Goal: Task Accomplishment & Management: Use online tool/utility

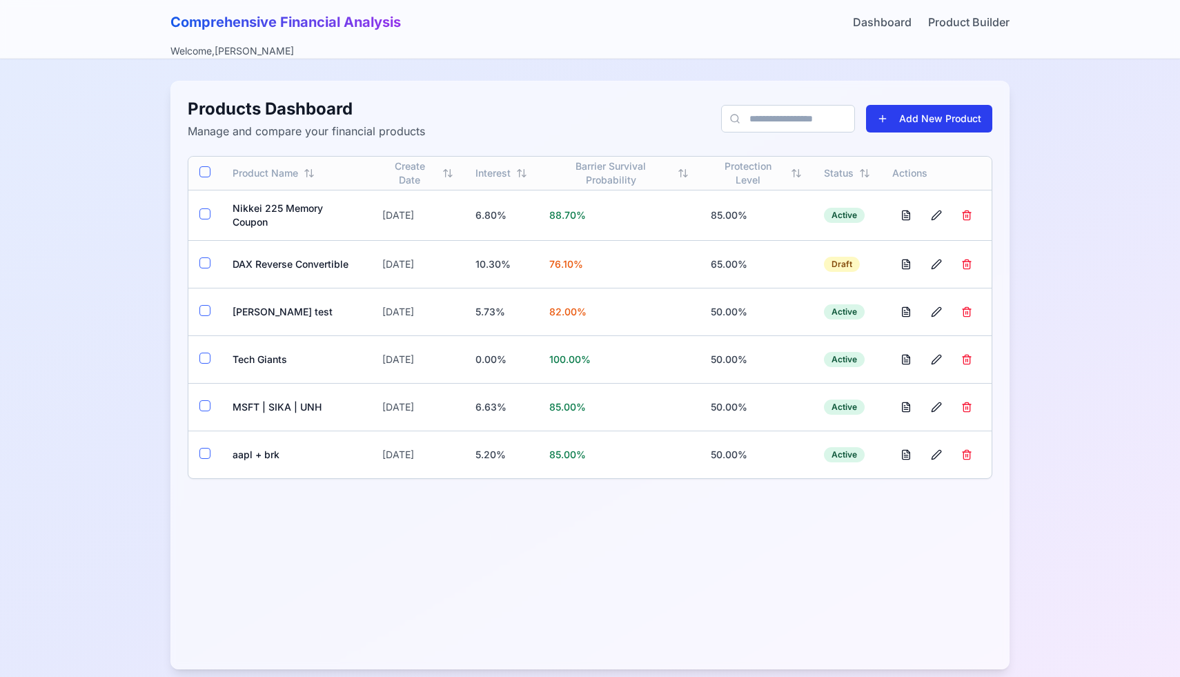
click at [882, 123] on button "Add New Product" at bounding box center [929, 119] width 126 height 28
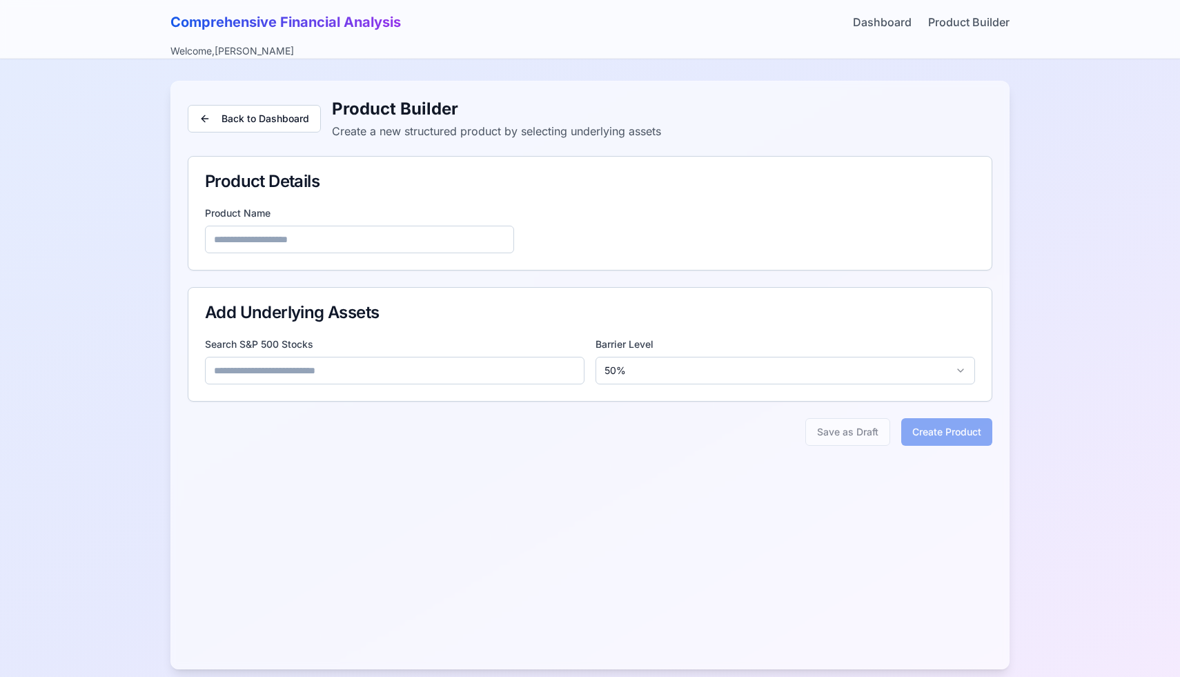
click at [483, 374] on input at bounding box center [395, 371] width 380 height 28
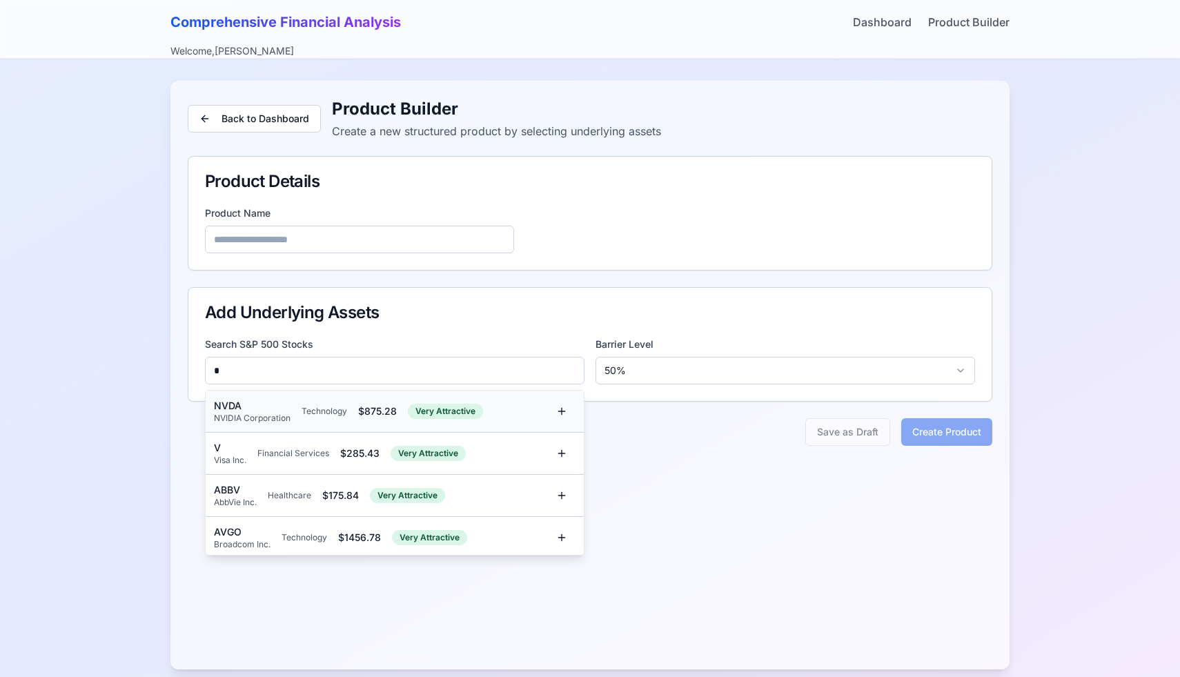
type input "*"
click at [358, 415] on div "NVDA NVIDIA Corporation Technology $ 875.28 Very Attractive" at bounding box center [381, 411] width 334 height 25
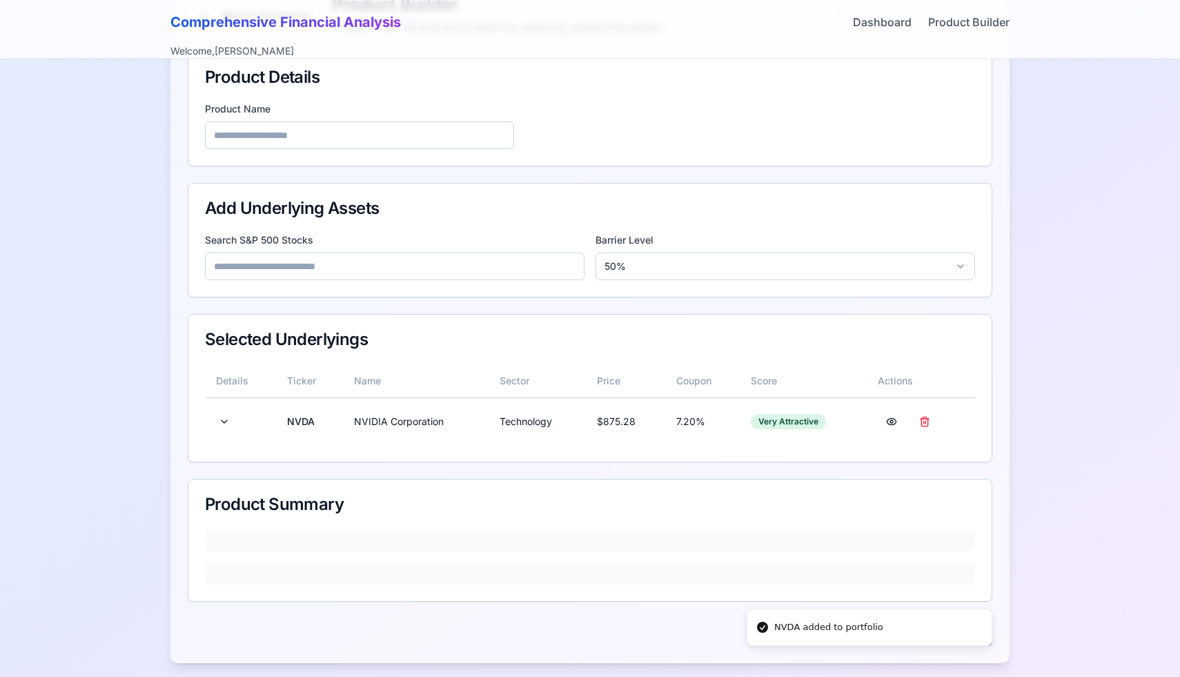
scroll to position [112, 0]
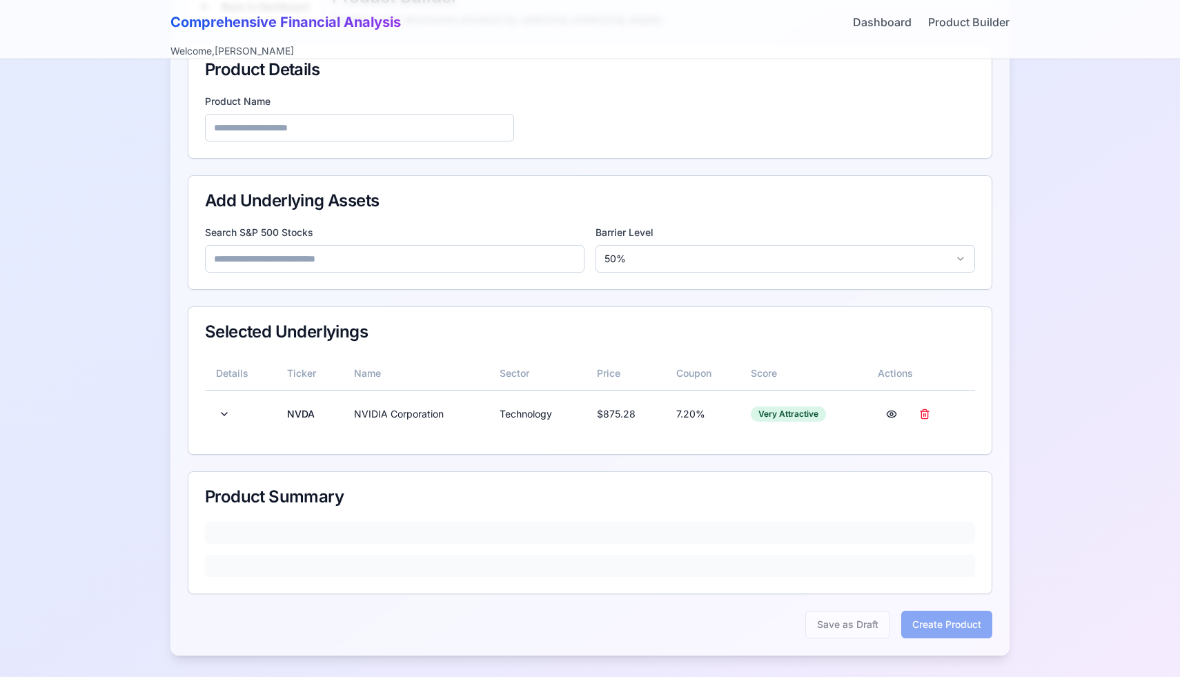
click at [343, 264] on input at bounding box center [395, 259] width 380 height 28
type input "*"
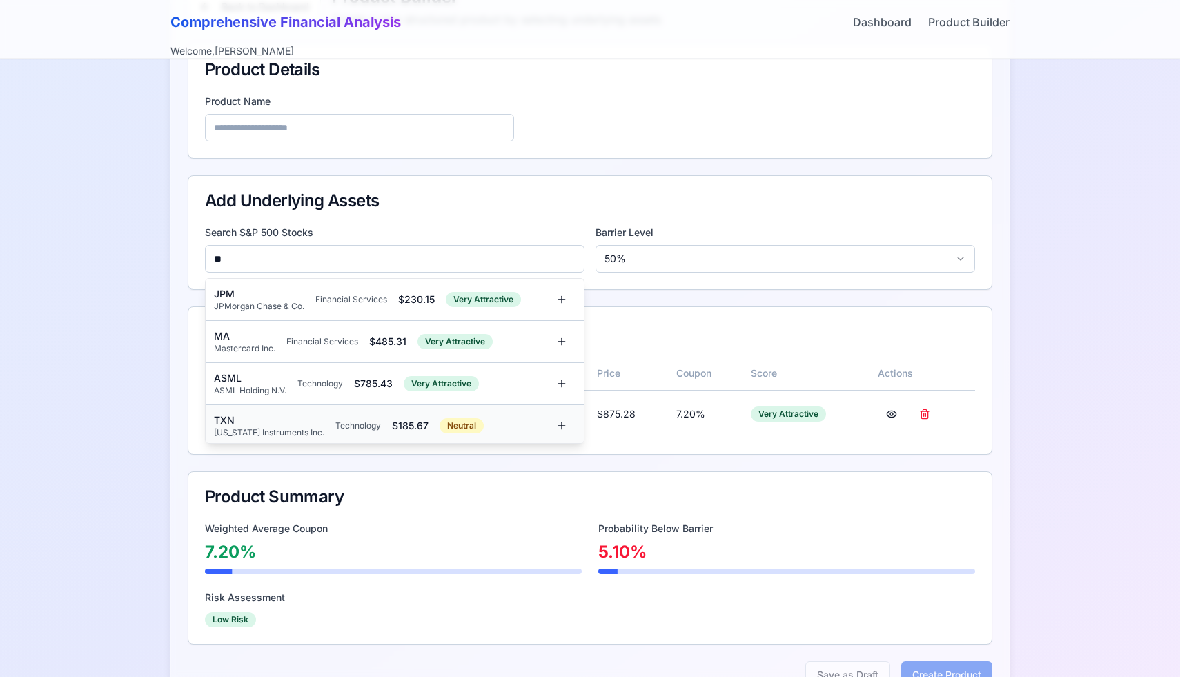
type input "**"
click at [267, 409] on div "TXN Texas Instruments Inc. Technology $ 185.67 Neutral" at bounding box center [395, 426] width 378 height 42
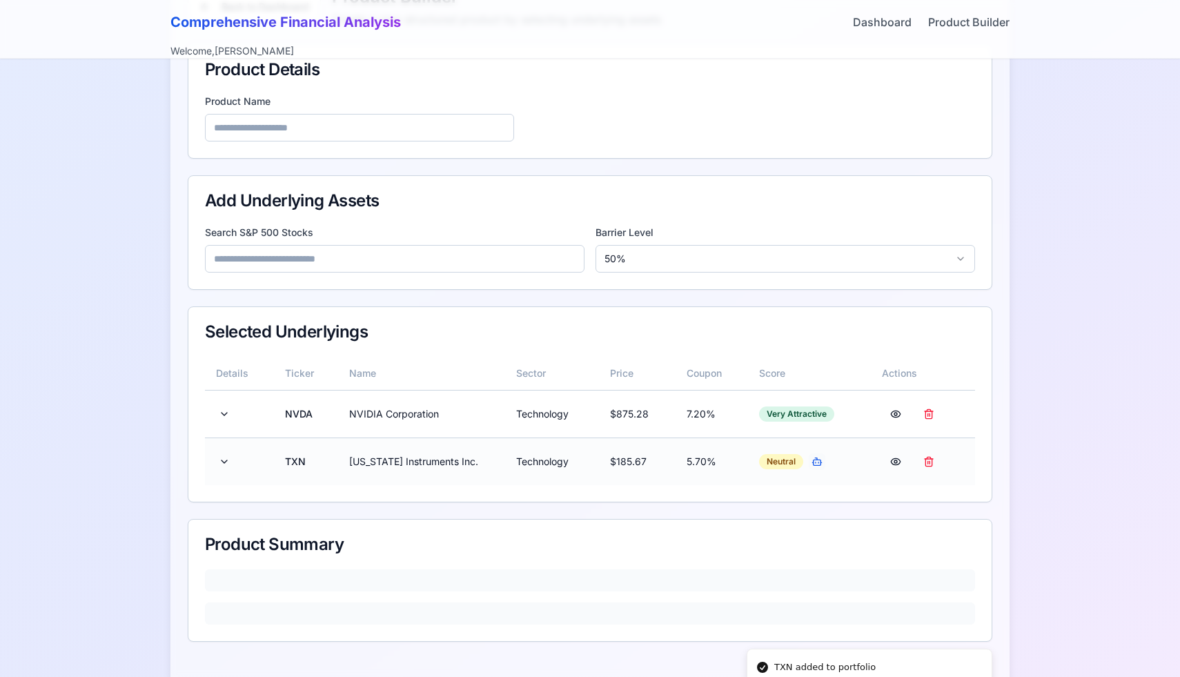
click at [816, 463] on button "button" at bounding box center [817, 462] width 17 height 17
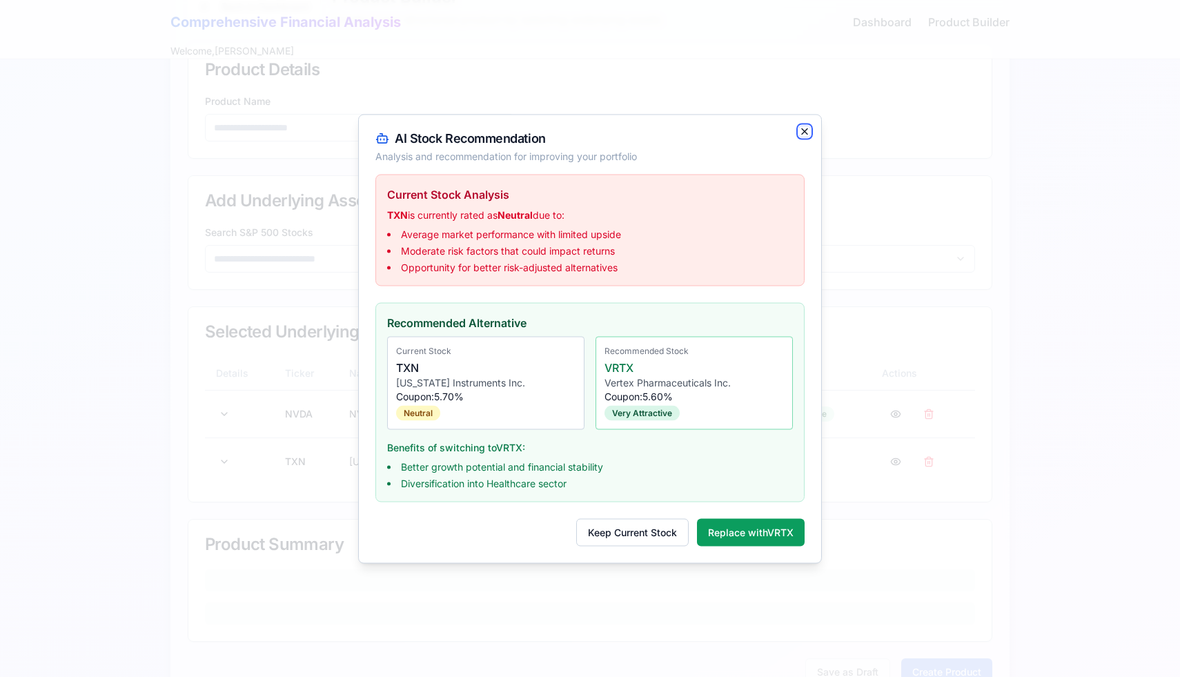
click at [807, 133] on icon "button" at bounding box center [804, 131] width 11 height 11
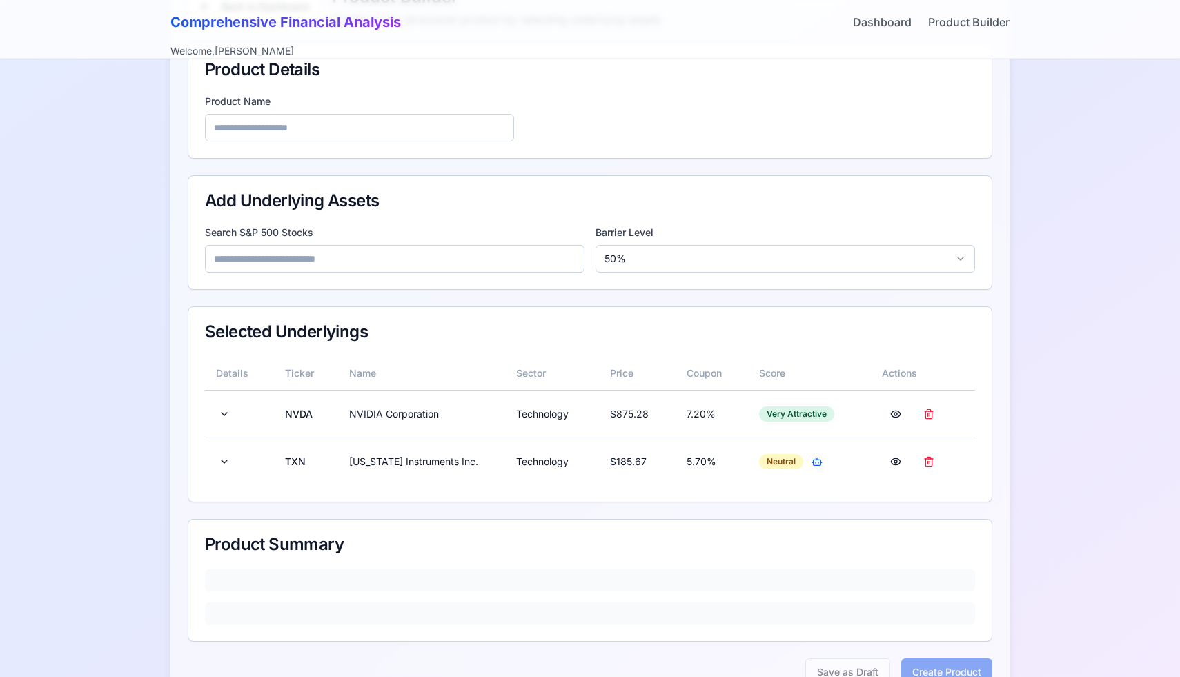
click at [507, 251] on input at bounding box center [395, 259] width 380 height 28
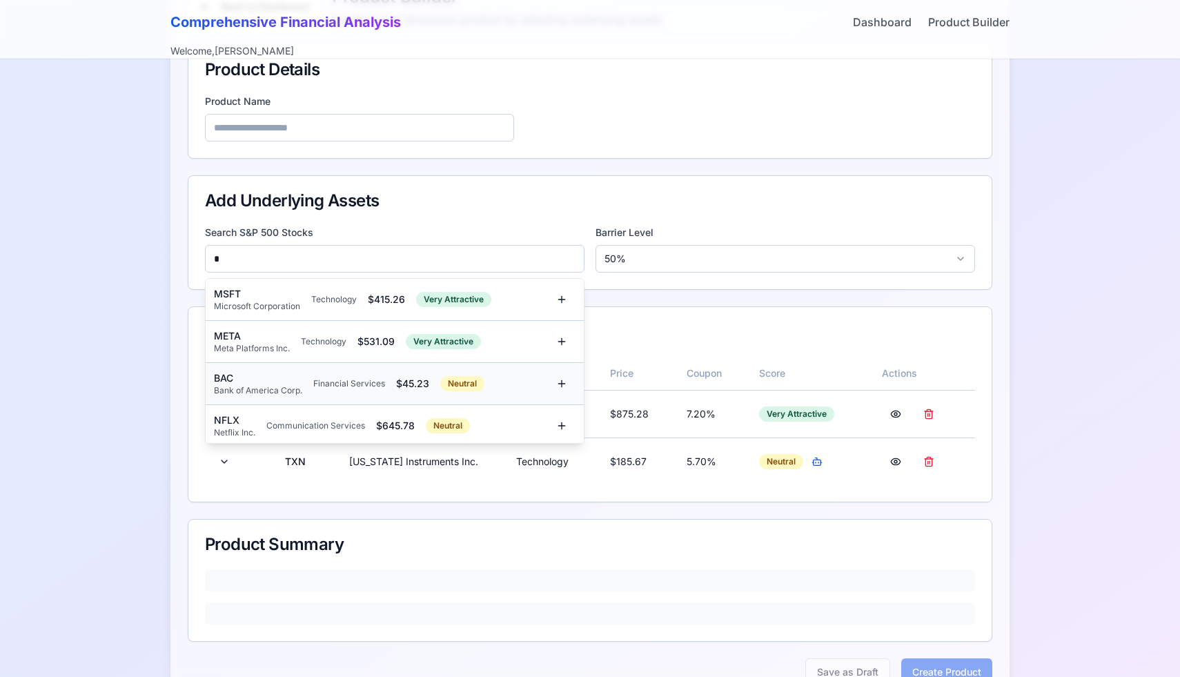
type input "*"
click at [315, 377] on div "BAC Bank of America Corp. Financial Services $ 45.23 Neutral" at bounding box center [381, 383] width 334 height 25
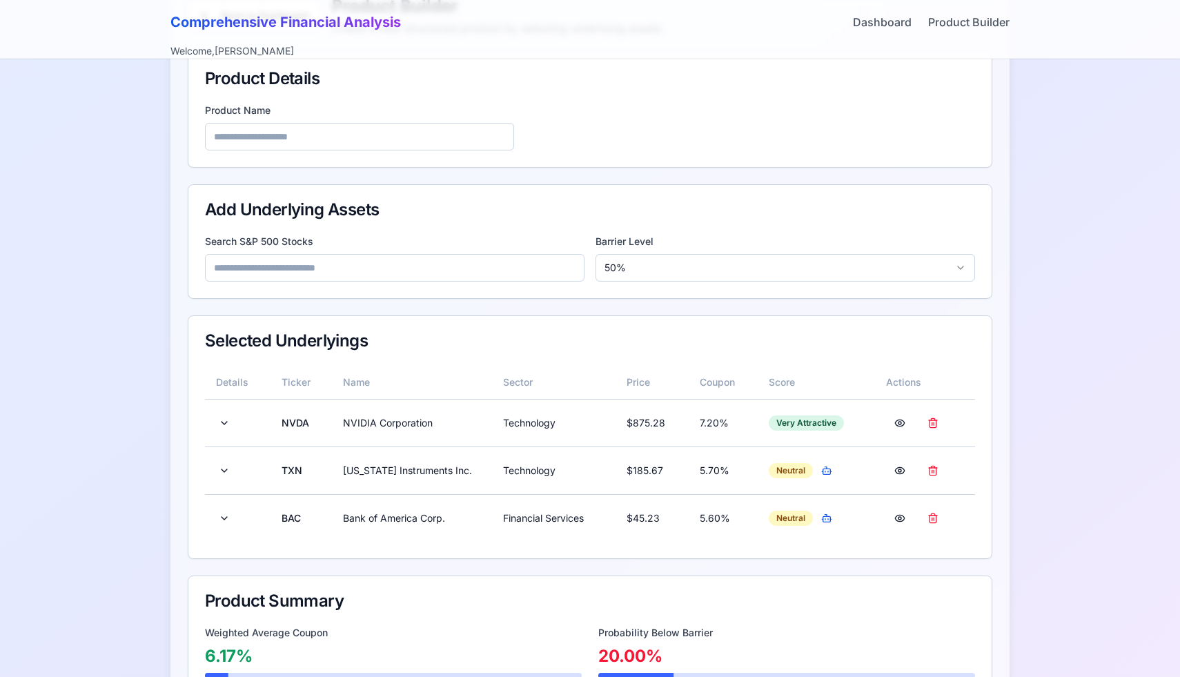
scroll to position [49, 0]
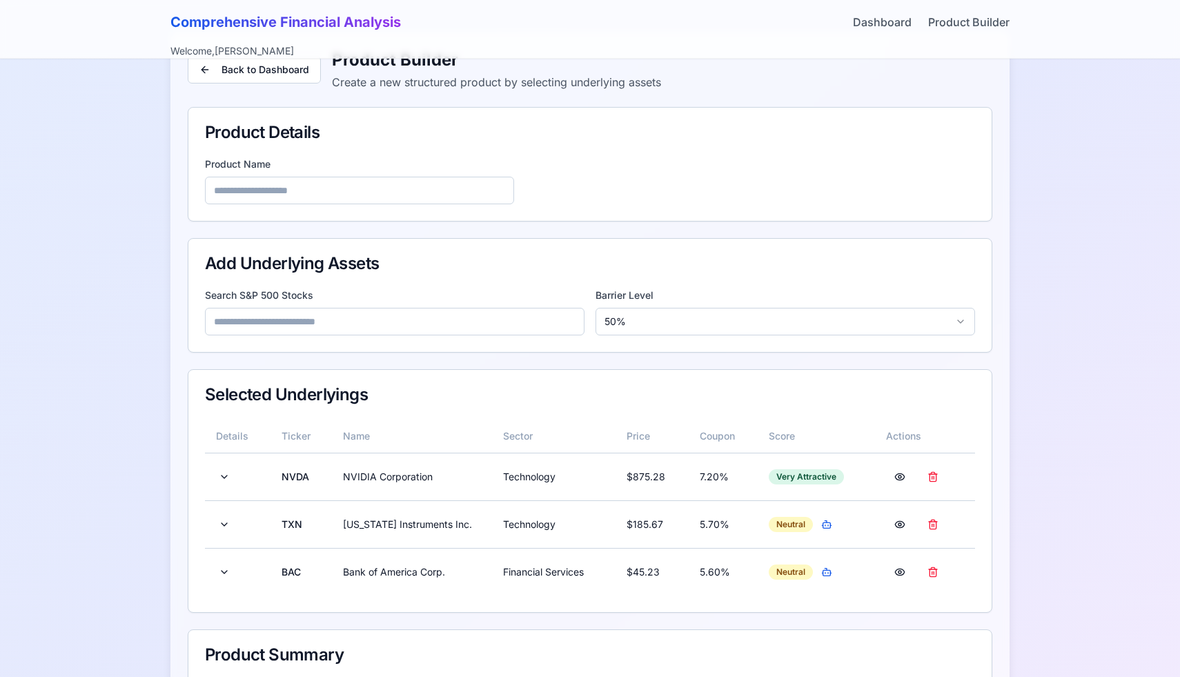
click at [417, 177] on input at bounding box center [359, 191] width 309 height 28
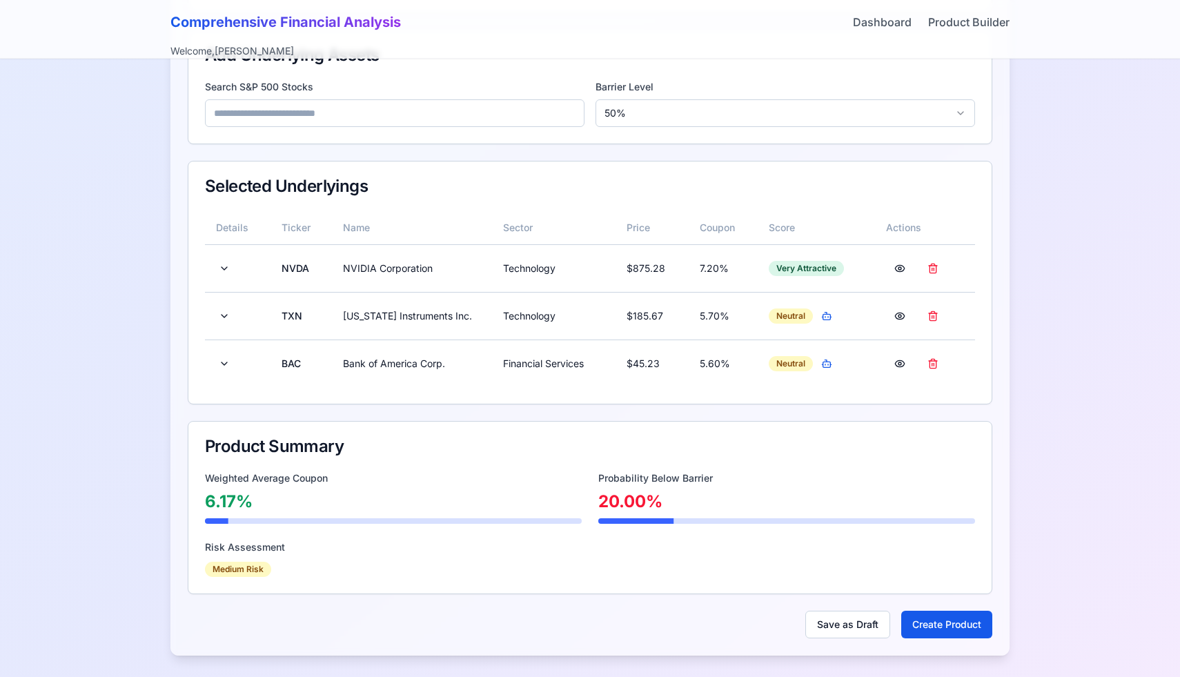
type input "*****"
click at [226, 362] on button at bounding box center [224, 363] width 17 height 25
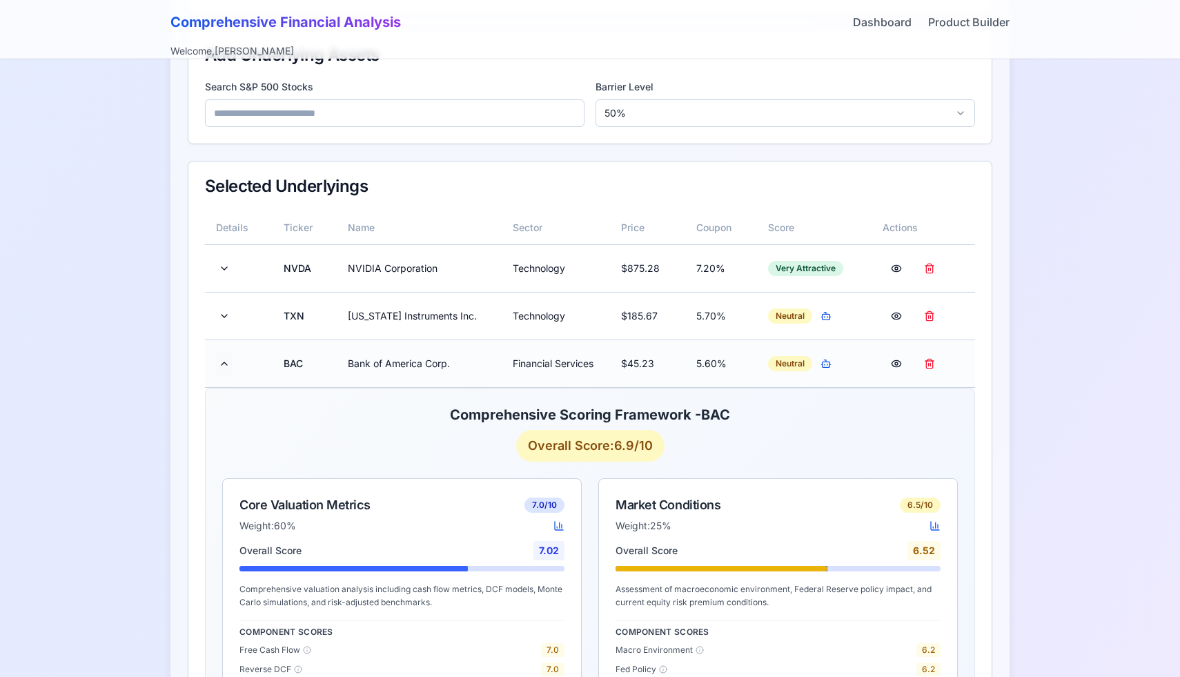
click at [226, 362] on button at bounding box center [224, 363] width 17 height 25
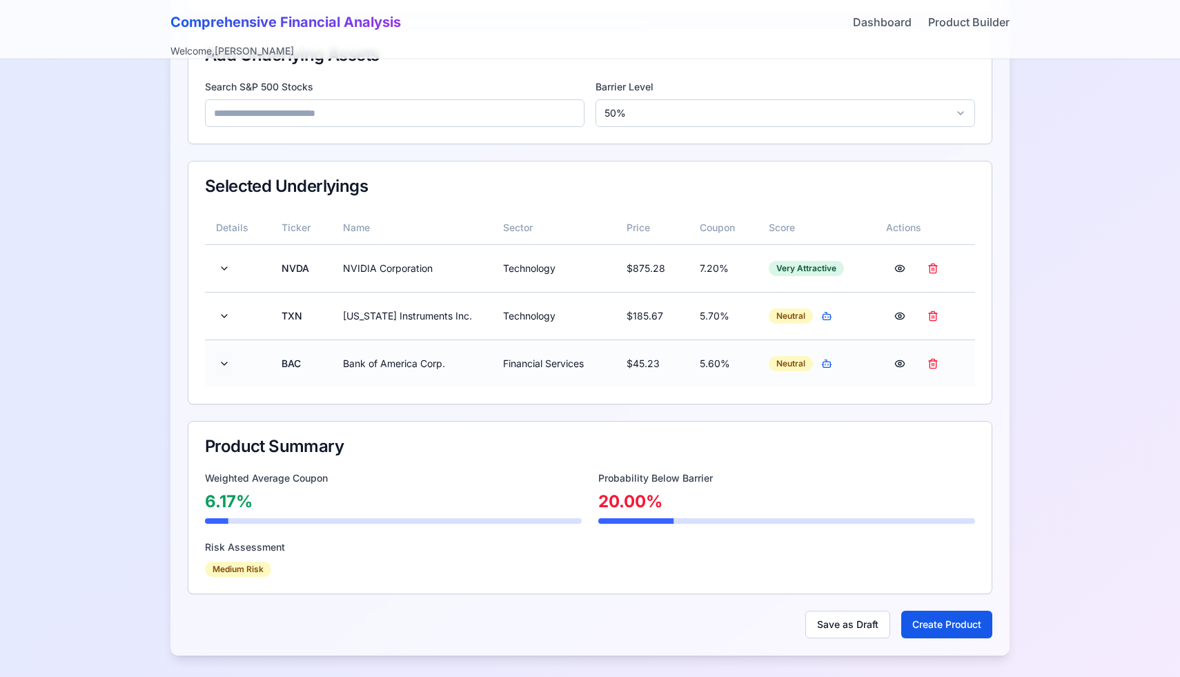
click at [226, 362] on button at bounding box center [224, 363] width 17 height 25
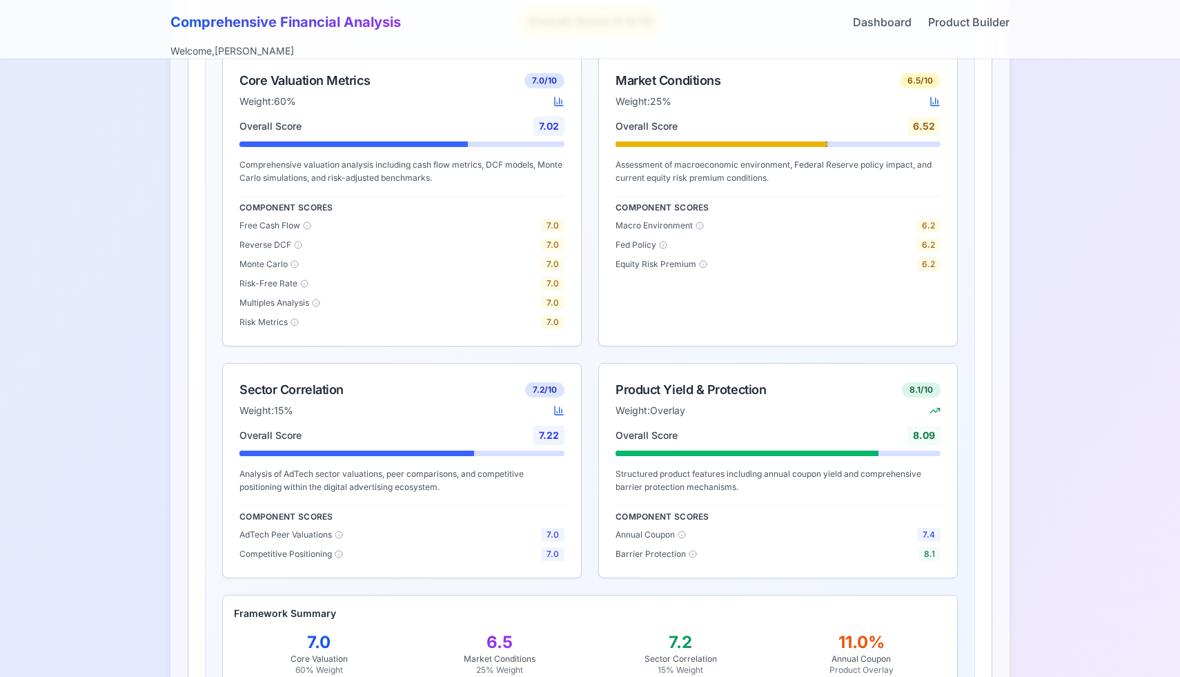
scroll to position [0, 0]
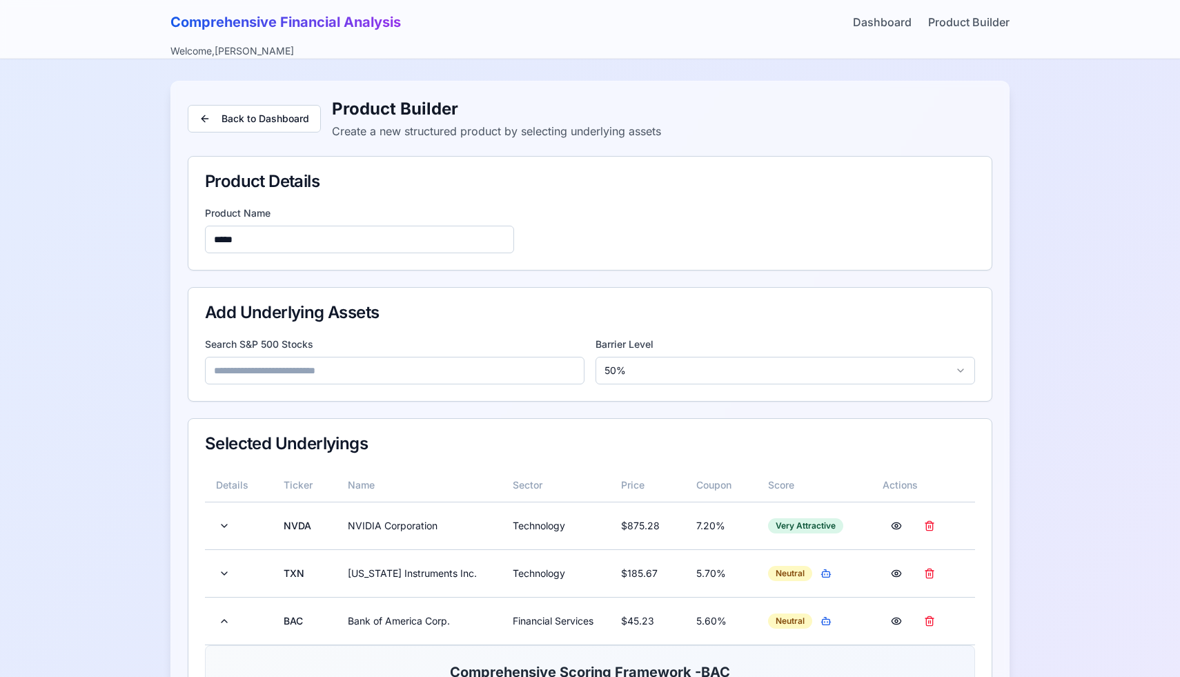
click at [420, 366] on input at bounding box center [395, 371] width 380 height 28
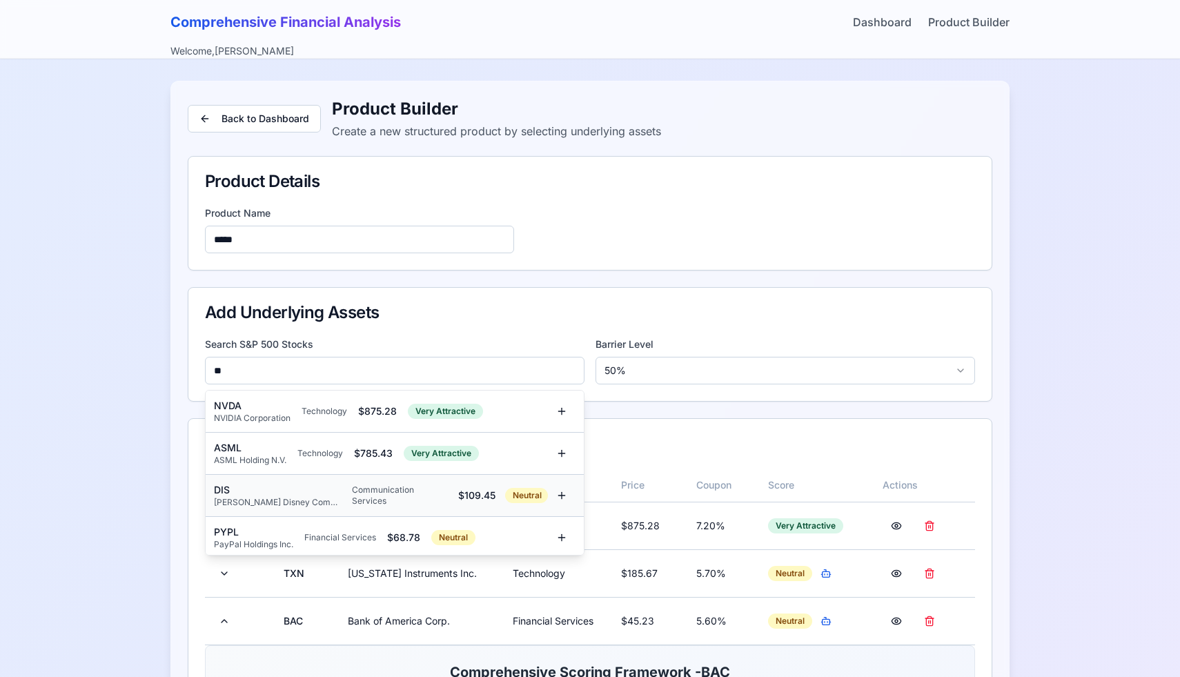
type input "**"
click at [367, 491] on div "Communication Services" at bounding box center [399, 496] width 95 height 22
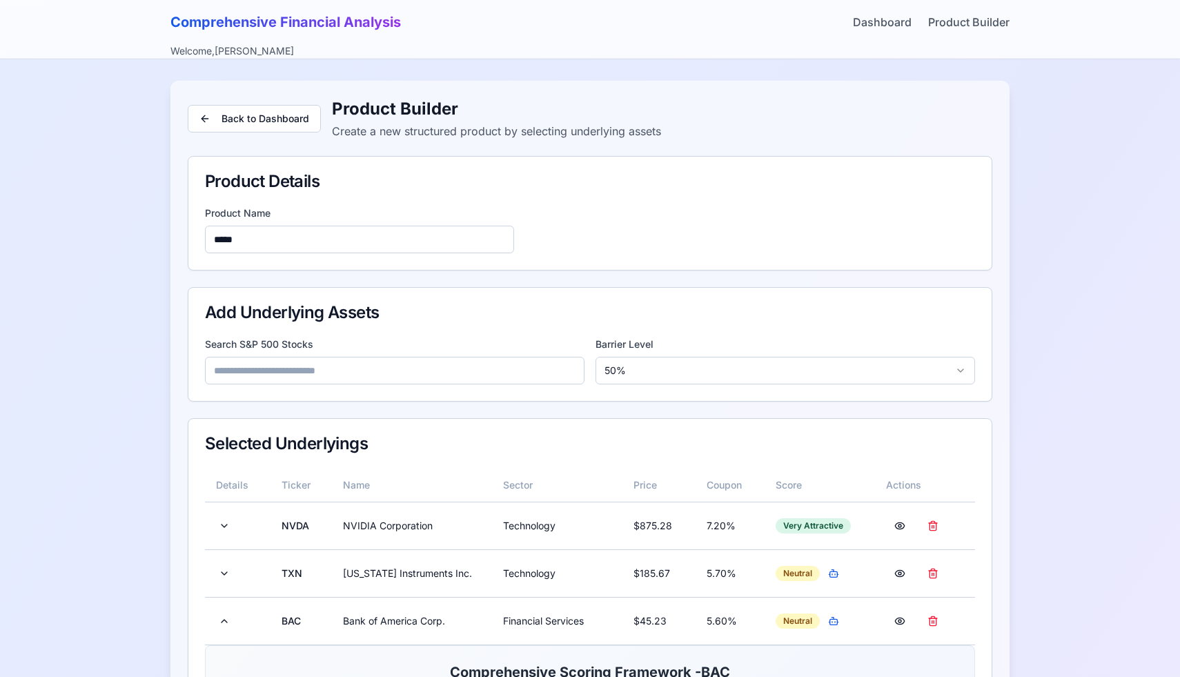
click at [381, 380] on input at bounding box center [395, 371] width 380 height 28
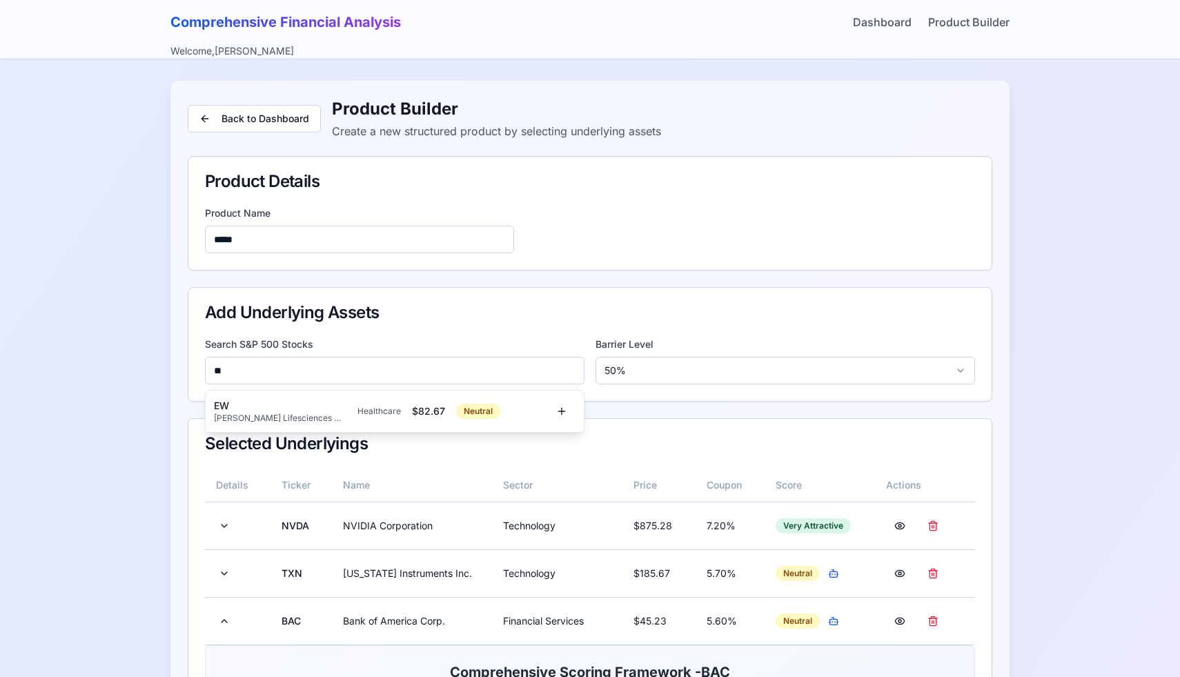
type input "*"
type input "*****"
click at [271, 402] on div "TGT" at bounding box center [251, 406] width 75 height 14
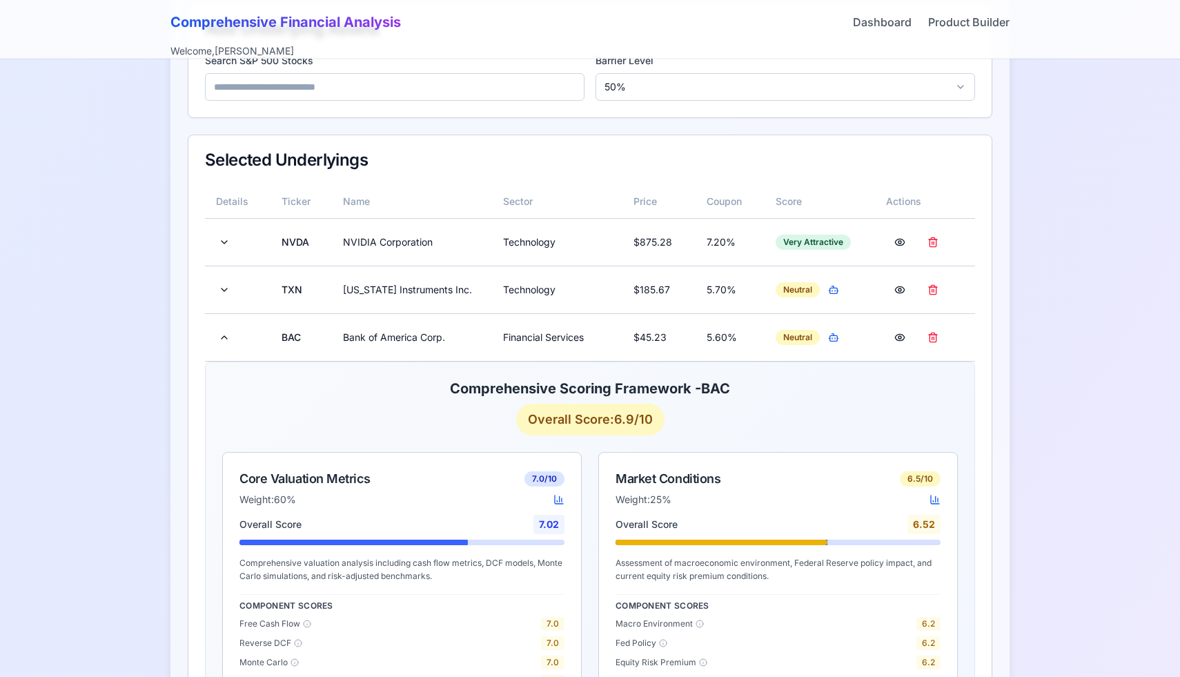
scroll to position [266, 0]
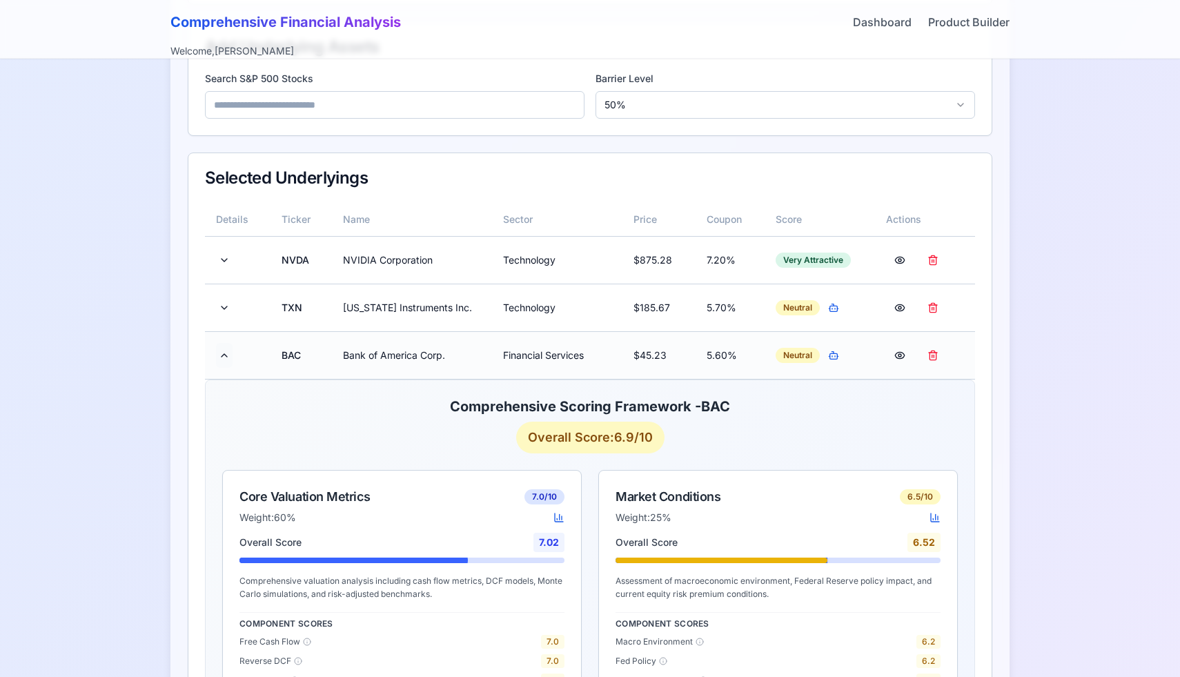
click at [226, 356] on button at bounding box center [224, 355] width 17 height 25
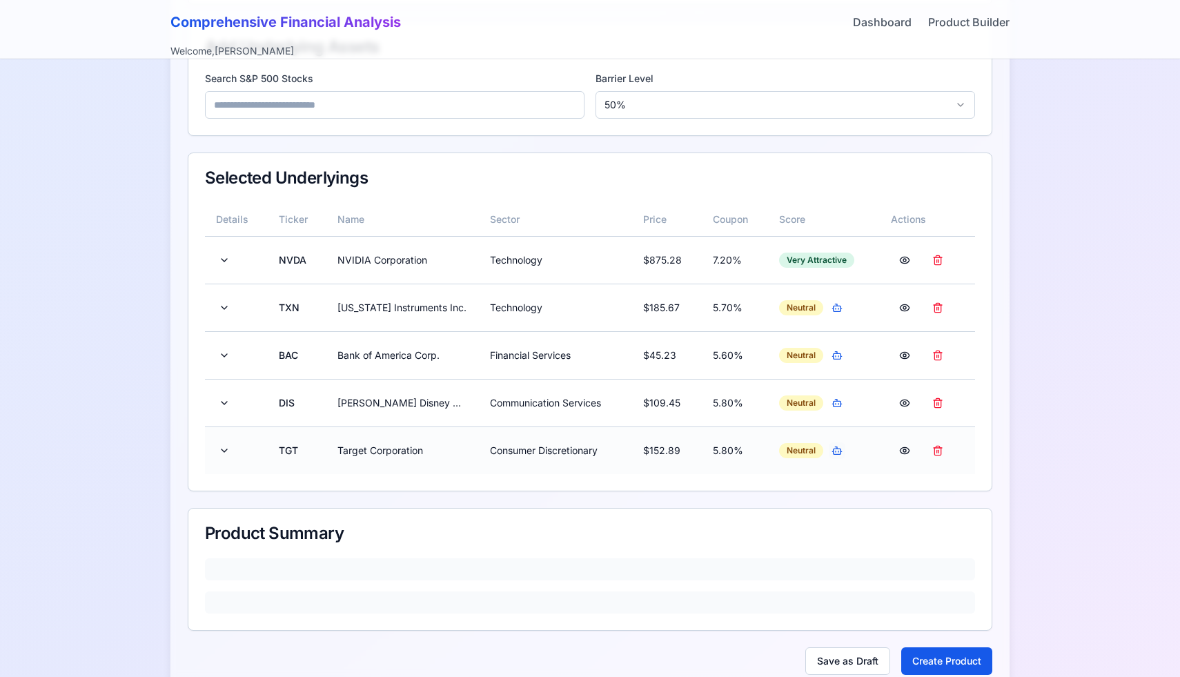
click at [838, 451] on button "button" at bounding box center [837, 450] width 17 height 17
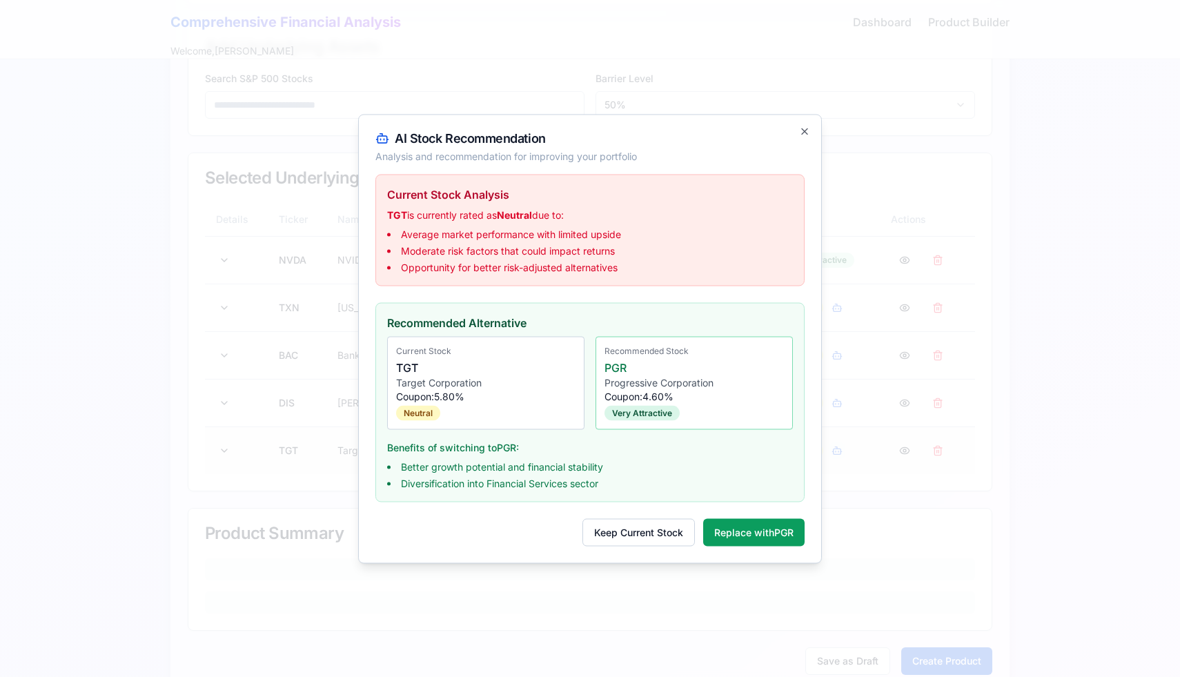
click at [838, 451] on div at bounding box center [590, 338] width 1180 height 677
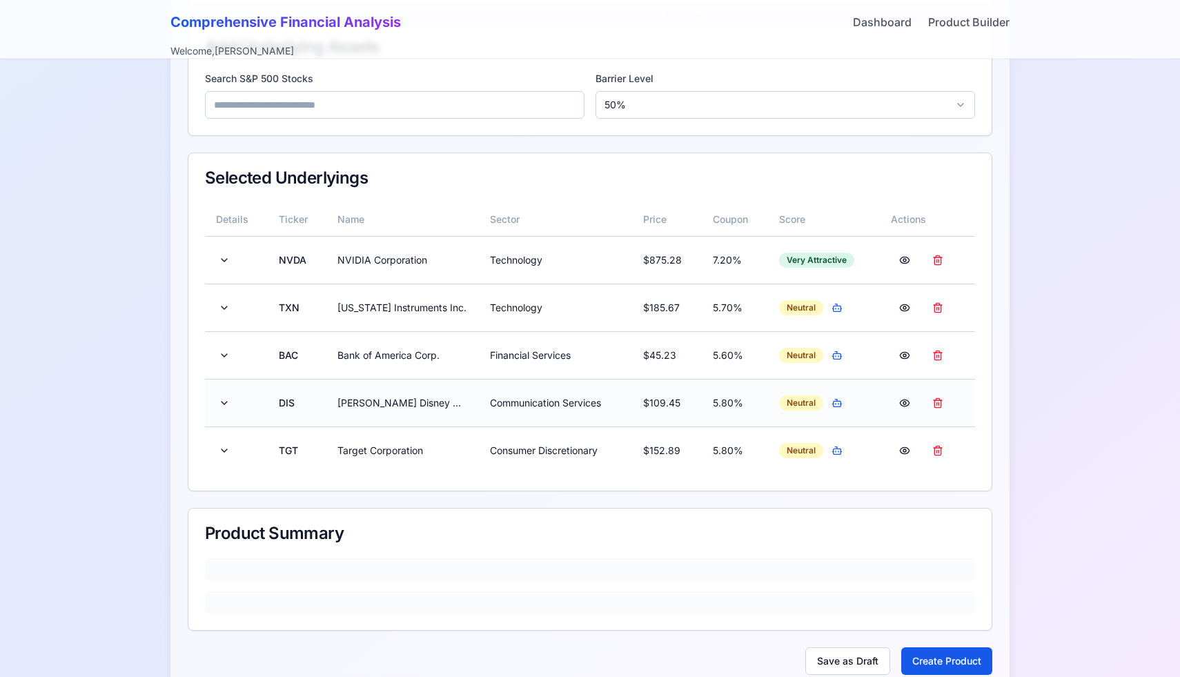
click at [839, 401] on button "button" at bounding box center [837, 403] width 17 height 17
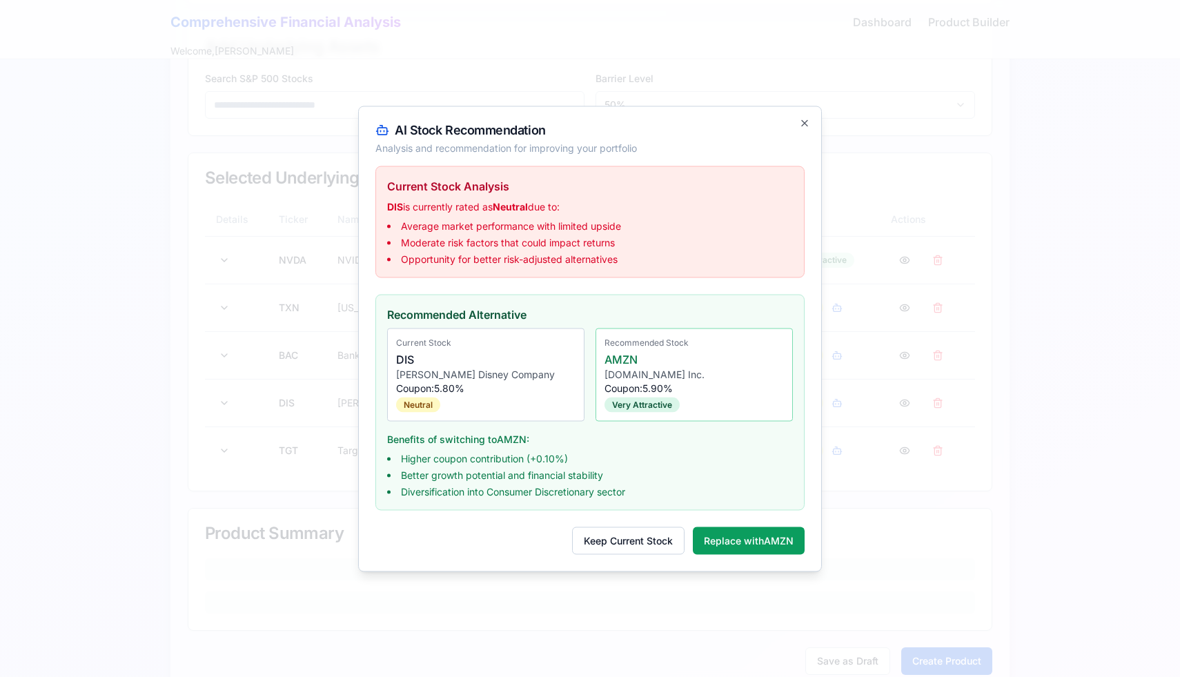
click at [848, 381] on div at bounding box center [590, 338] width 1180 height 677
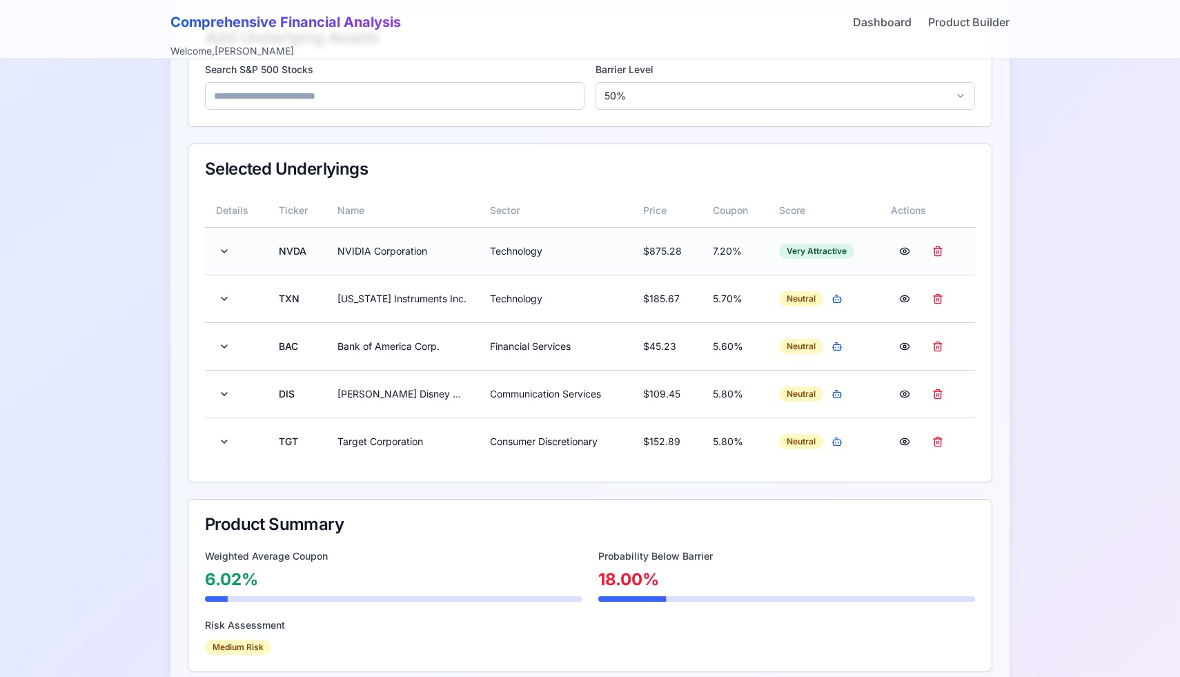
scroll to position [353, 0]
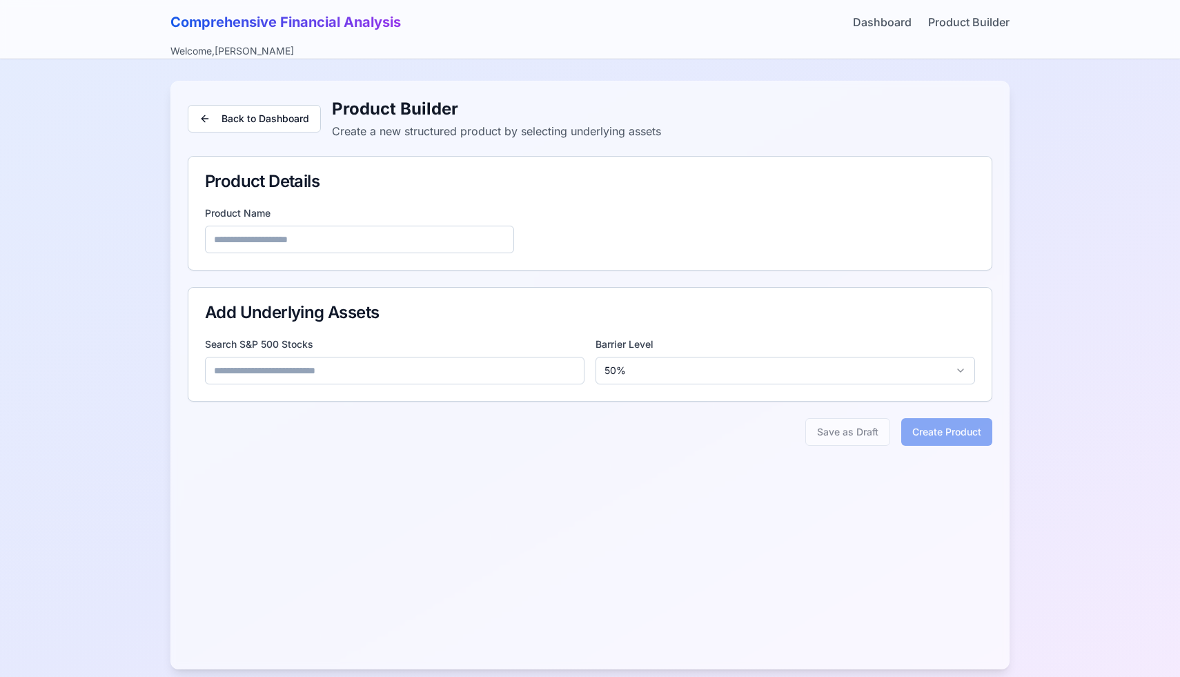
click at [897, 30] on div "Comprehensive Financial Analysis Dashboard Product Builder" at bounding box center [590, 21] width 839 height 19
click at [897, 24] on link "Dashboard" at bounding box center [882, 22] width 59 height 17
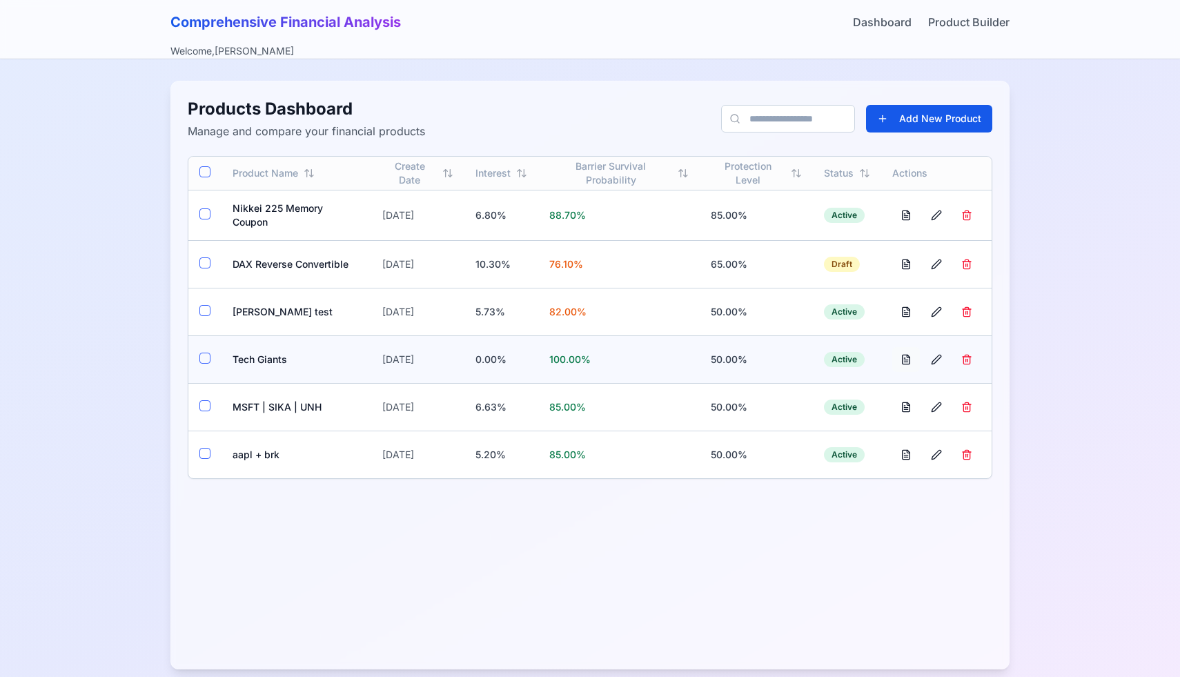
click at [906, 362] on button at bounding box center [907, 359] width 28 height 25
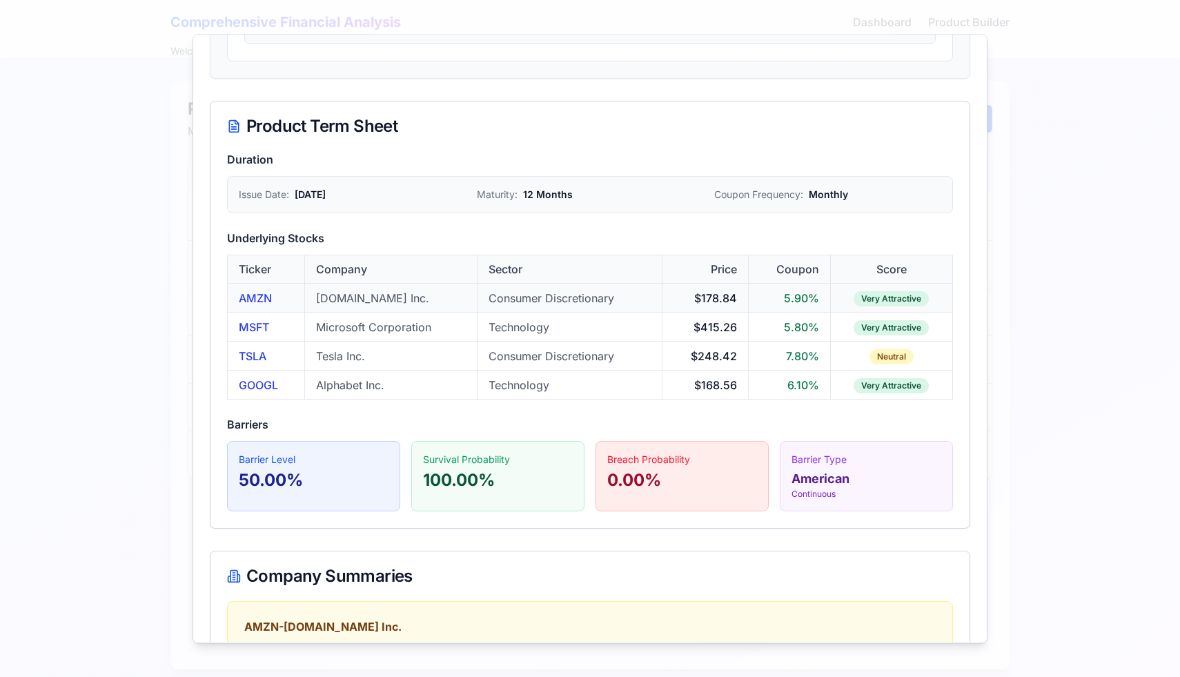
scroll to position [407, 0]
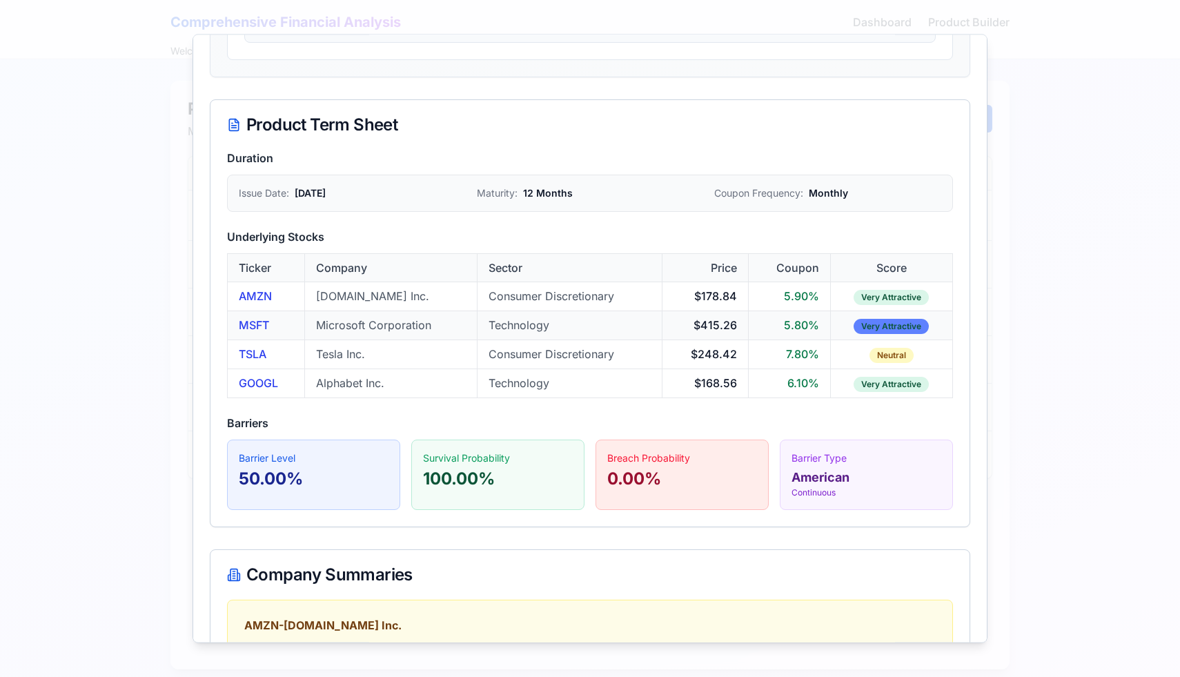
click at [899, 331] on div "Very Attractive" at bounding box center [891, 325] width 75 height 15
click at [899, 347] on div "Neutral" at bounding box center [892, 354] width 44 height 15
click at [848, 458] on div "Barrier Type" at bounding box center [867, 458] width 150 height 14
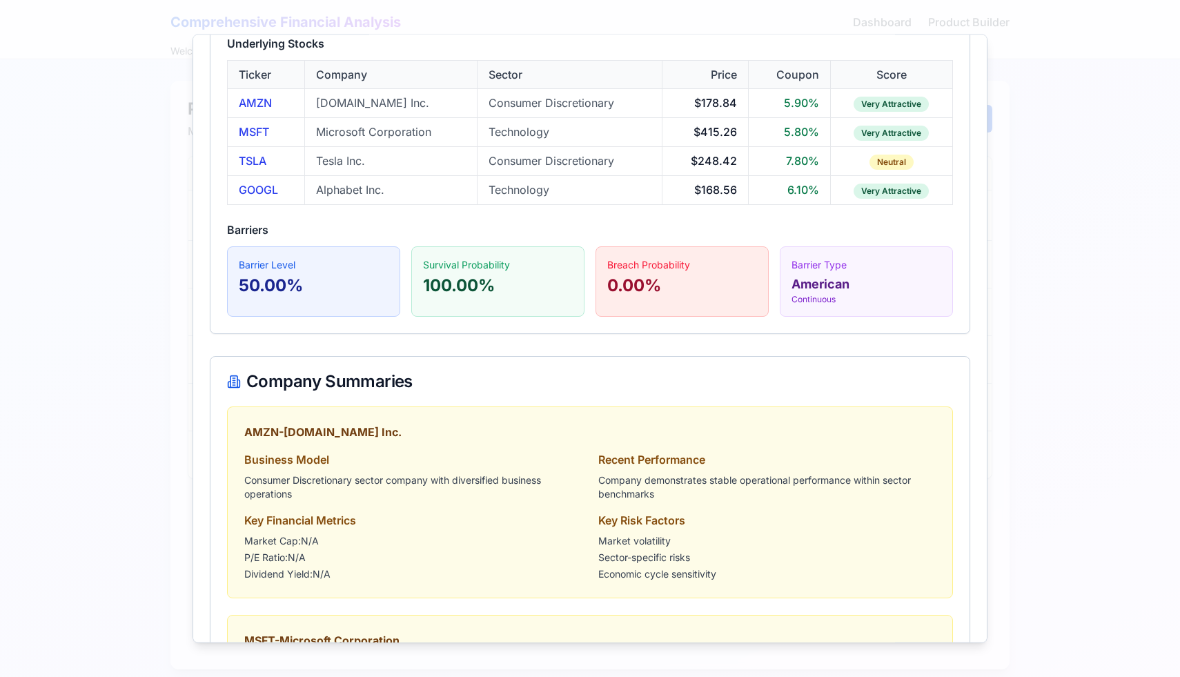
scroll to position [0, 0]
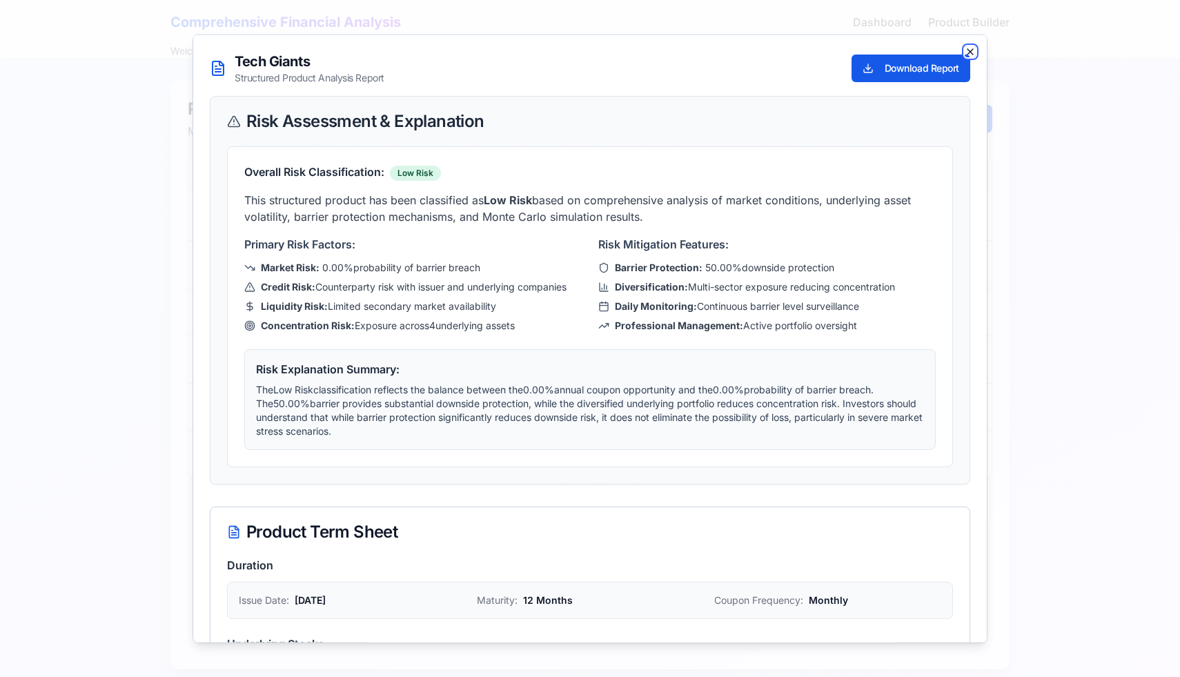
click at [971, 50] on icon "button" at bounding box center [970, 51] width 11 height 11
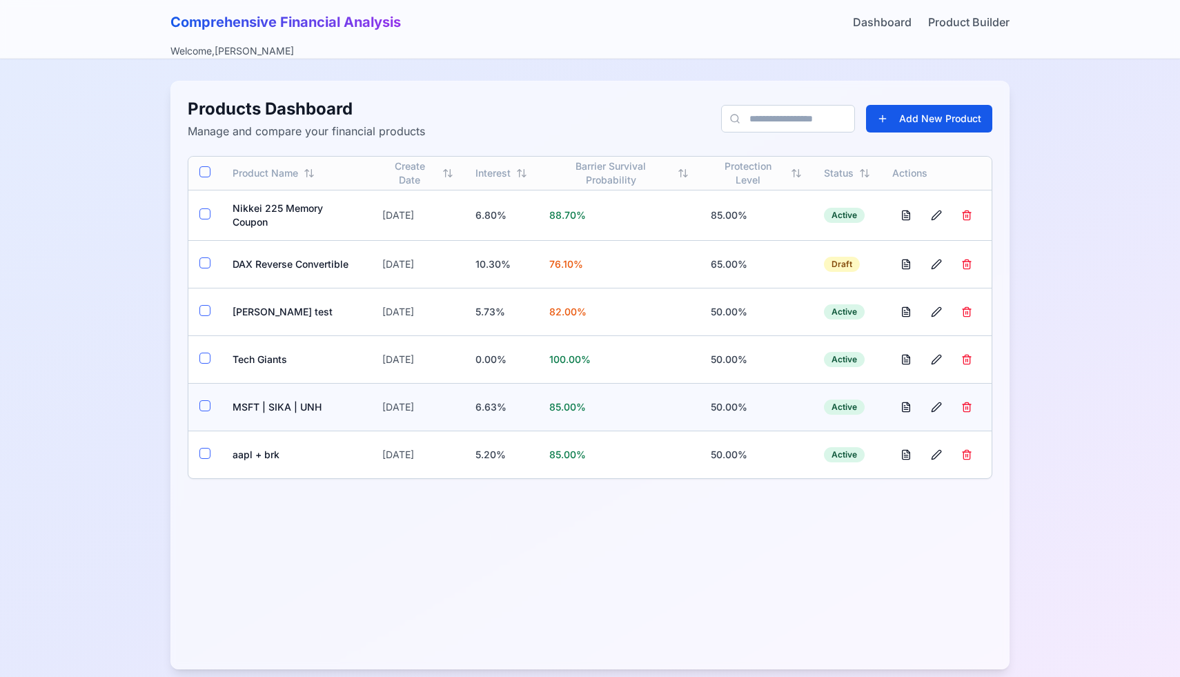
click at [267, 400] on td "MSFT | SIKA | UNH" at bounding box center [297, 407] width 150 height 48
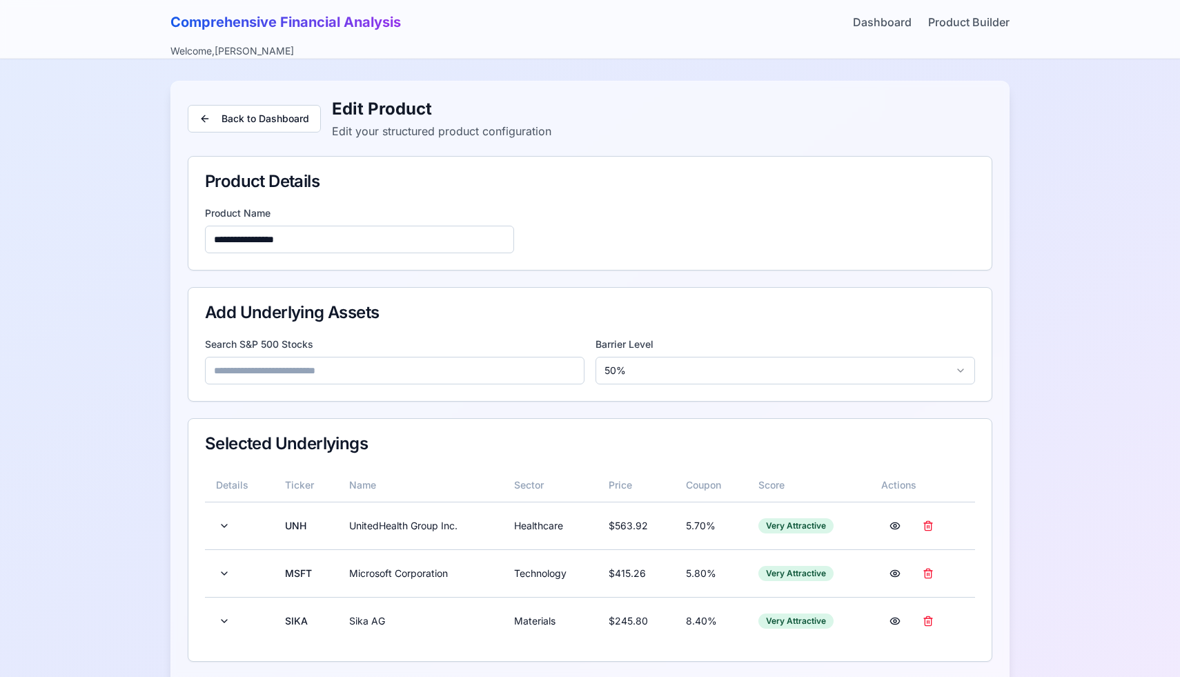
click at [880, 13] on div "Comprehensive Financial Analysis Dashboard Product Builder" at bounding box center [590, 21] width 839 height 19
click at [880, 20] on link "Dashboard" at bounding box center [882, 22] width 59 height 17
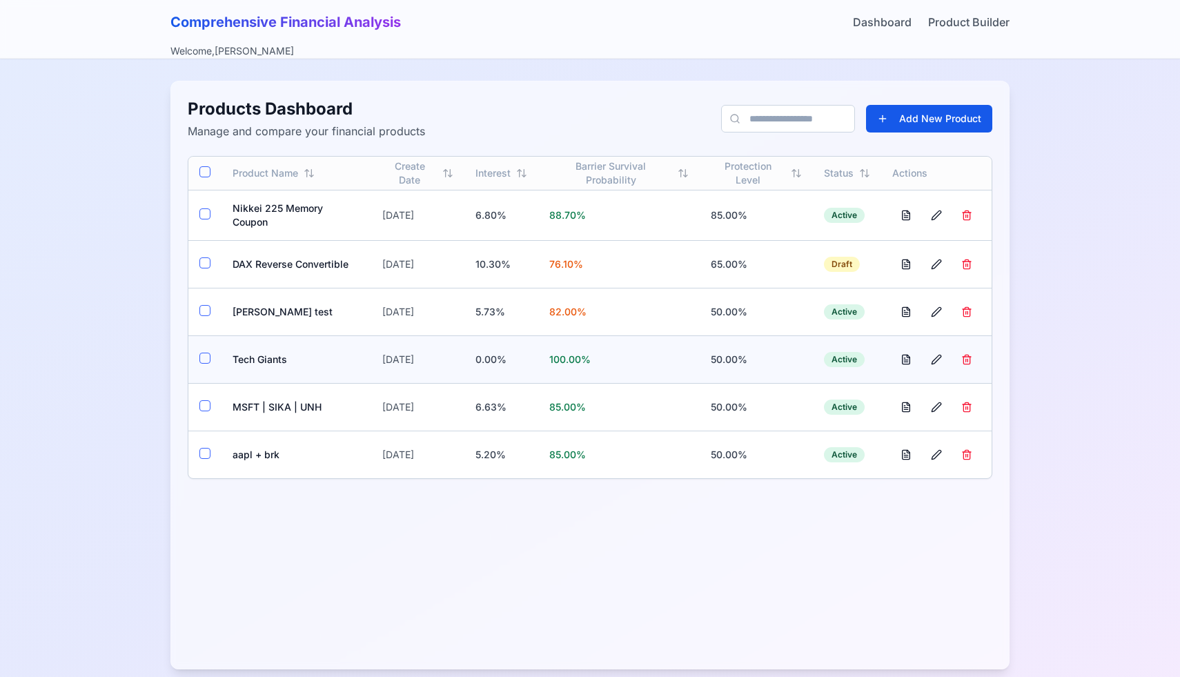
click at [207, 356] on button "button" at bounding box center [204, 358] width 11 height 11
click at [207, 356] on button "button" at bounding box center [204, 357] width 11 height 11
click at [246, 357] on td "Tech Giants" at bounding box center [297, 359] width 150 height 48
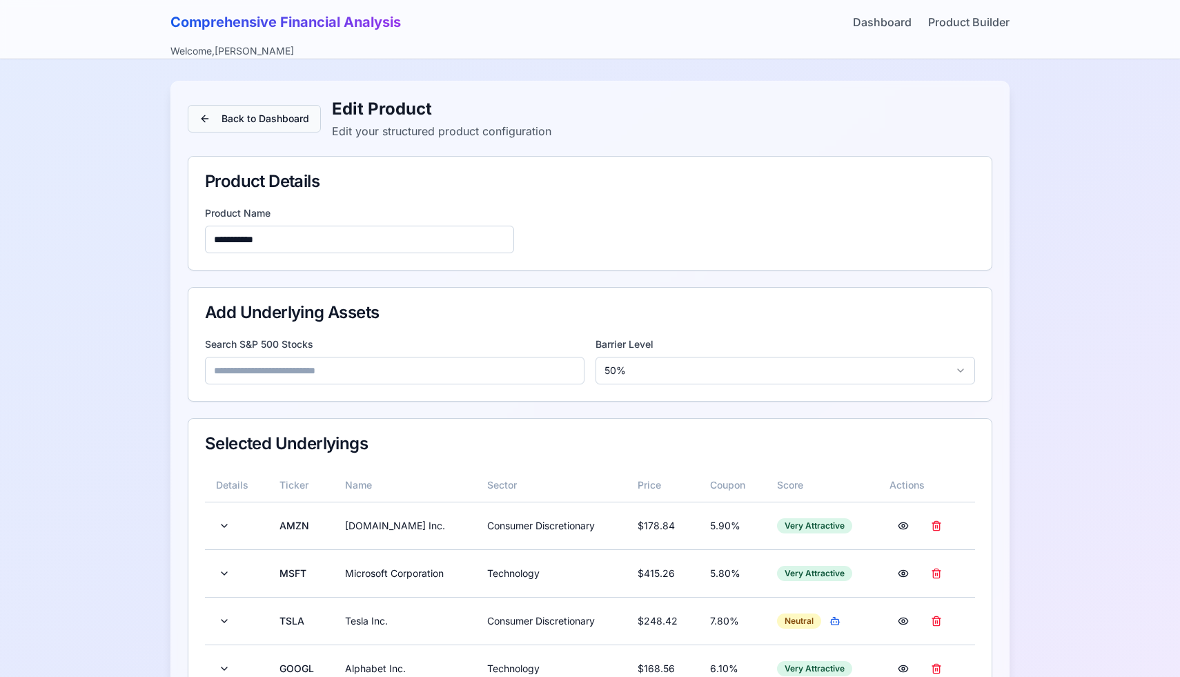
click at [298, 128] on button "Back to Dashboard" at bounding box center [254, 119] width 133 height 28
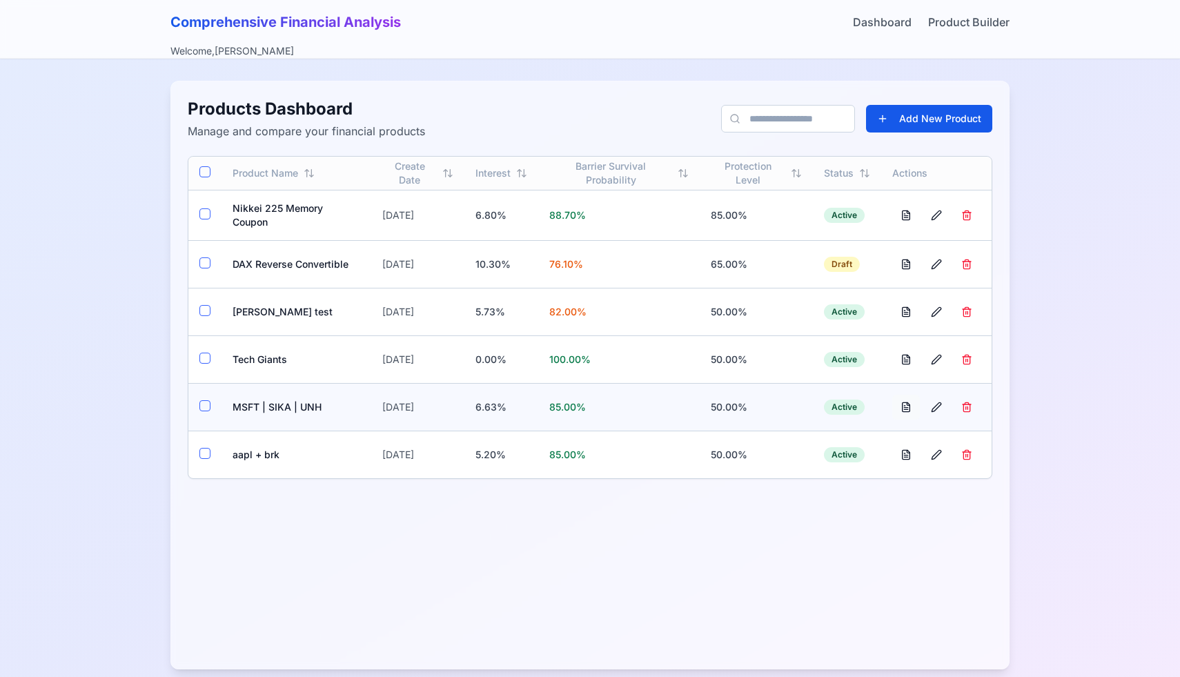
click at [908, 405] on button at bounding box center [907, 407] width 28 height 25
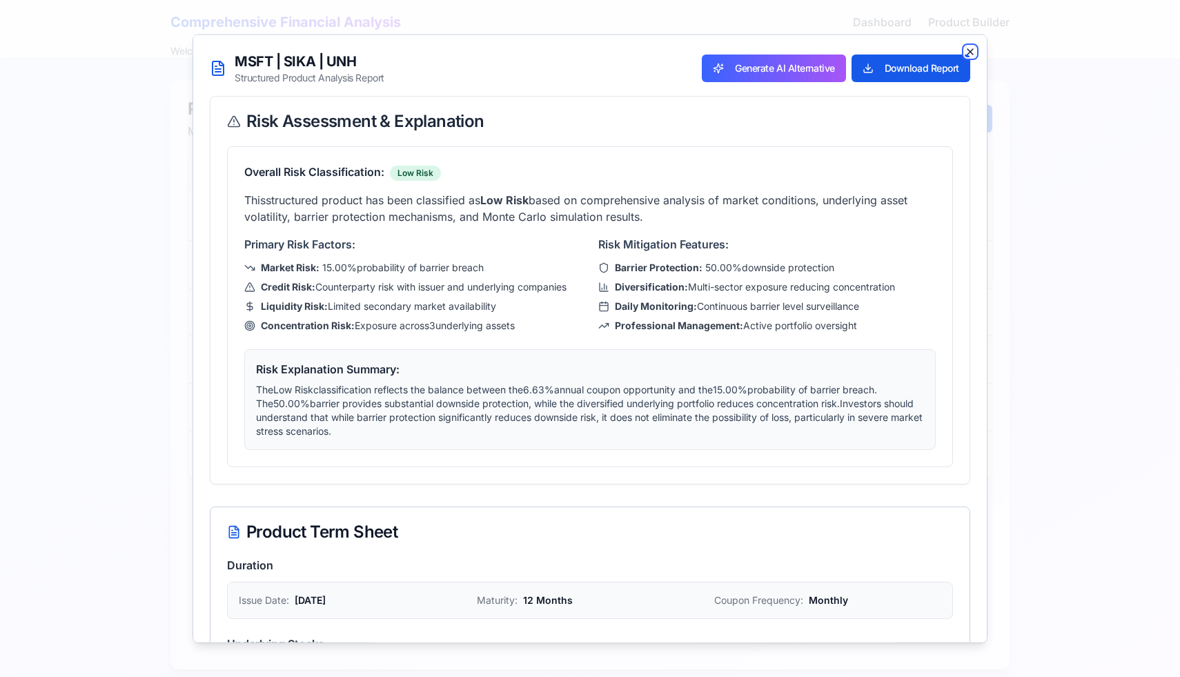
click at [974, 51] on icon "button" at bounding box center [970, 51] width 11 height 11
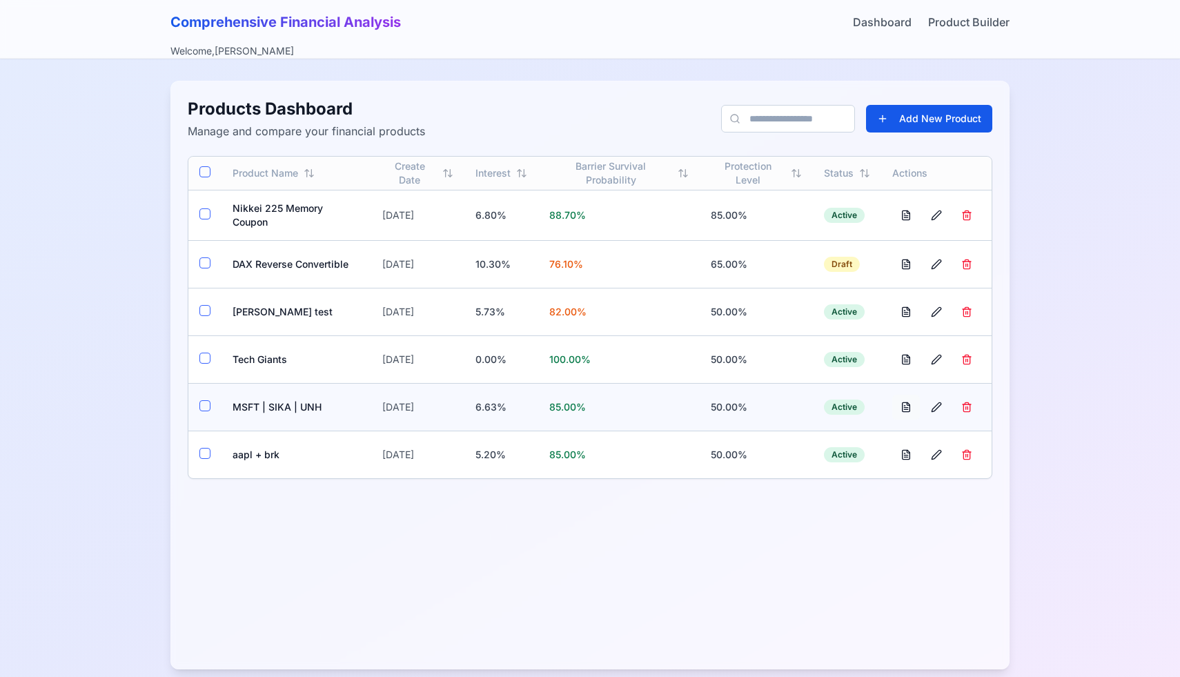
click at [908, 408] on button at bounding box center [907, 407] width 28 height 25
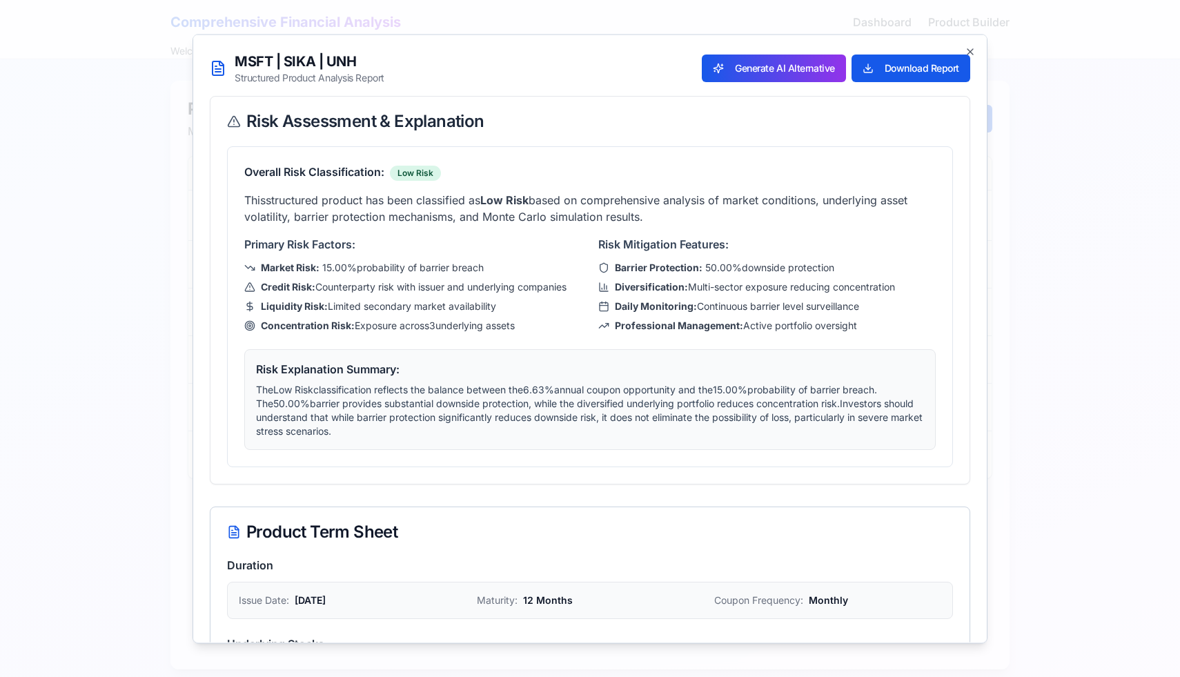
click at [782, 72] on button "Generate AI Alternative" at bounding box center [774, 68] width 144 height 28
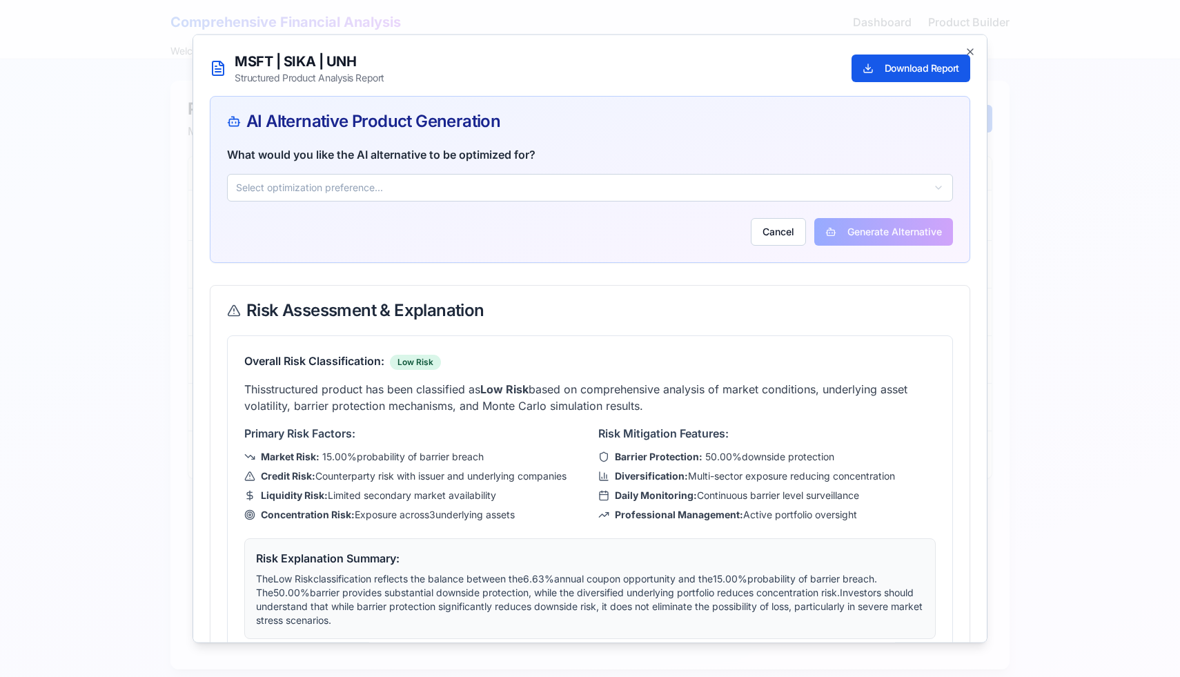
click at [743, 184] on body "Comprehensive Financial Analysis Dashboard Product Builder Welcome, ron Product…" at bounding box center [590, 346] width 1180 height 692
click at [848, 231] on button "Generate Alternative" at bounding box center [884, 231] width 139 height 28
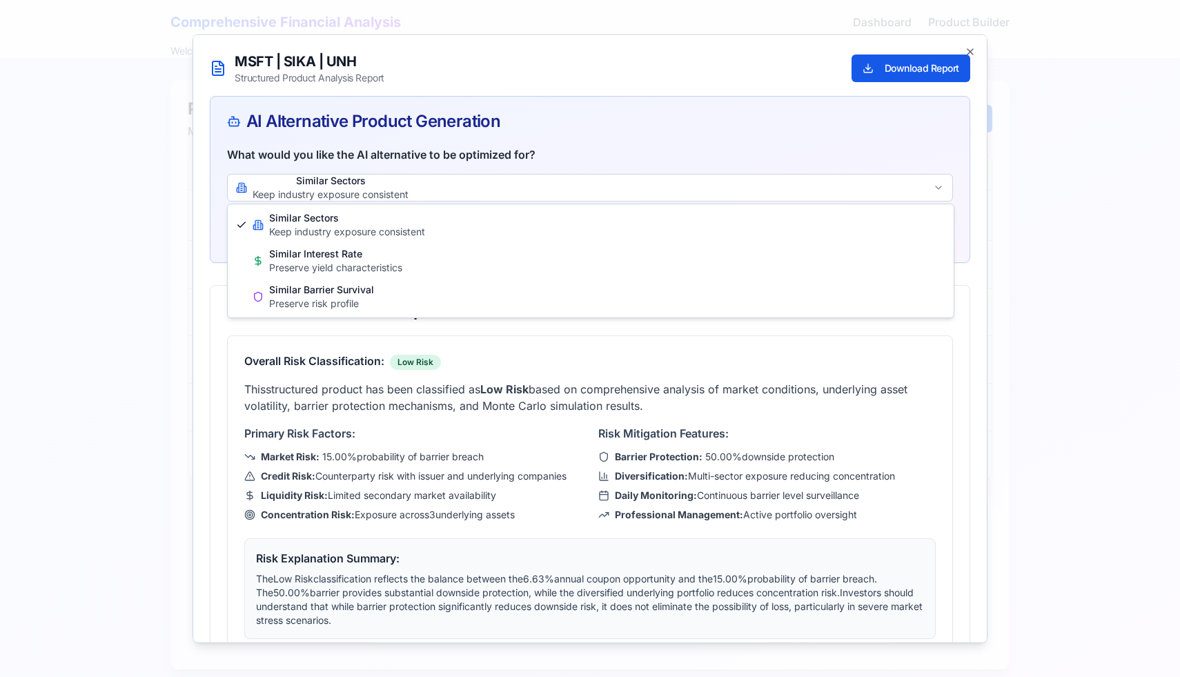
click at [942, 182] on body "Comprehensive Financial Analysis Dashboard Product Builder Welcome, ron Product…" at bounding box center [590, 346] width 1180 height 692
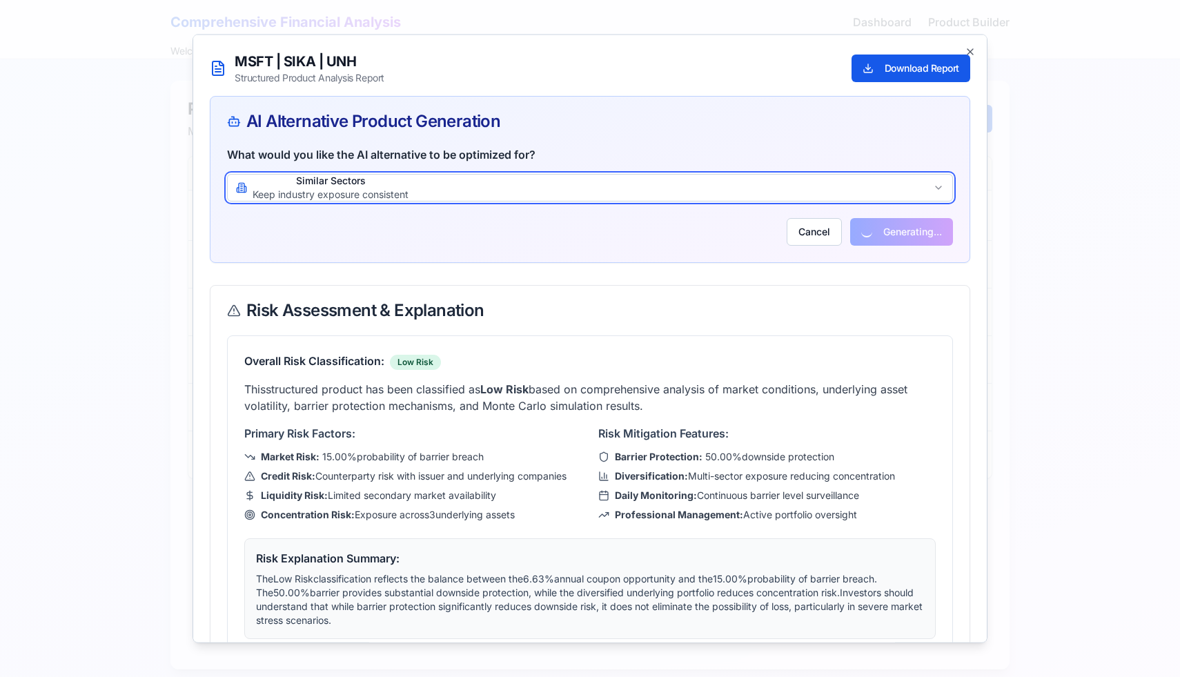
click at [942, 182] on body "Comprehensive Financial Analysis Dashboard Product Builder Welcome, ron Product…" at bounding box center [590, 346] width 1180 height 692
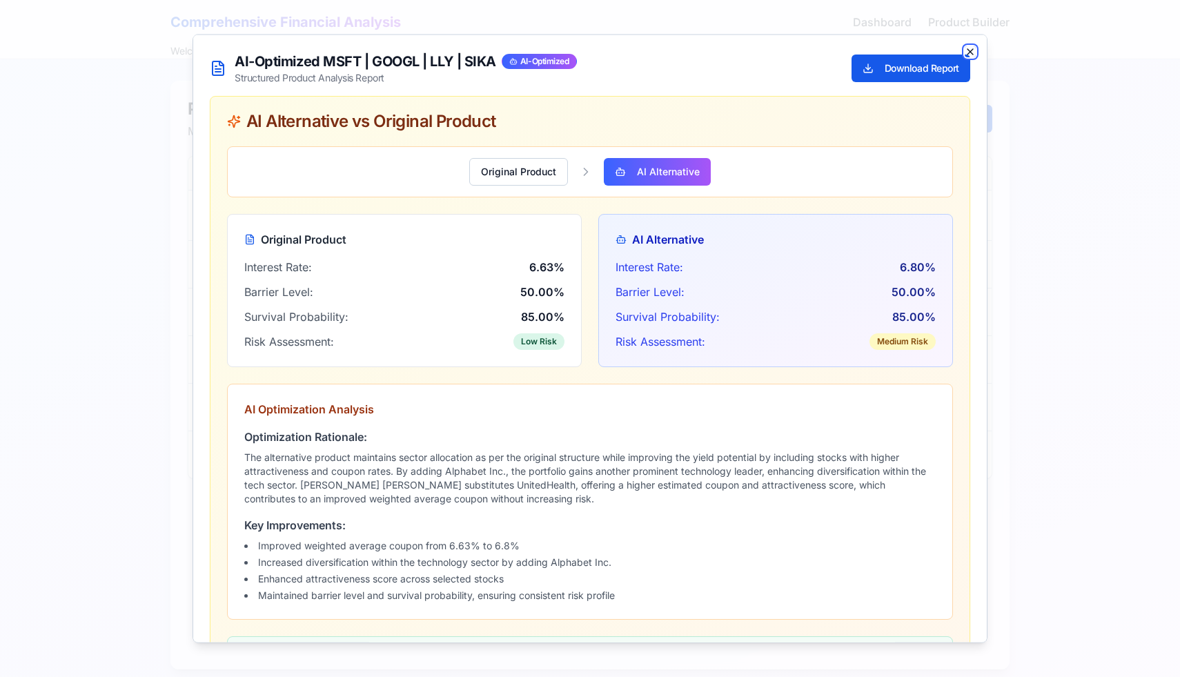
click at [969, 50] on icon "button" at bounding box center [971, 51] width 6 height 6
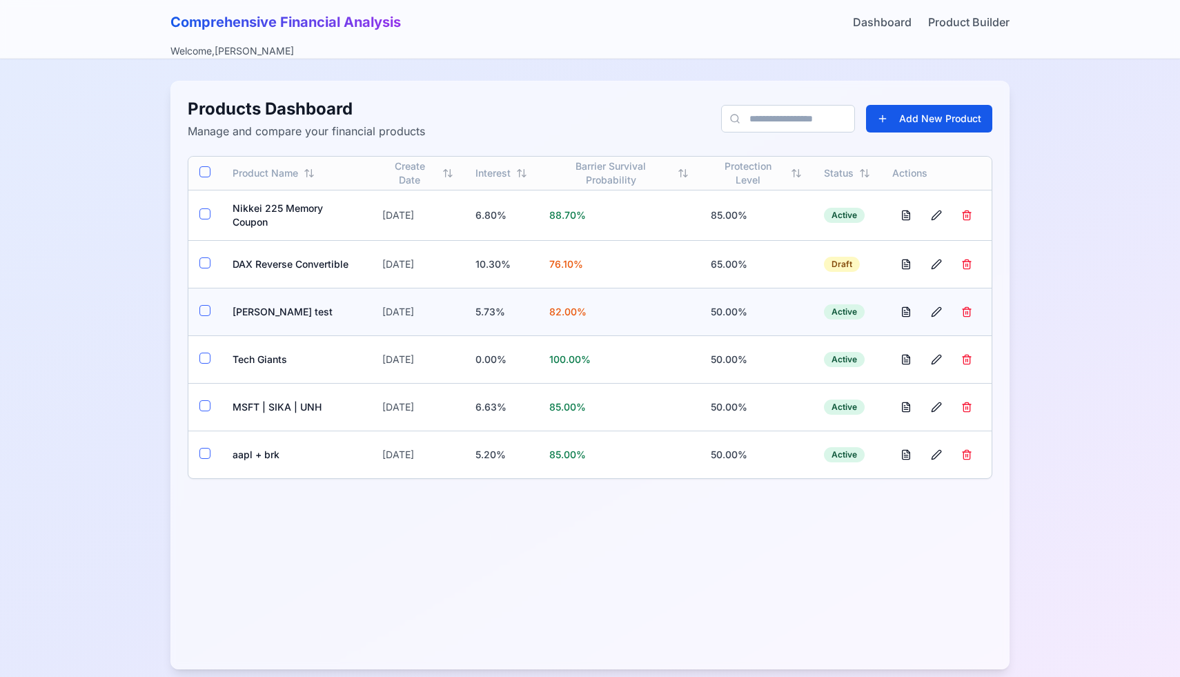
click at [264, 314] on td "[PERSON_NAME] test" at bounding box center [297, 312] width 150 height 48
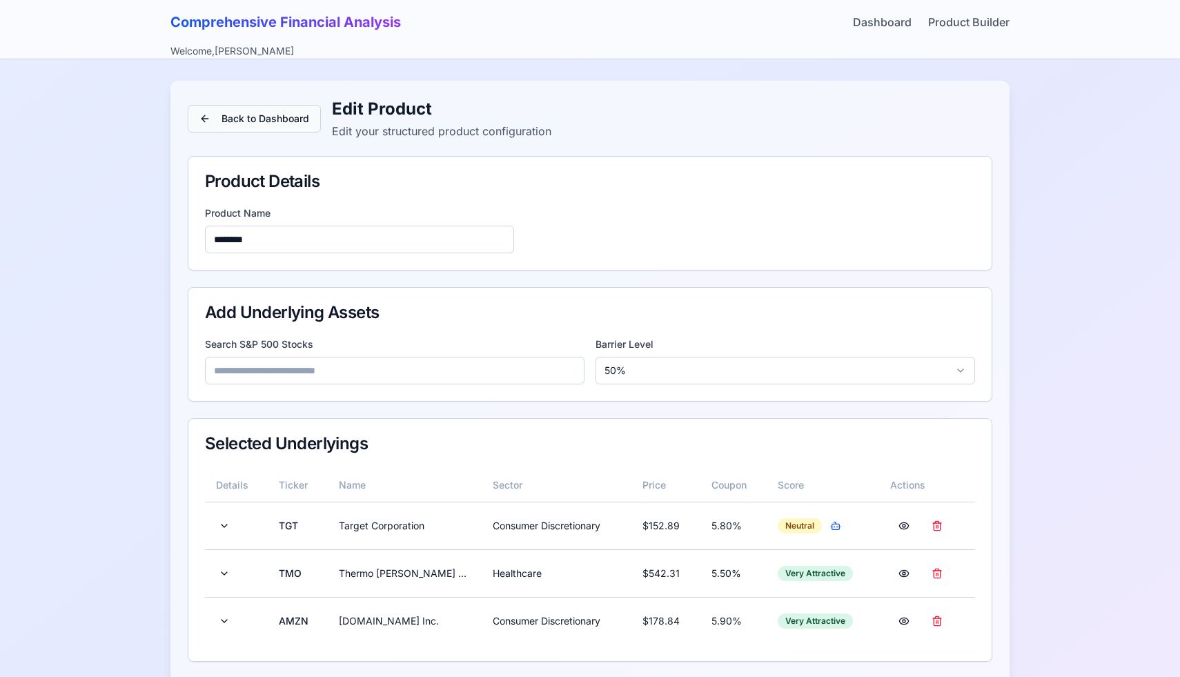
click at [284, 131] on button "Back to Dashboard" at bounding box center [254, 119] width 133 height 28
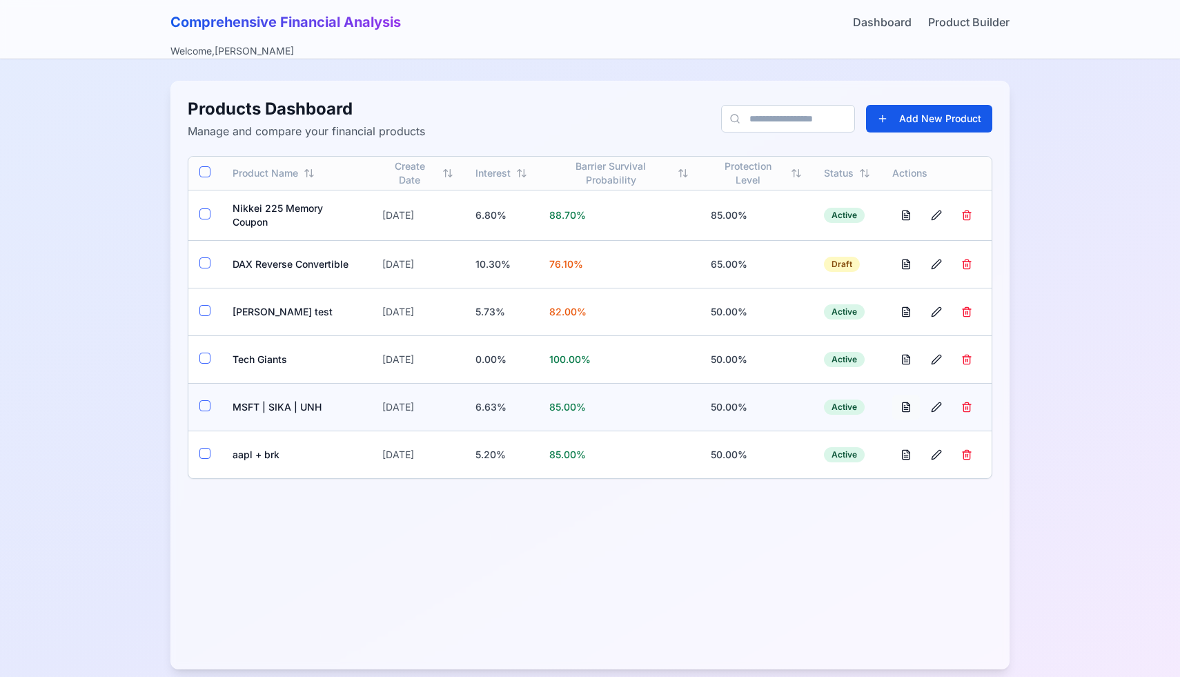
click at [907, 407] on button at bounding box center [907, 407] width 28 height 25
click at [905, 358] on button at bounding box center [907, 359] width 28 height 25
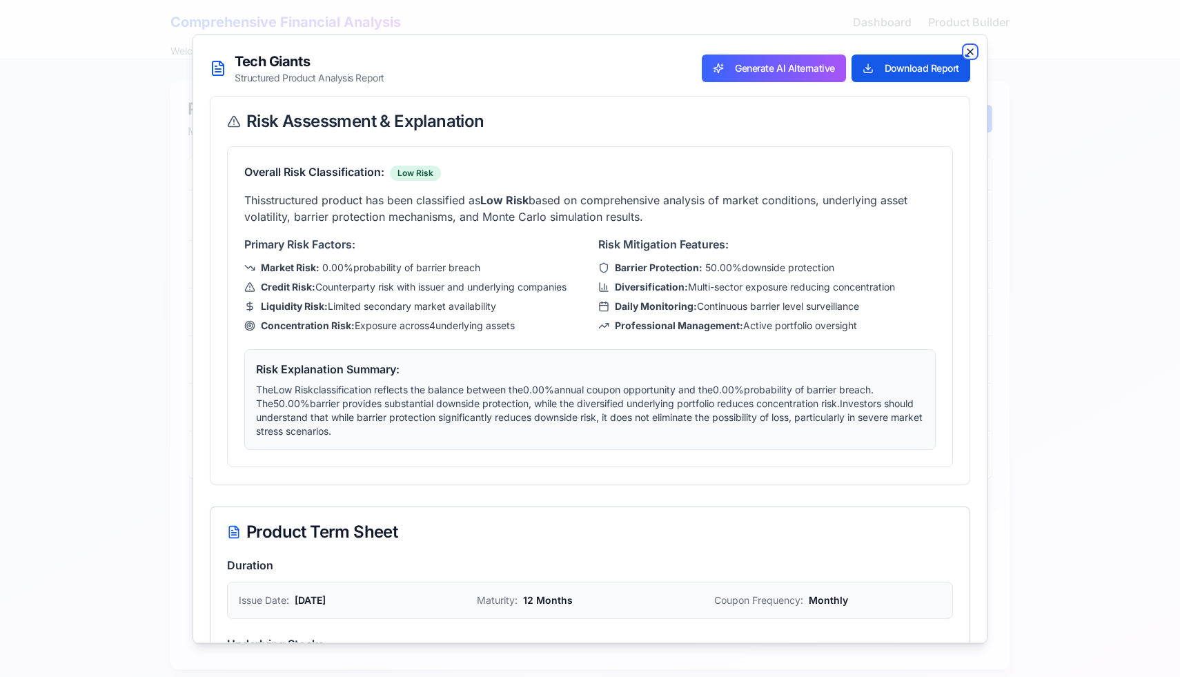
click at [973, 46] on icon "button" at bounding box center [970, 51] width 11 height 11
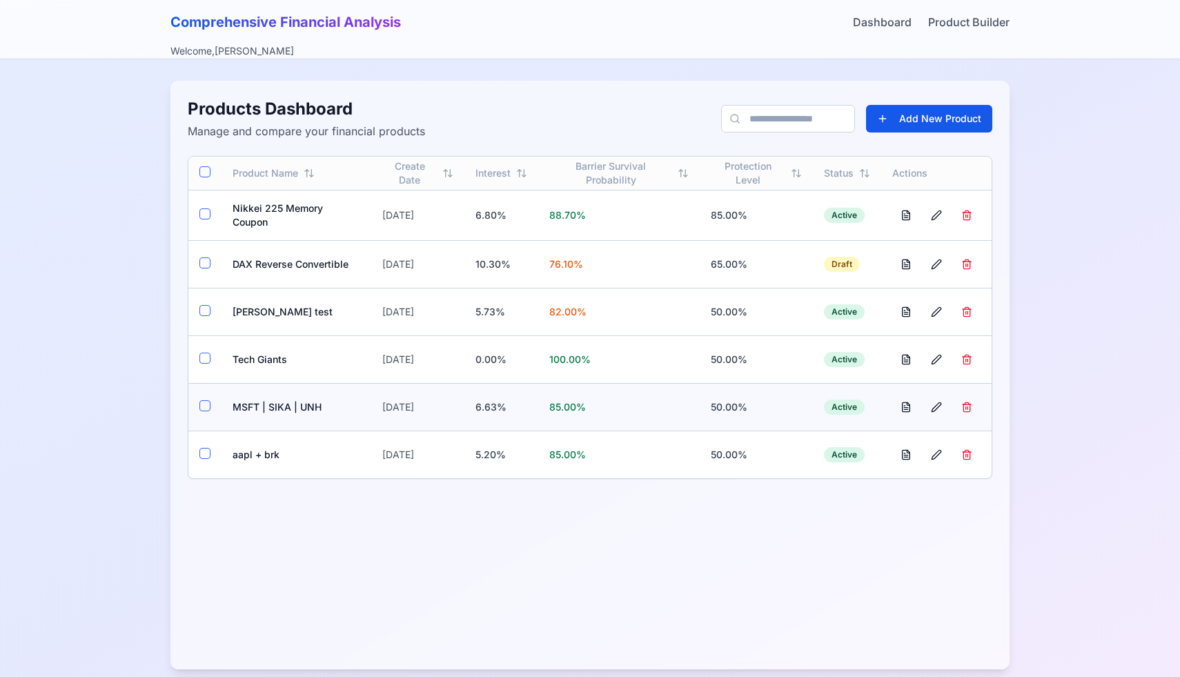
click at [251, 405] on td "MSFT | SIKA | UNH" at bounding box center [297, 407] width 150 height 48
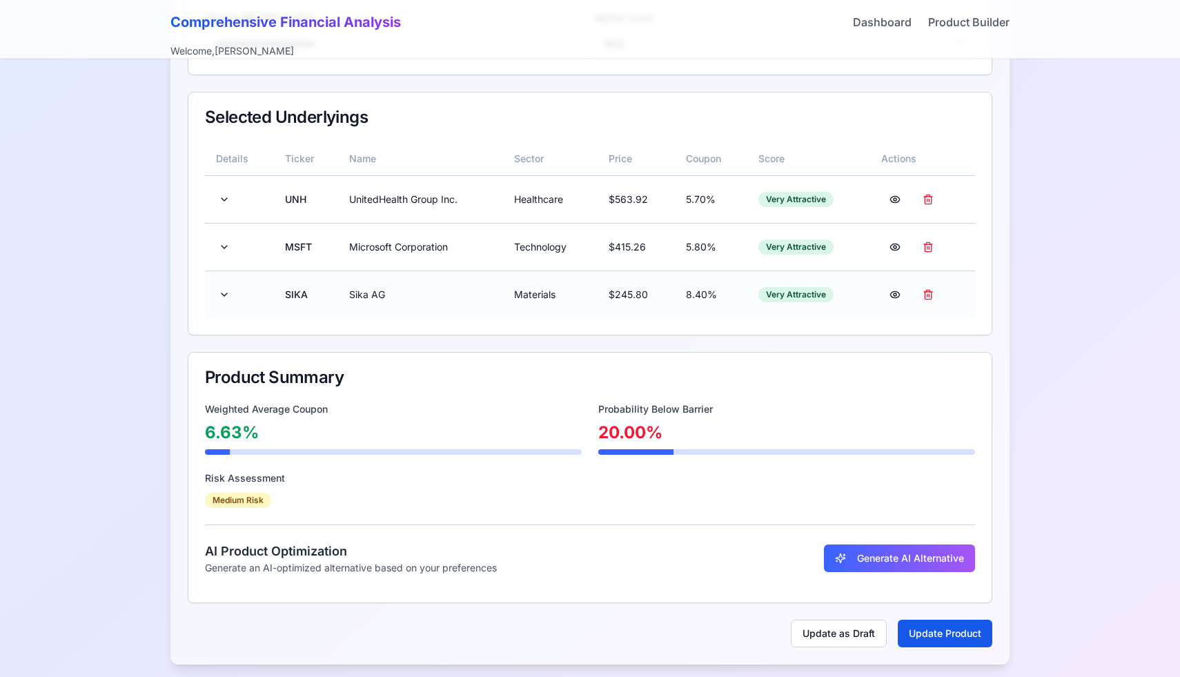
scroll to position [335, 0]
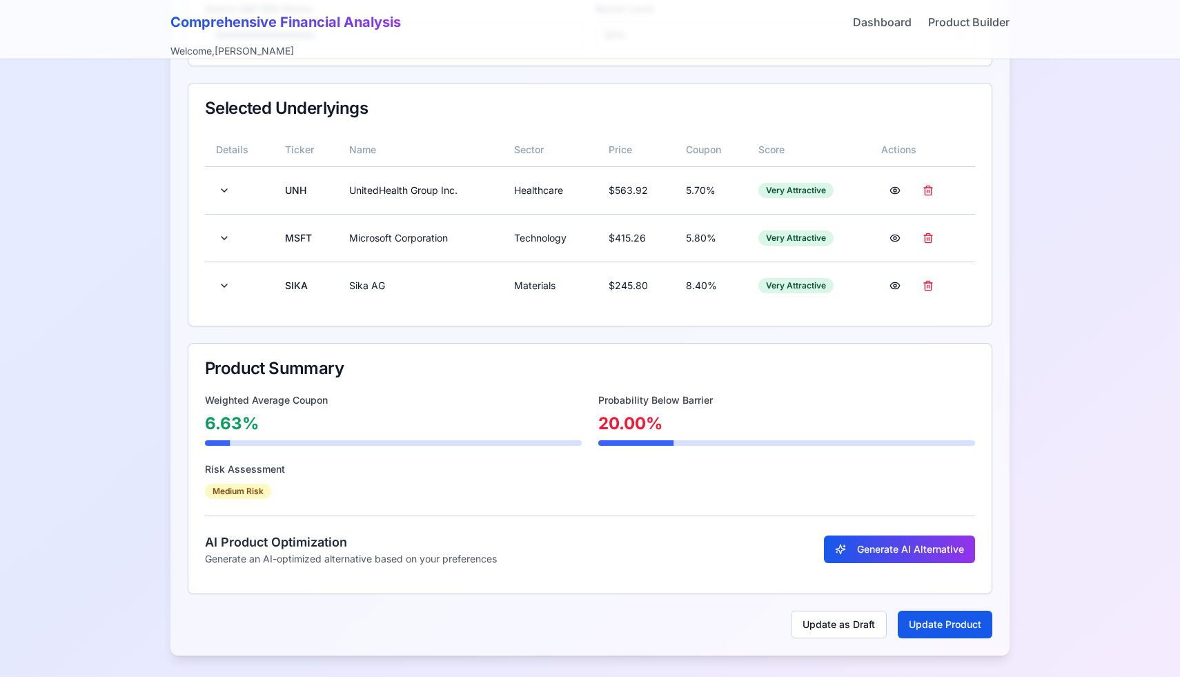
click at [899, 549] on button "Generate AI Alternative" at bounding box center [899, 550] width 151 height 28
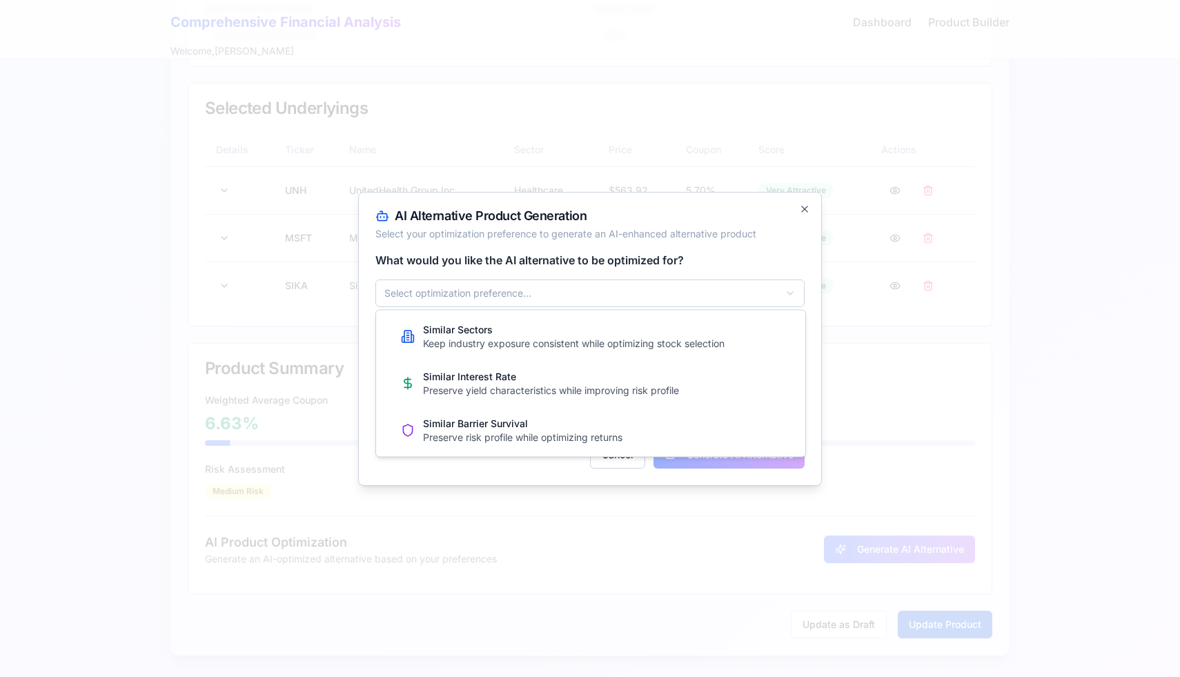
click at [639, 297] on body "**********" at bounding box center [590, 171] width 1180 height 1013
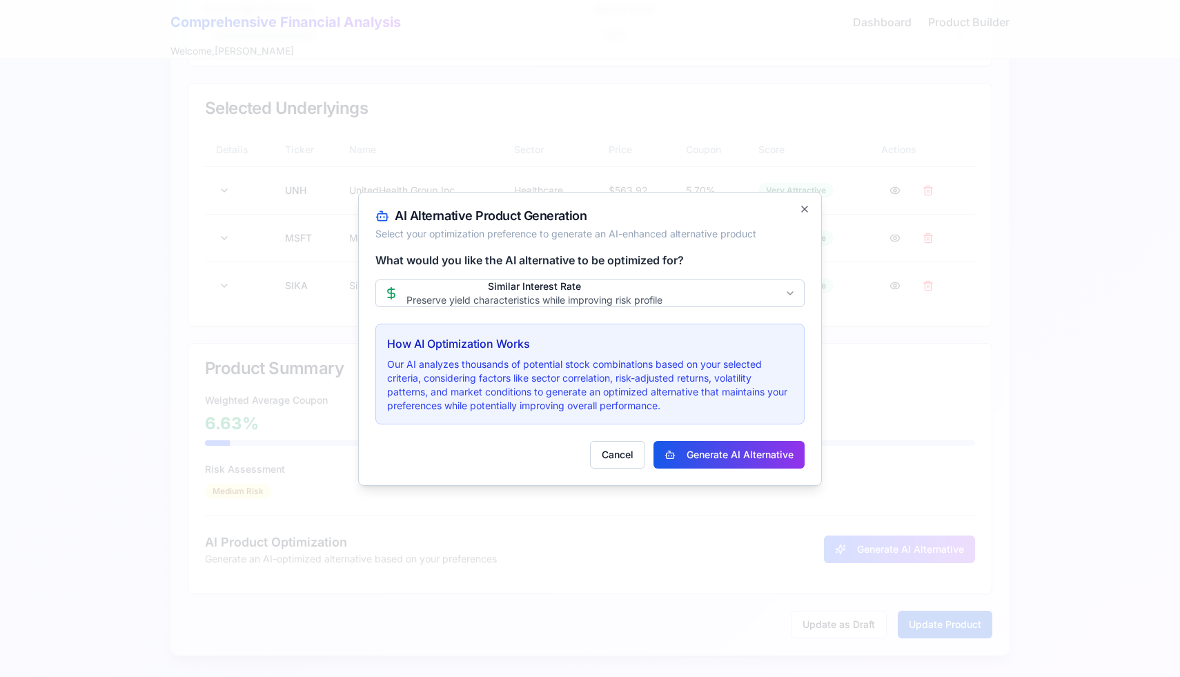
click at [703, 451] on button "Generate AI Alternative" at bounding box center [729, 455] width 151 height 28
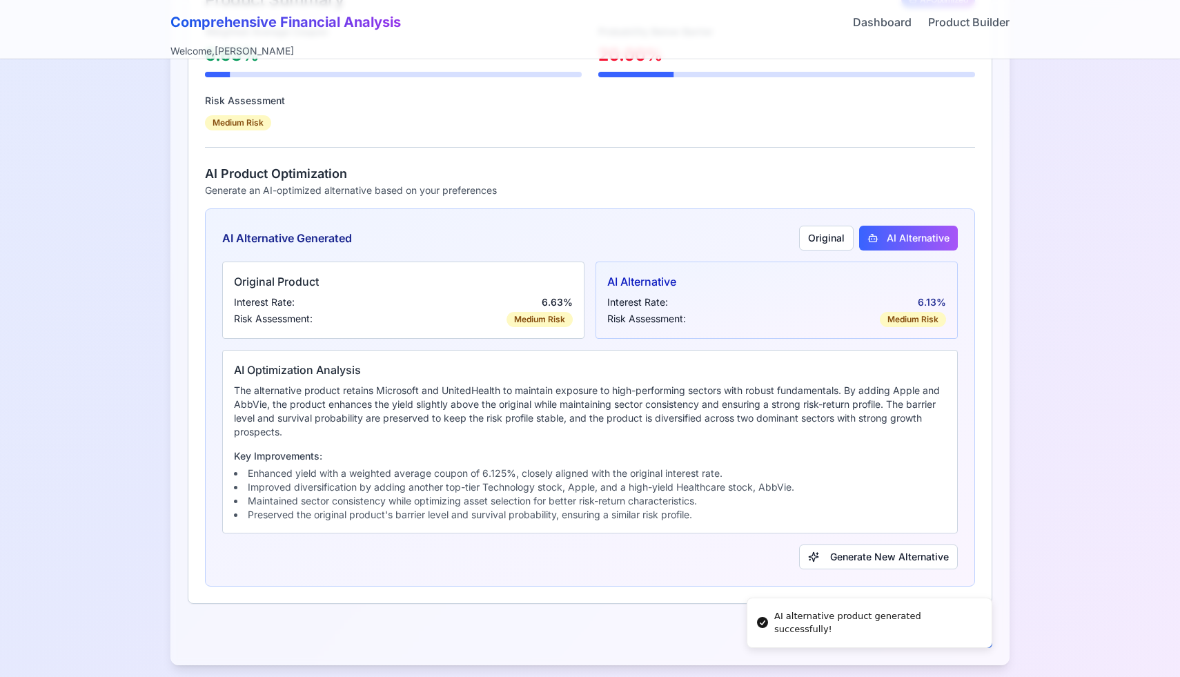
scroll to position [714, 0]
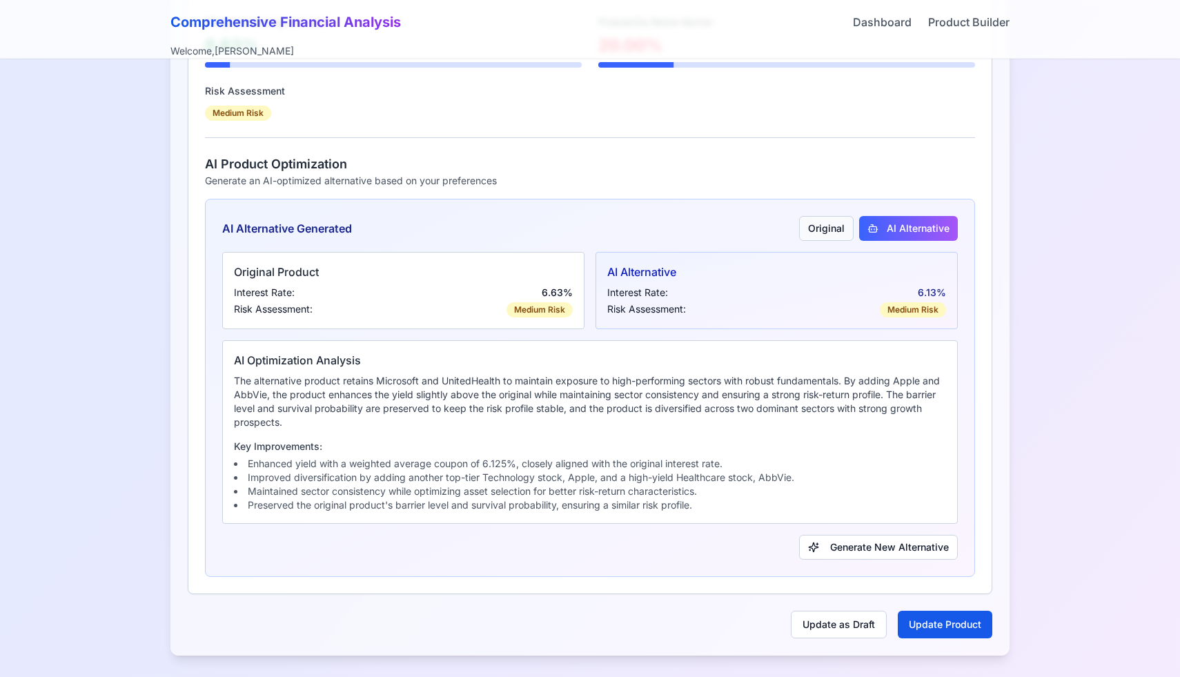
click at [824, 224] on button "Original" at bounding box center [826, 228] width 55 height 25
click at [886, 227] on button "AI Alternative" at bounding box center [908, 228] width 100 height 25
type input "**********"
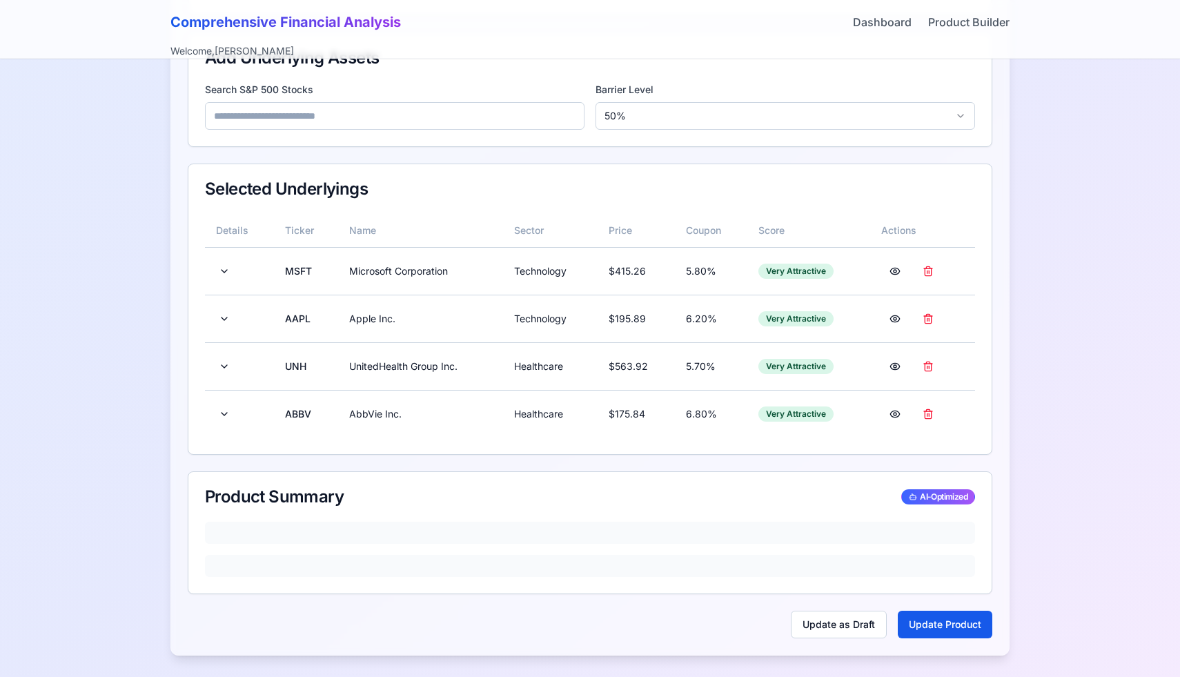
scroll to position [761, 0]
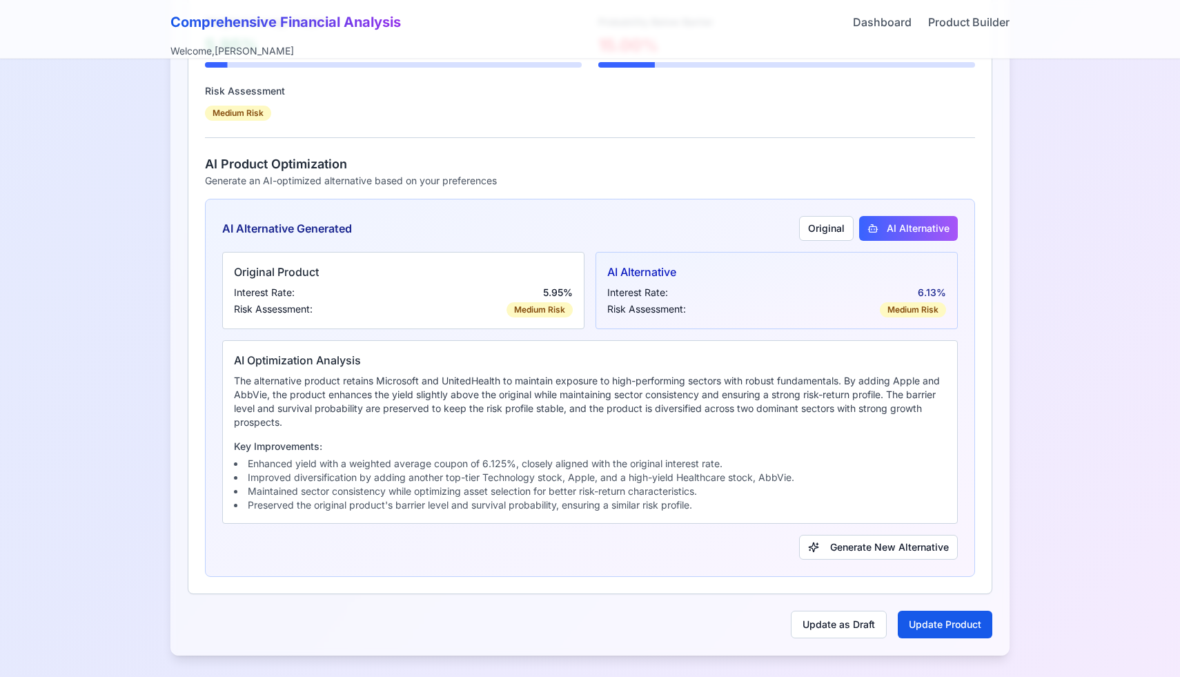
click at [790, 306] on div "Risk Assessment: Medium Risk" at bounding box center [776, 309] width 339 height 15
click at [554, 274] on h6 "Original Product" at bounding box center [403, 272] width 339 height 17
click at [830, 227] on button "Original" at bounding box center [826, 228] width 55 height 25
click at [878, 231] on button "AI Alternative" at bounding box center [908, 228] width 100 height 25
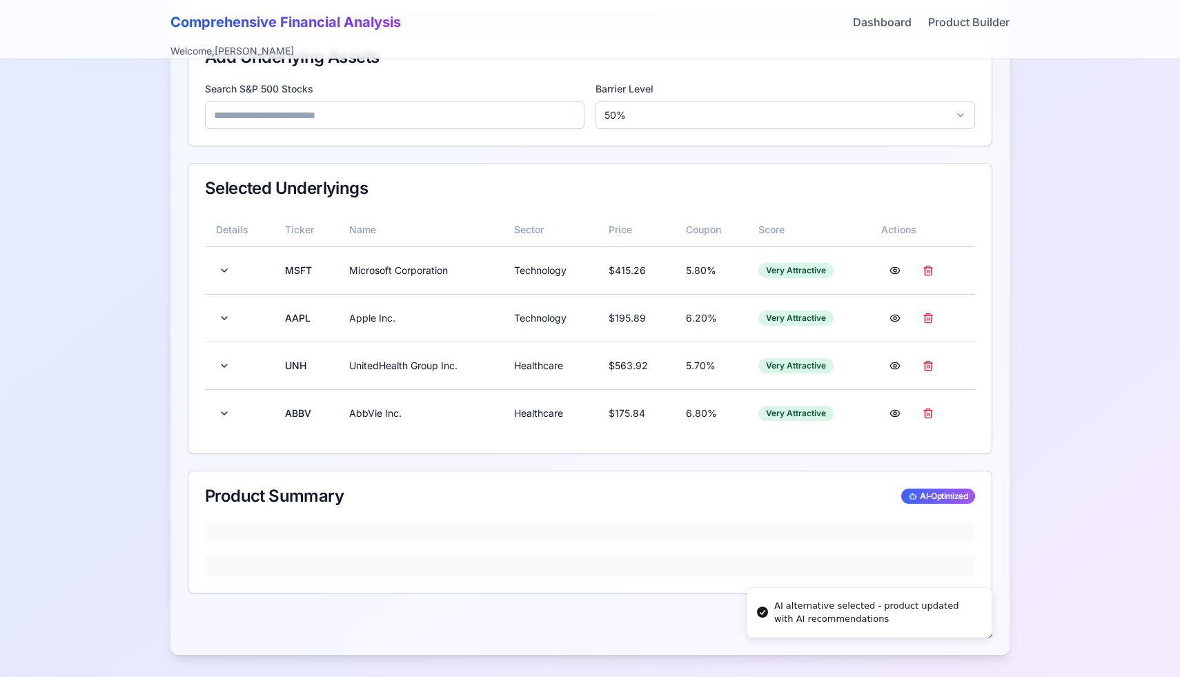
scroll to position [255, 0]
click at [864, 25] on link "Dashboard" at bounding box center [882, 22] width 59 height 17
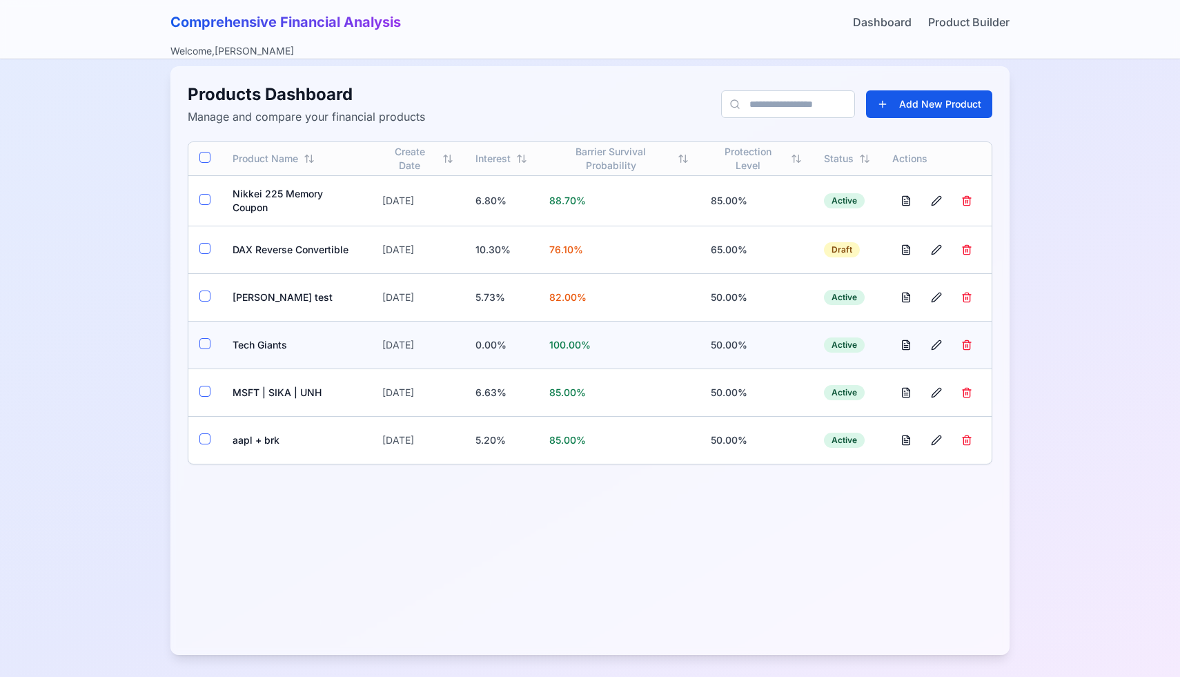
click at [267, 342] on td "Tech Giants" at bounding box center [297, 345] width 150 height 48
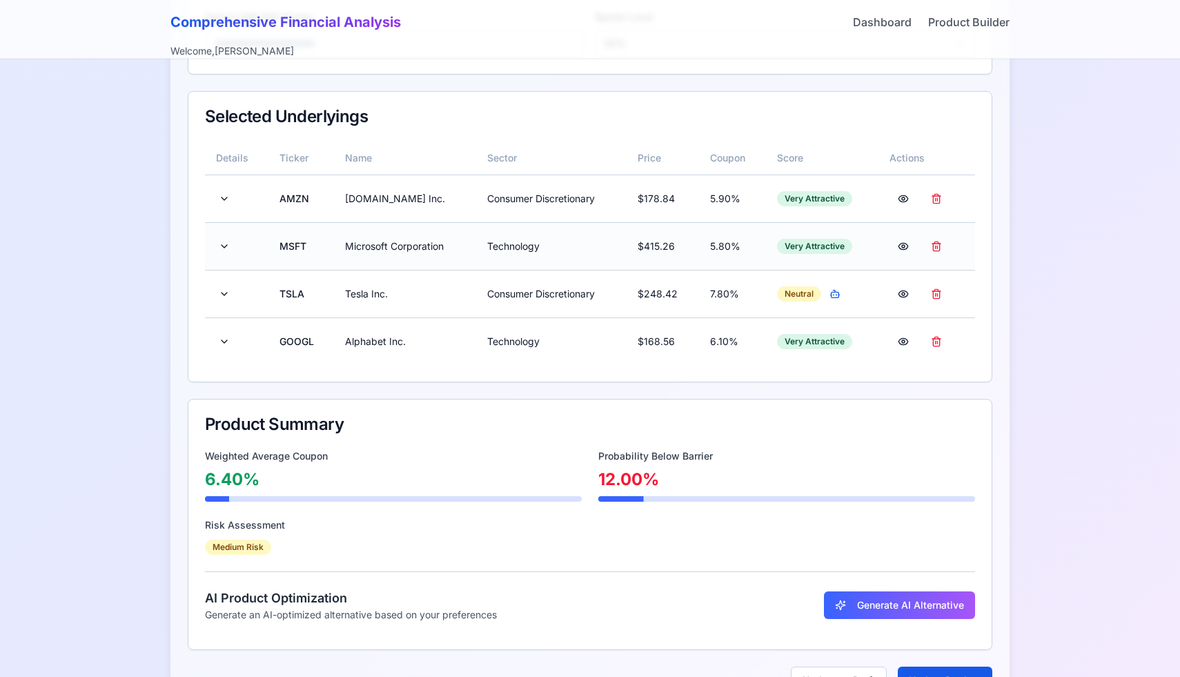
scroll to position [383, 0]
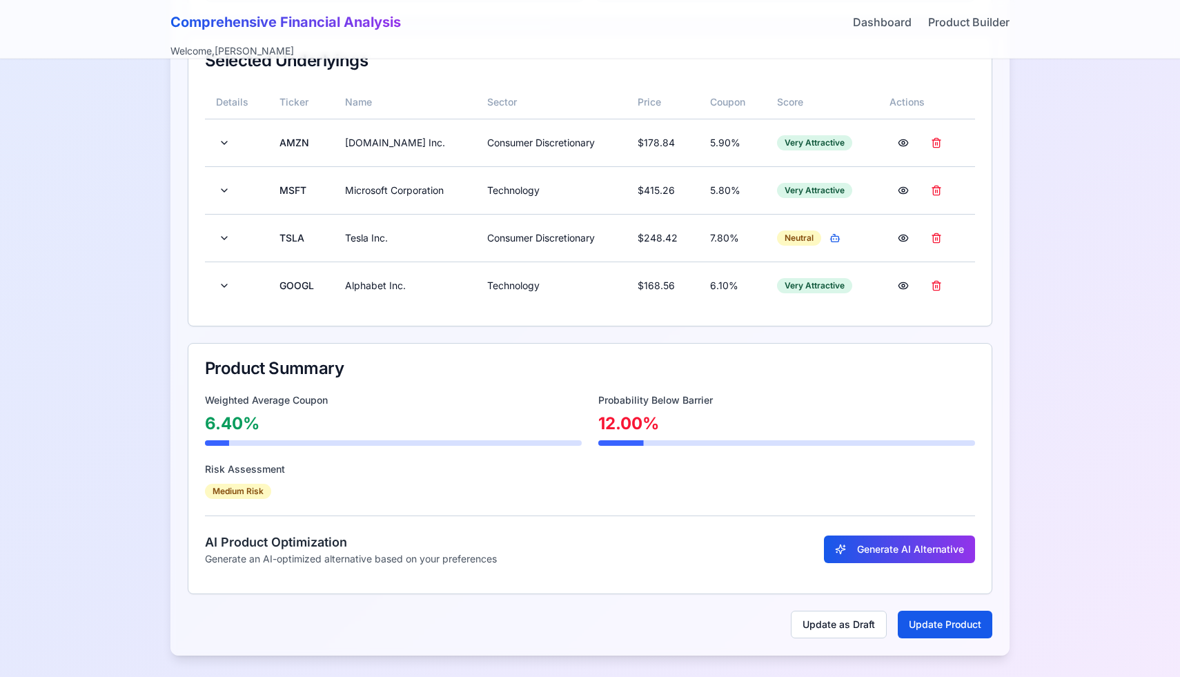
click at [876, 554] on button "Generate AI Alternative" at bounding box center [899, 550] width 151 height 28
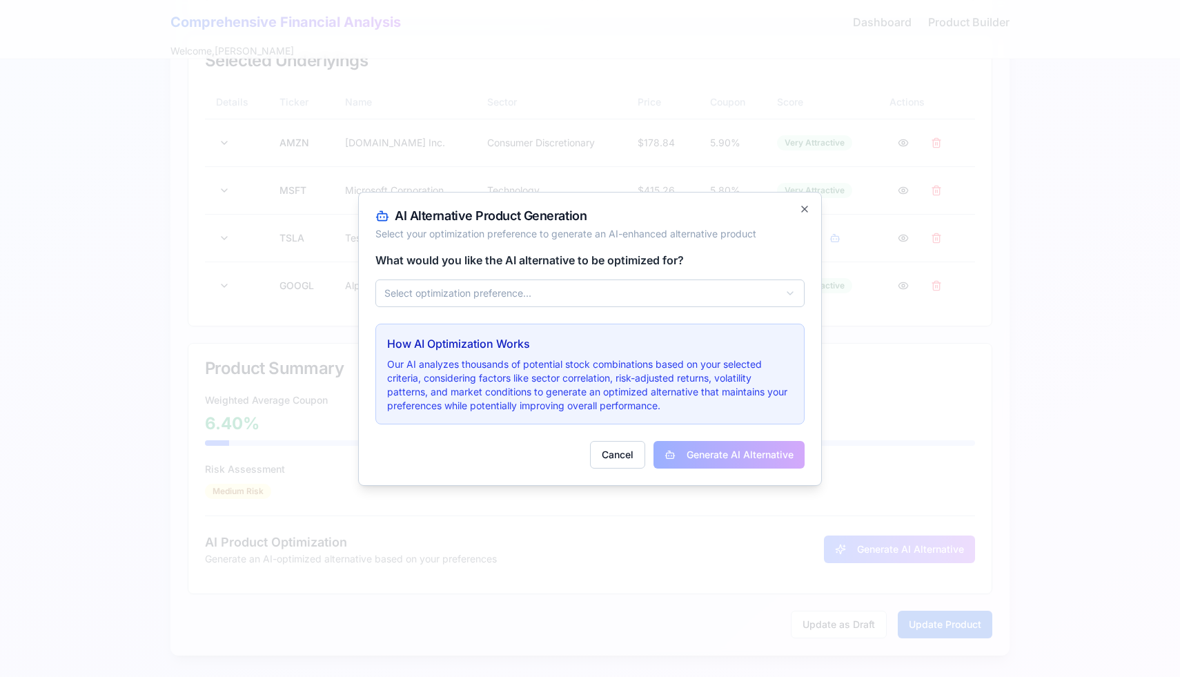
click at [601, 304] on body "**********" at bounding box center [590, 147] width 1180 height 1061
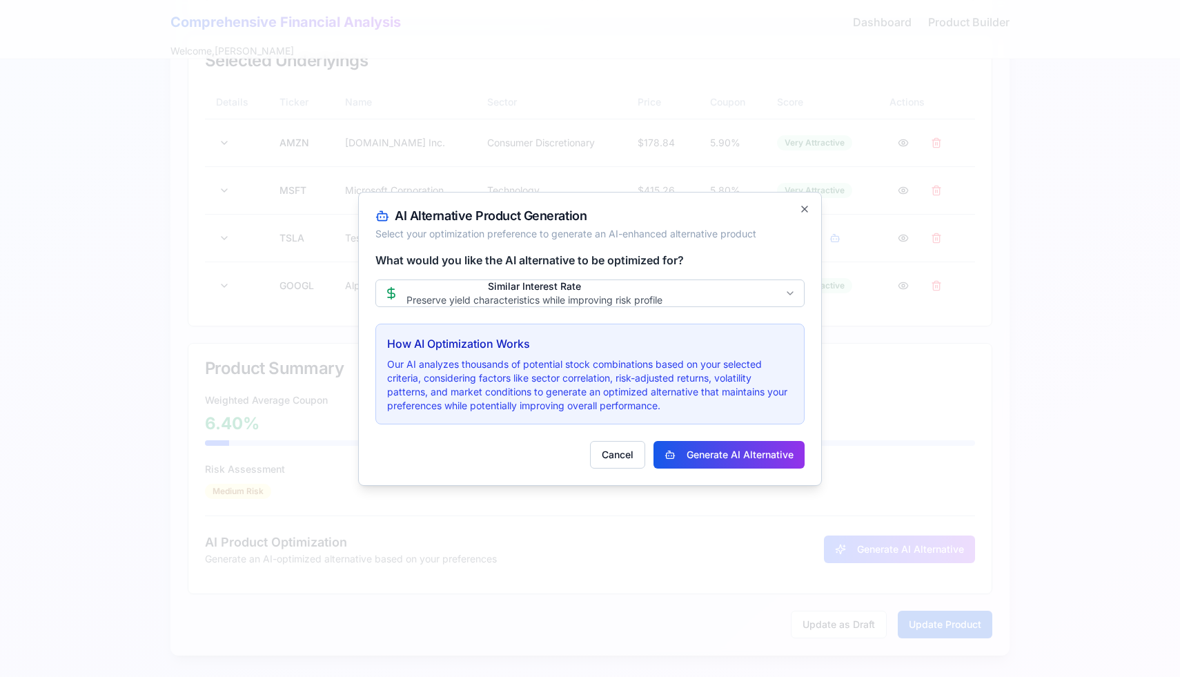
click at [692, 451] on button "Generate AI Alternative" at bounding box center [729, 455] width 151 height 28
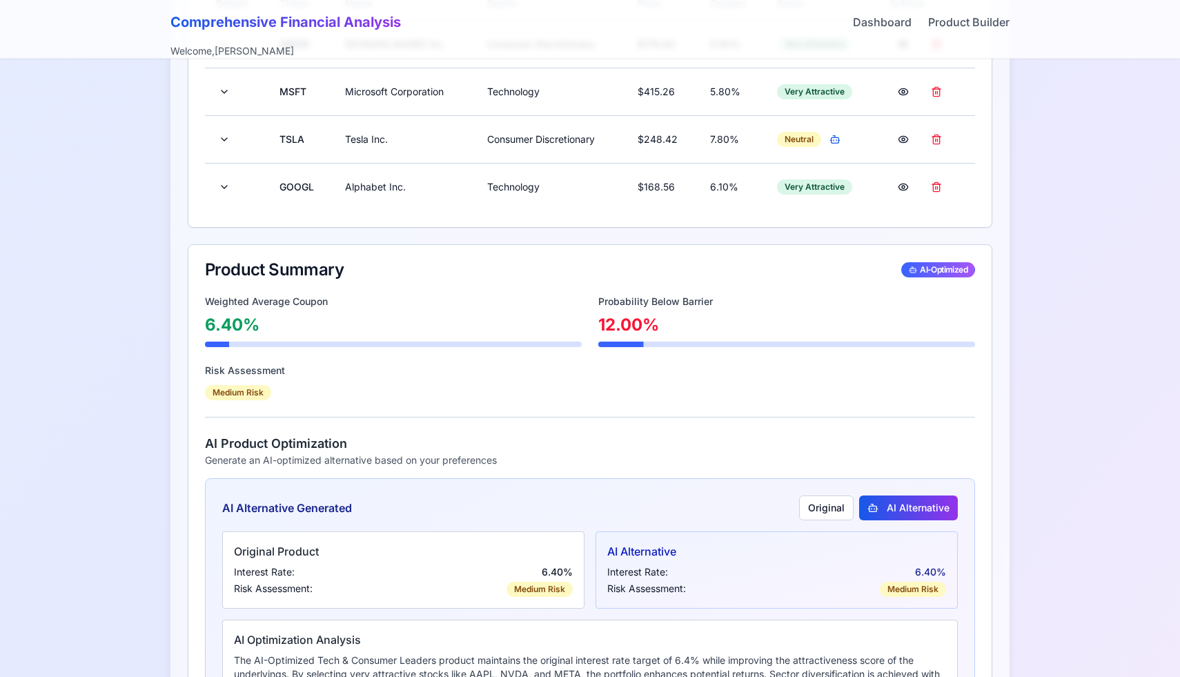
scroll to position [471, 0]
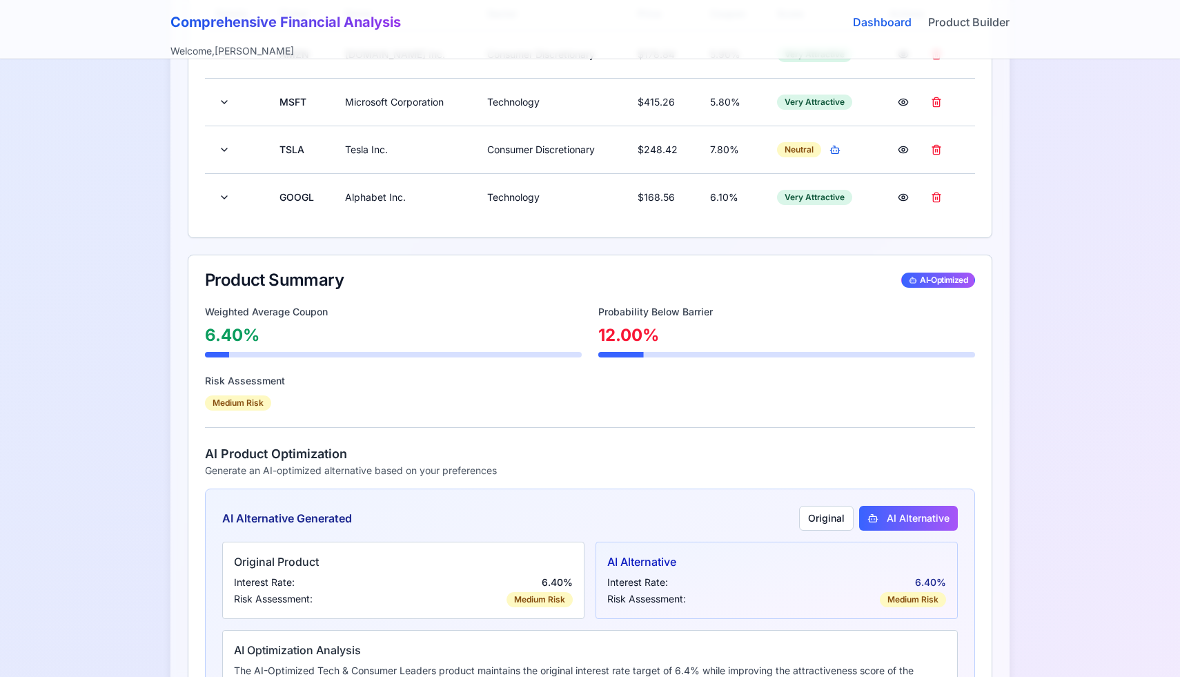
click at [884, 18] on link "Dashboard" at bounding box center [882, 22] width 59 height 17
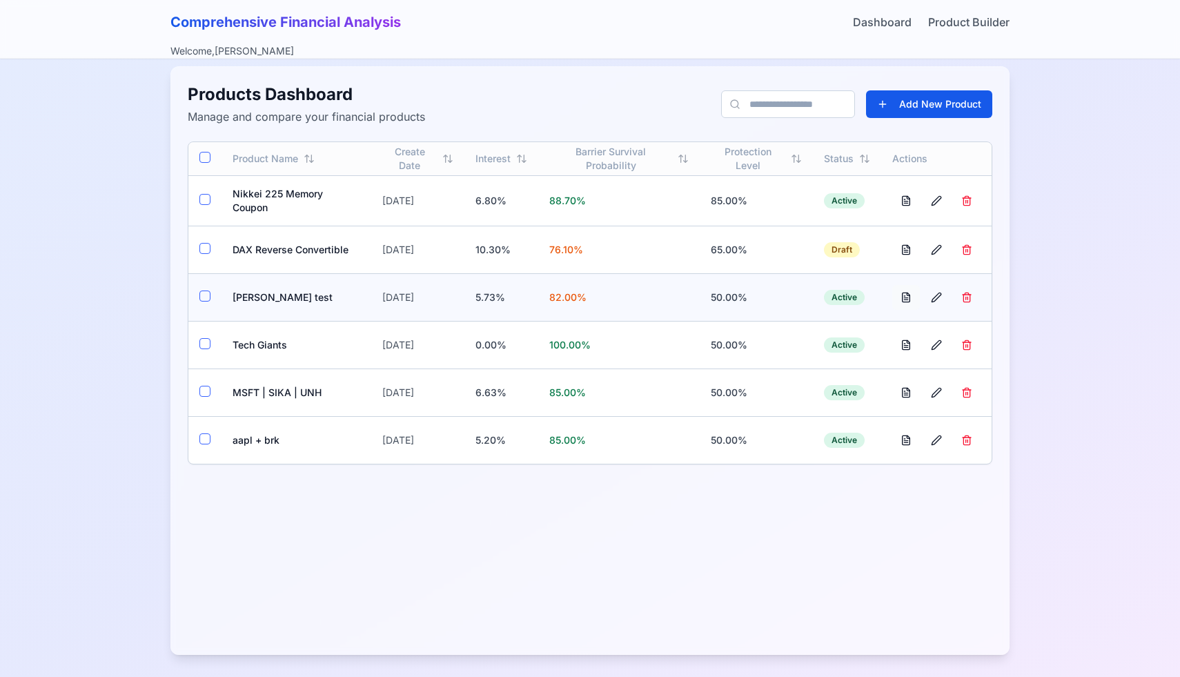
click at [906, 297] on button at bounding box center [907, 297] width 28 height 25
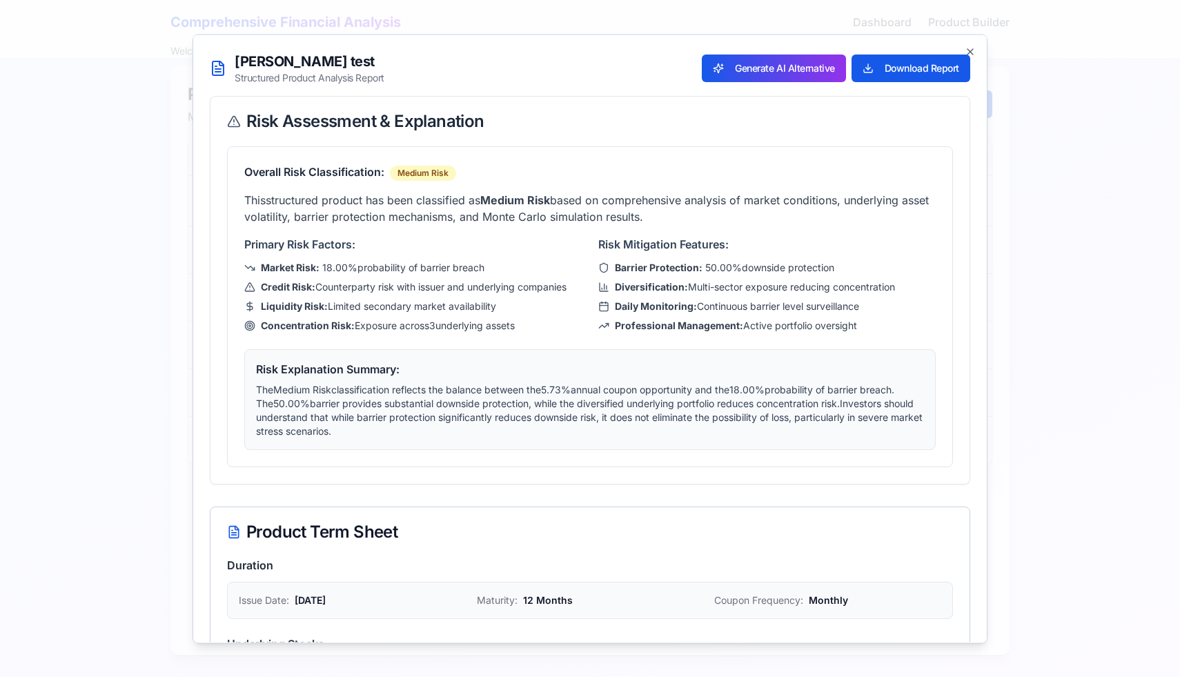
click at [820, 65] on button "Generate AI Alternative" at bounding box center [774, 68] width 144 height 28
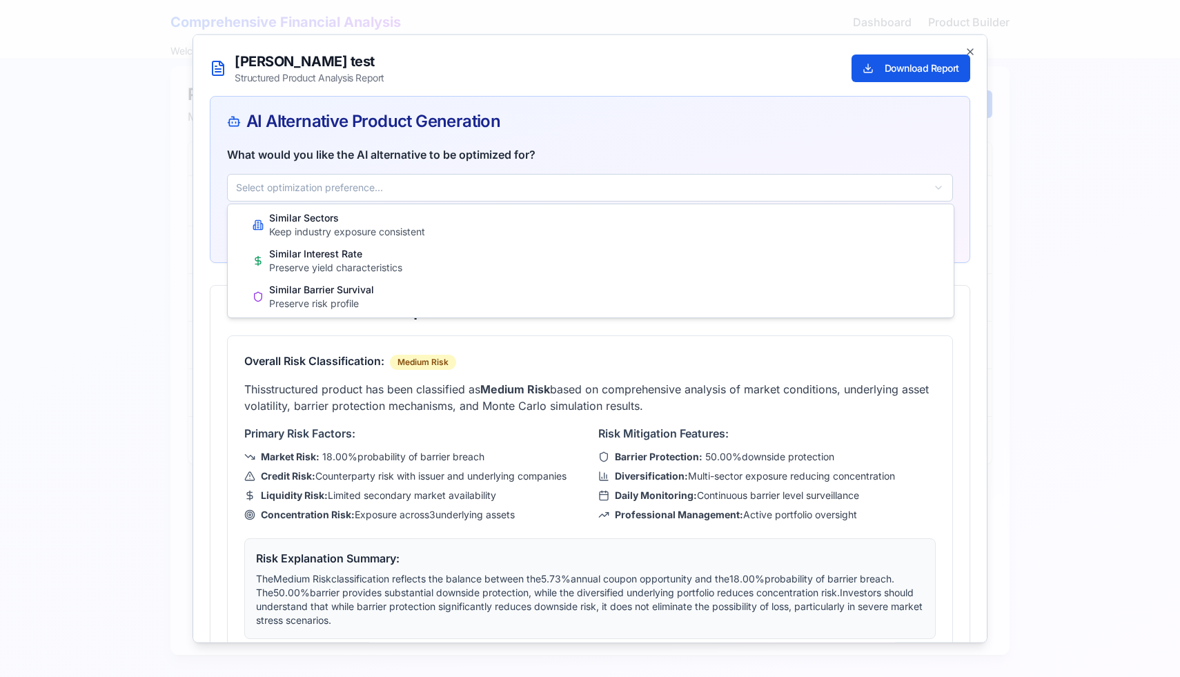
click at [849, 184] on body "Comprehensive Financial Analysis Dashboard Product Builder Welcome, ron Product…" at bounding box center [590, 332] width 1180 height 692
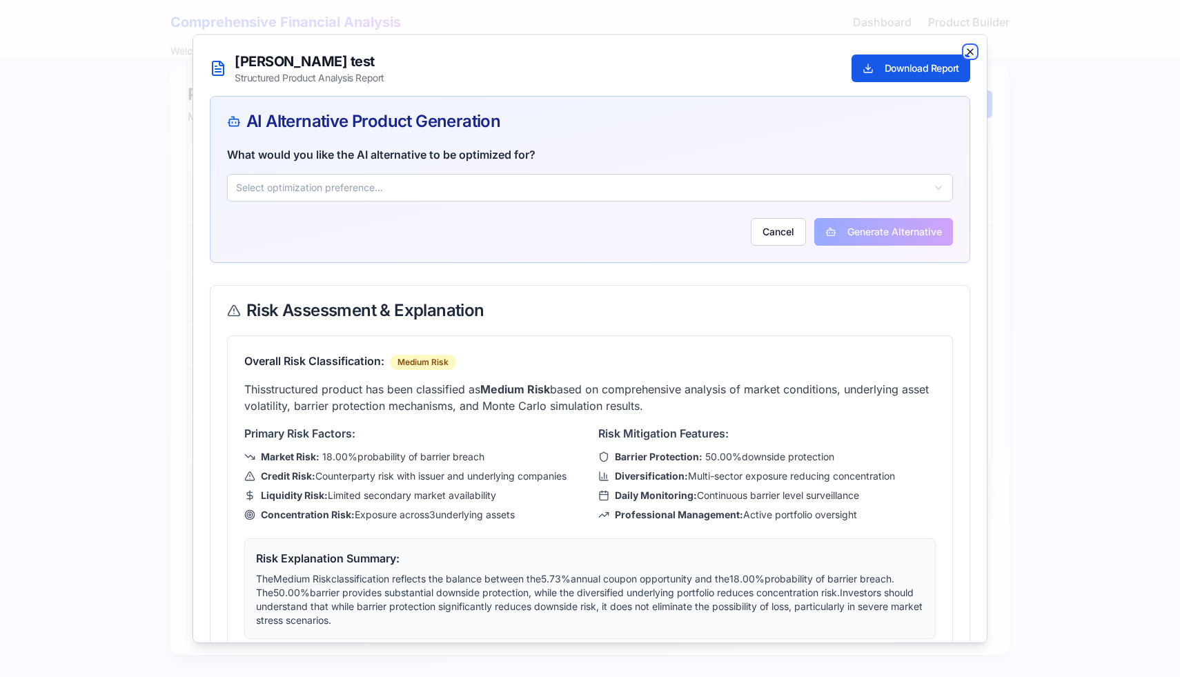
click at [971, 55] on icon "button" at bounding box center [970, 51] width 11 height 11
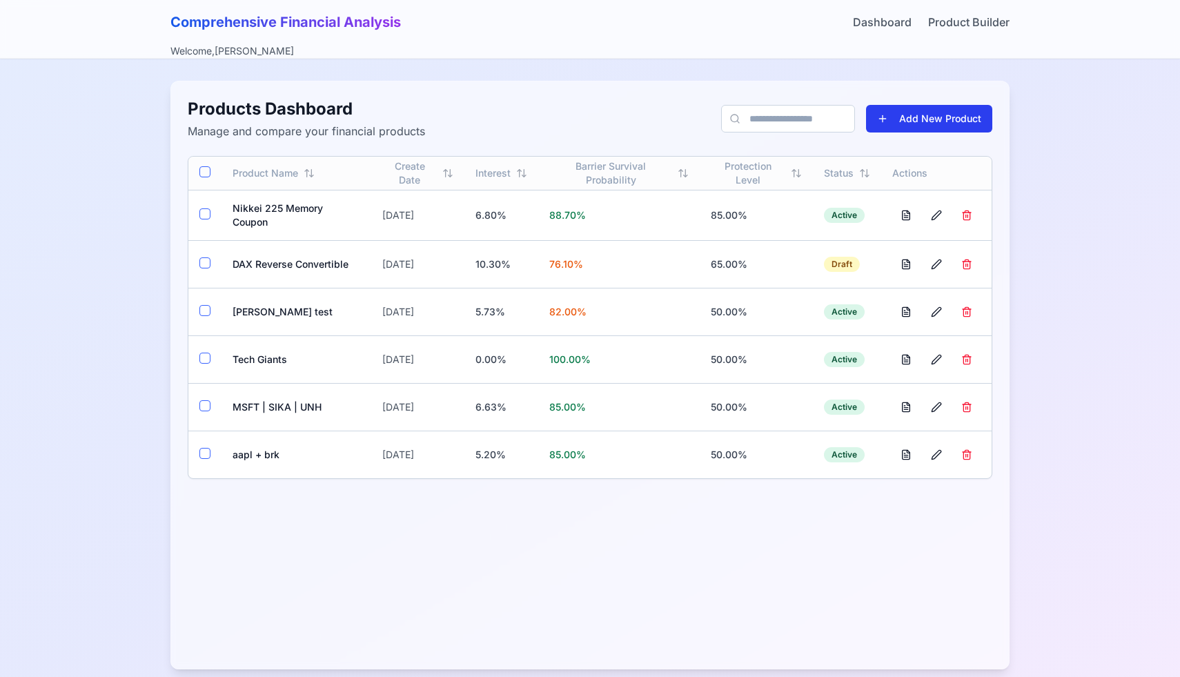
click at [933, 121] on button "Add New Product" at bounding box center [929, 119] width 126 height 28
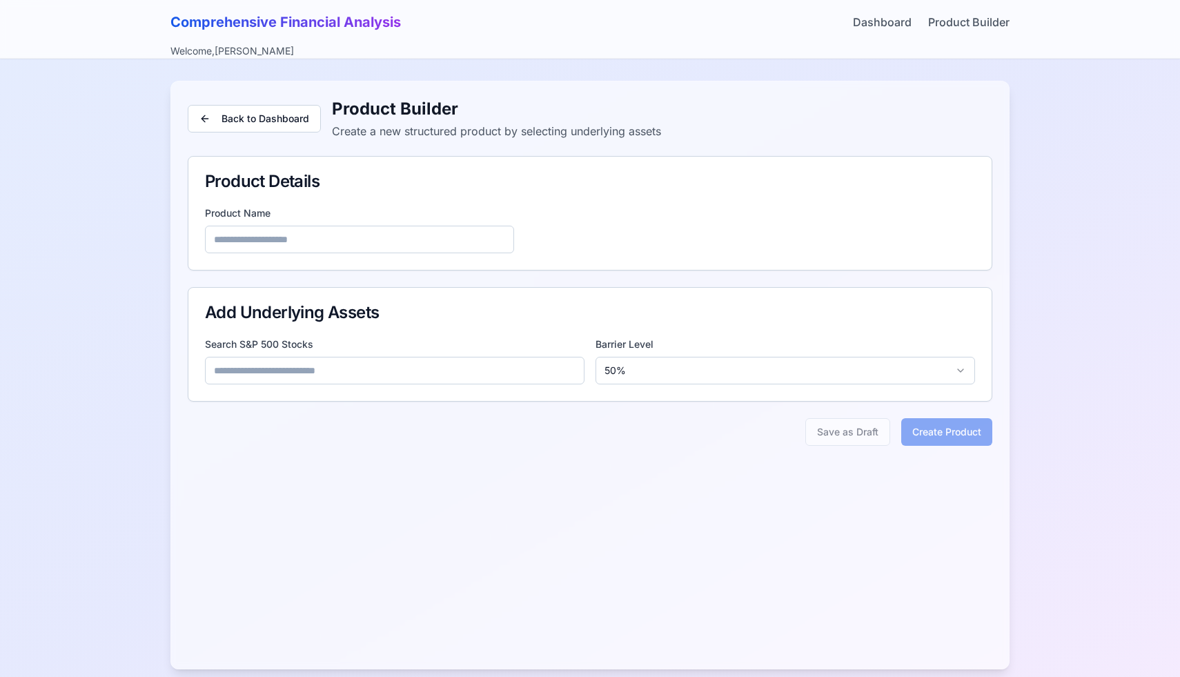
click at [346, 380] on input at bounding box center [395, 371] width 380 height 28
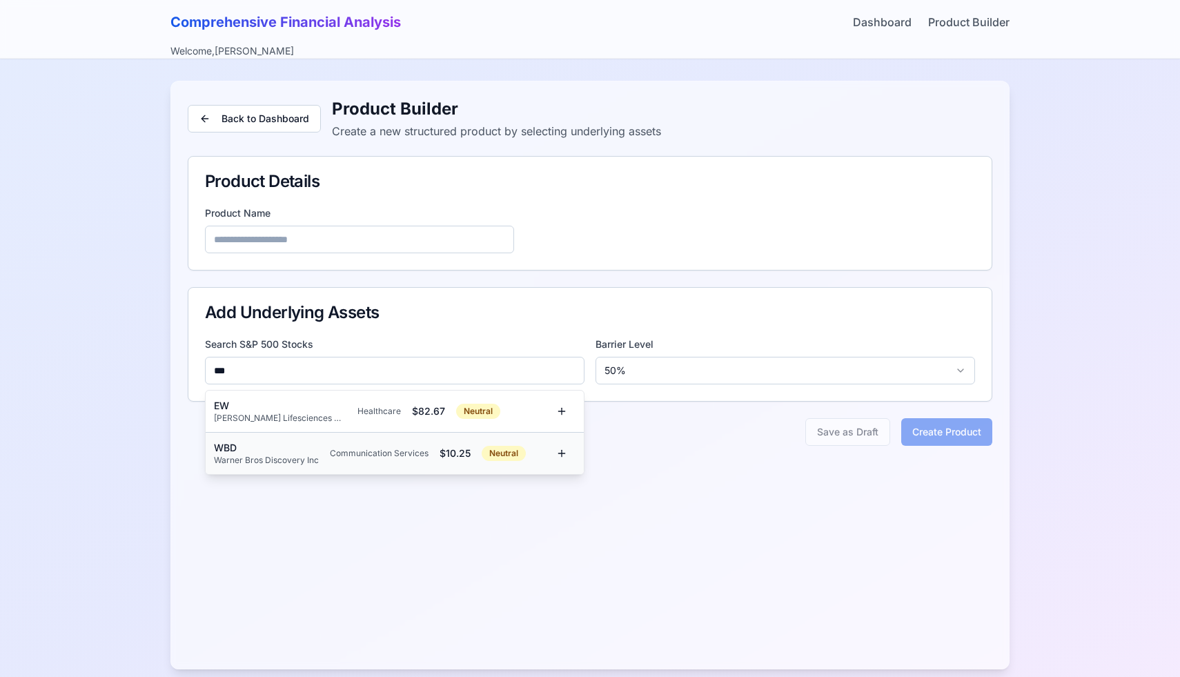
type input "***"
click at [258, 455] on div "Warner Bros Discovery Inc" at bounding box center [266, 460] width 105 height 11
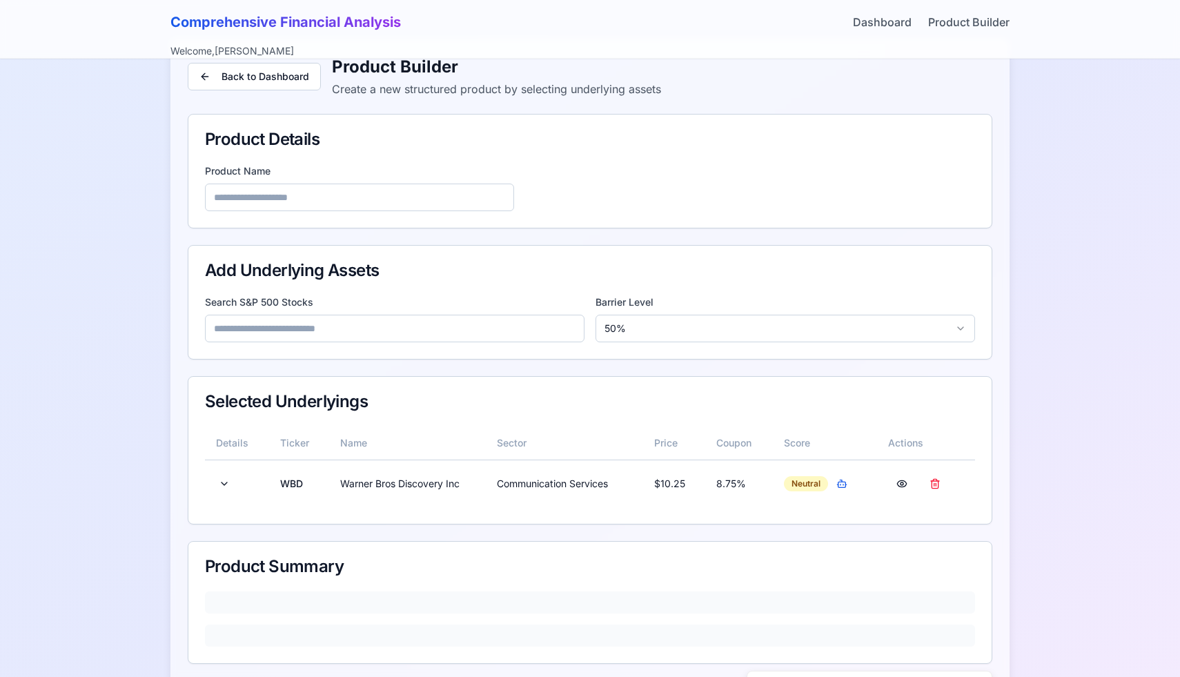
scroll to position [112, 0]
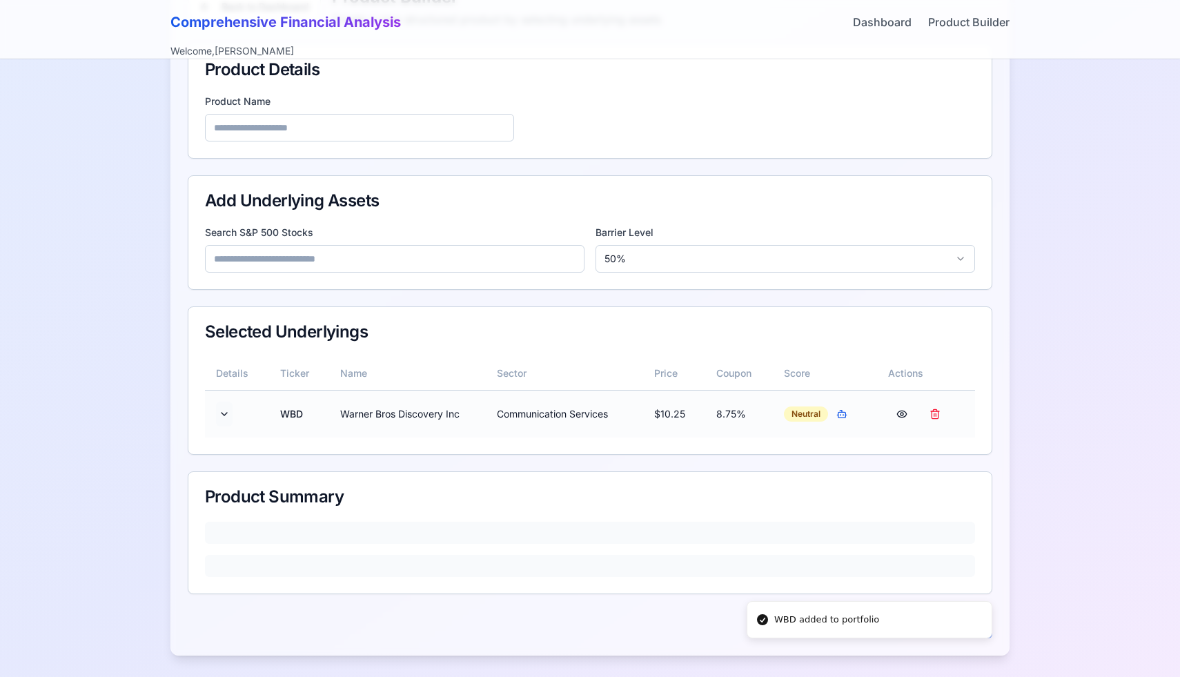
click at [226, 416] on button at bounding box center [224, 414] width 17 height 25
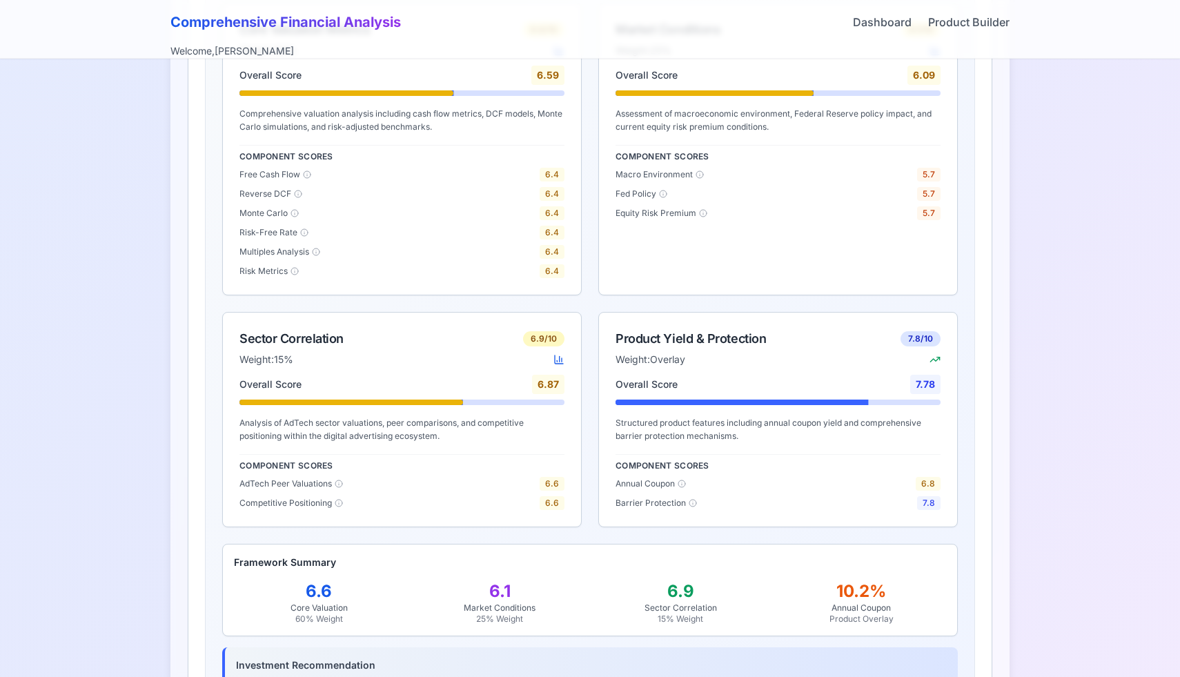
scroll to position [641, 0]
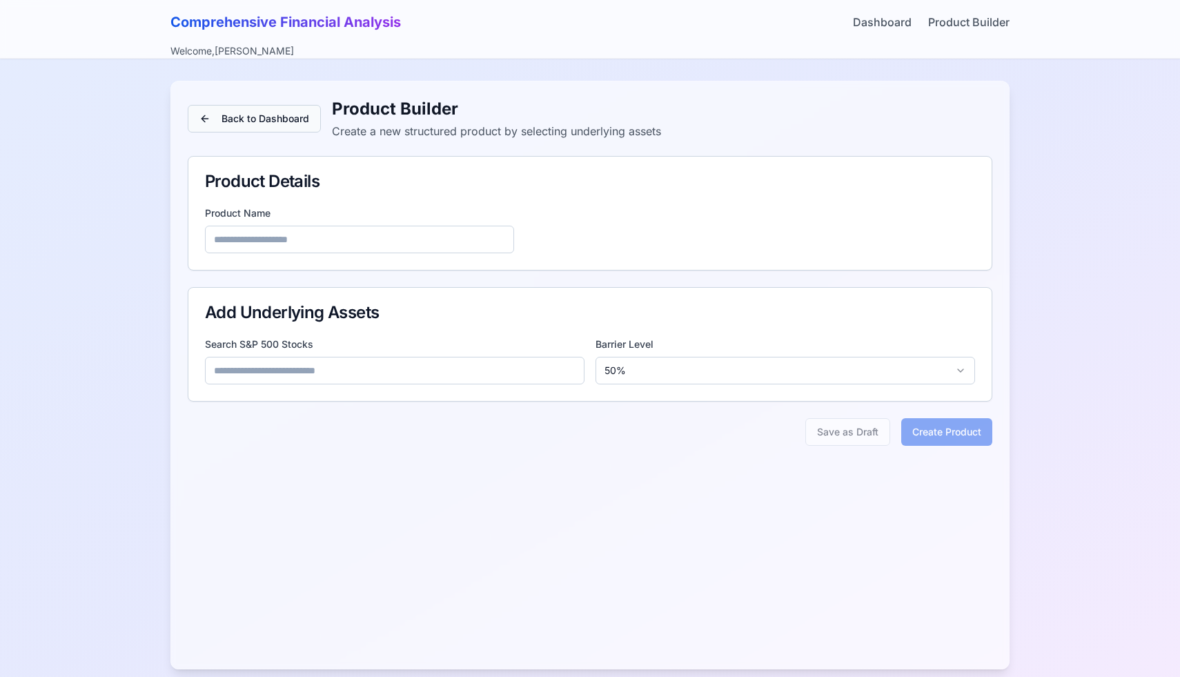
click at [315, 128] on button "Back to Dashboard" at bounding box center [254, 119] width 133 height 28
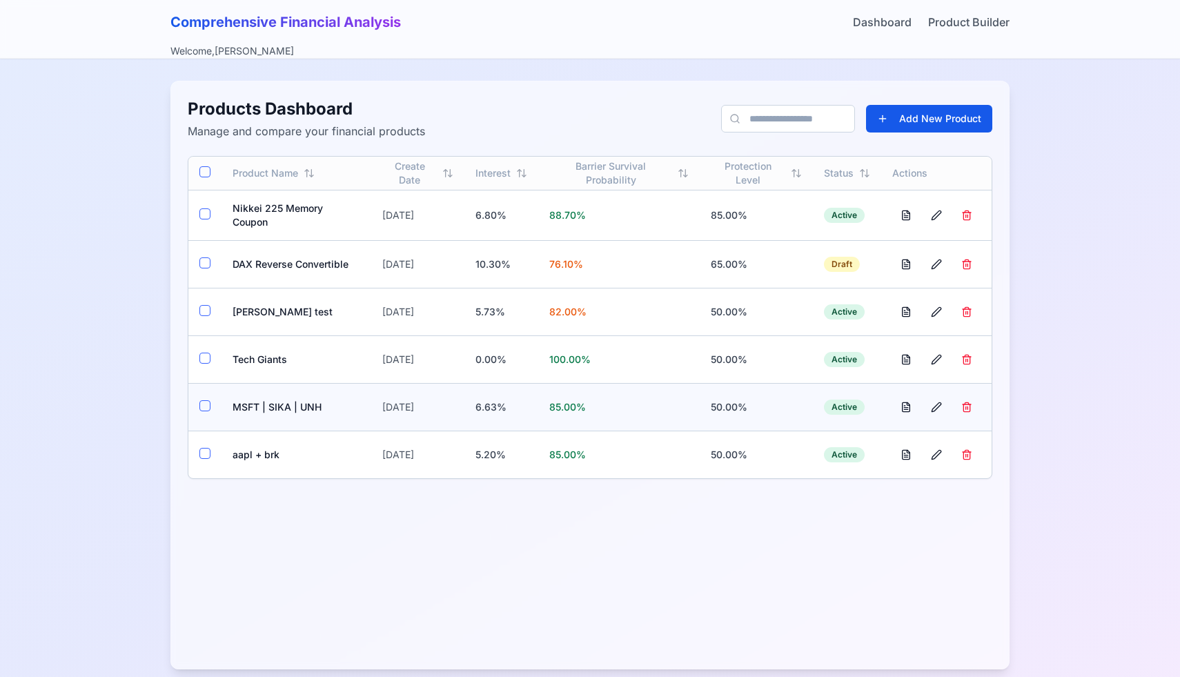
click at [270, 409] on td "MSFT | SIKA | UNH" at bounding box center [297, 407] width 150 height 48
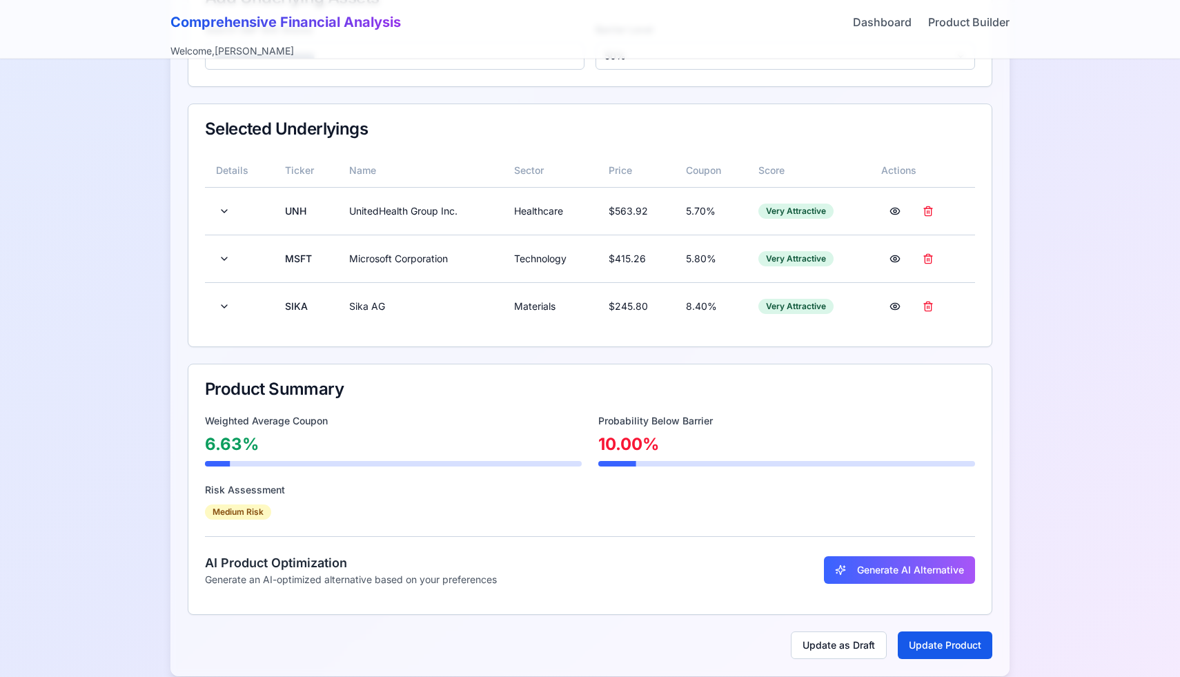
scroll to position [335, 0]
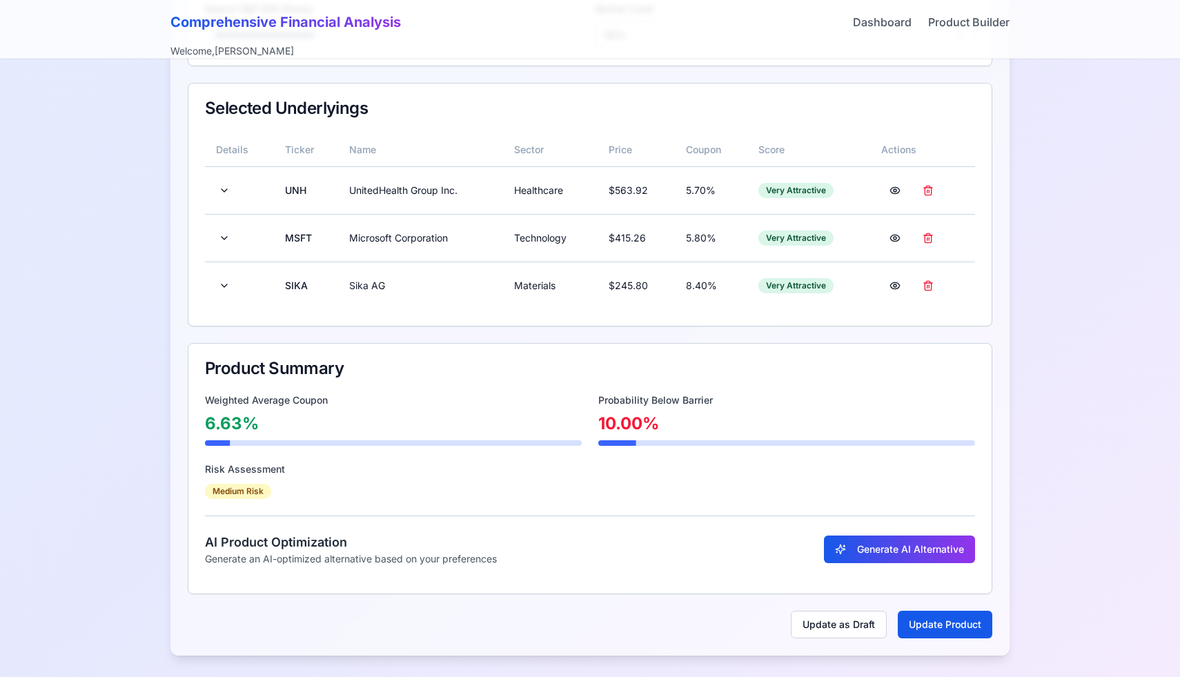
click at [872, 560] on button "Generate AI Alternative" at bounding box center [899, 550] width 151 height 28
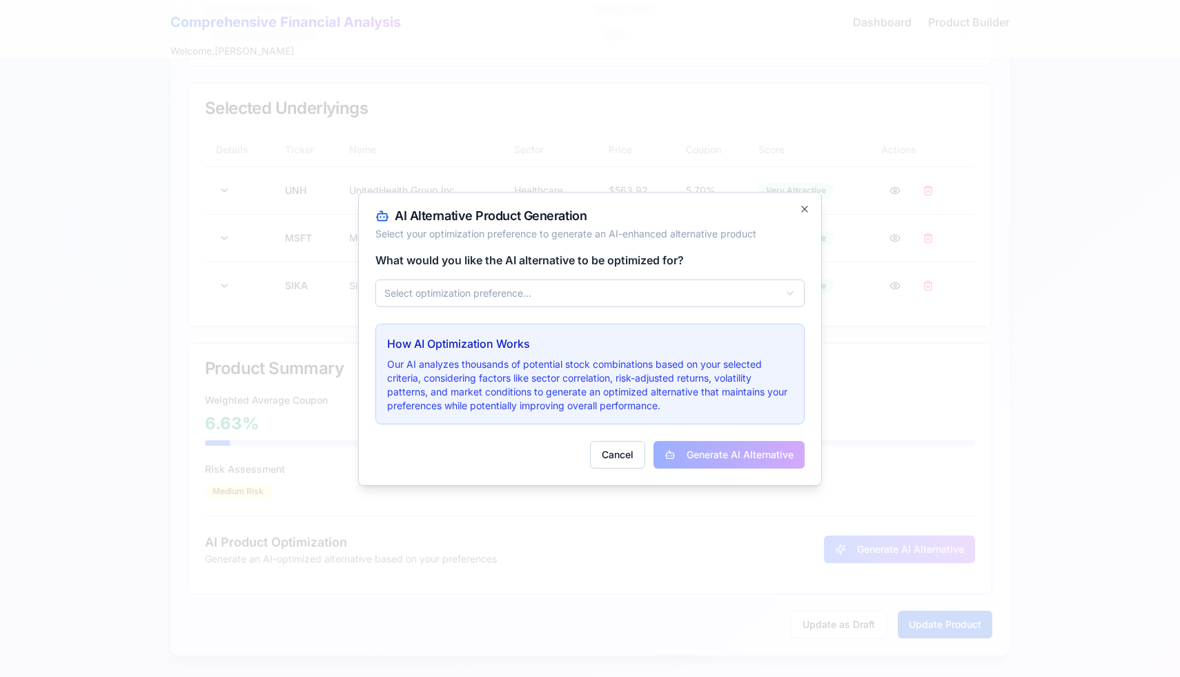
click at [749, 296] on body "**********" at bounding box center [590, 171] width 1180 height 1013
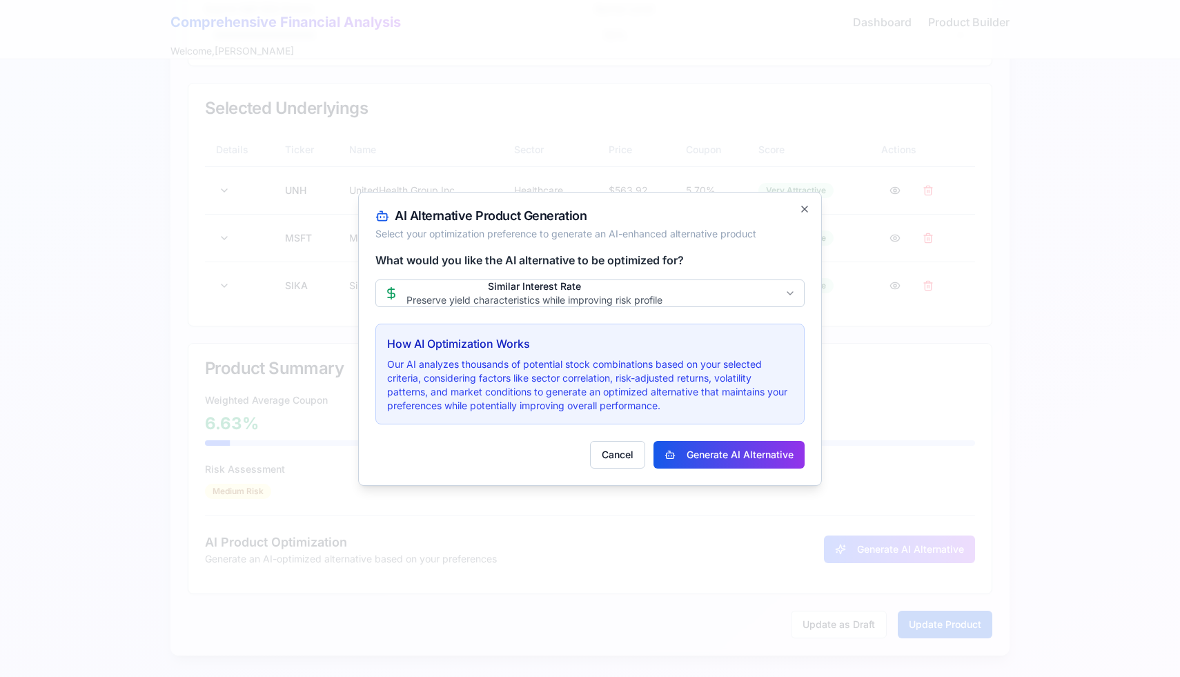
click at [731, 467] on button "Generate AI Alternative" at bounding box center [729, 455] width 151 height 28
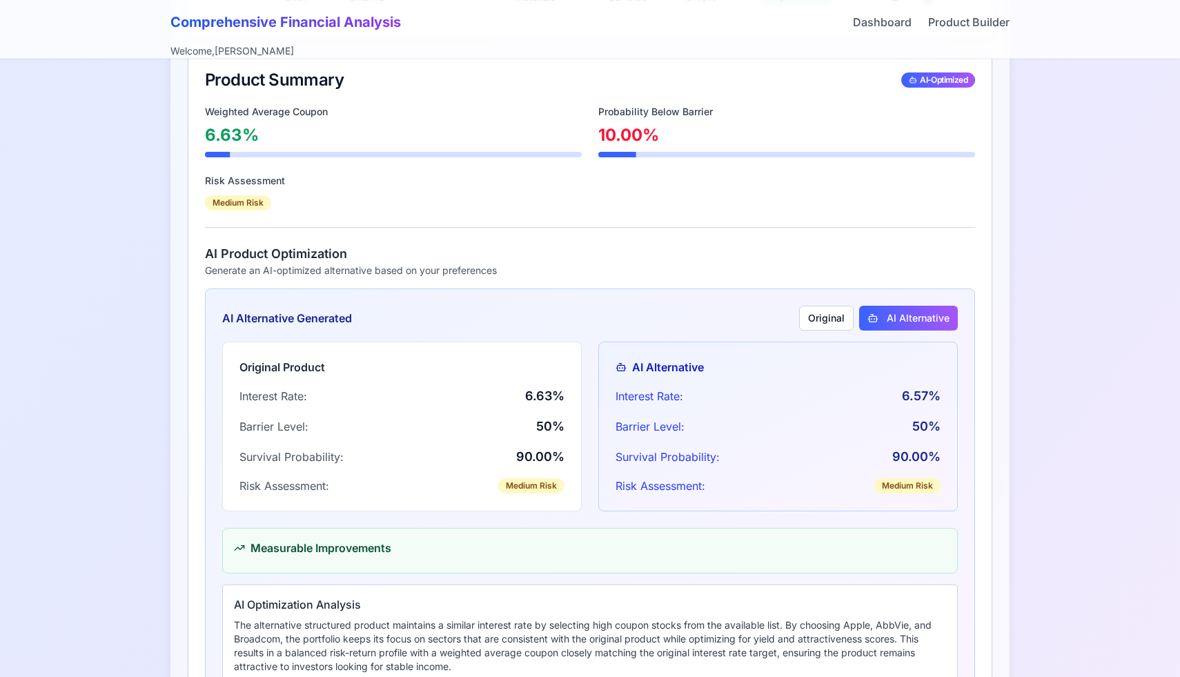
scroll to position [543, 0]
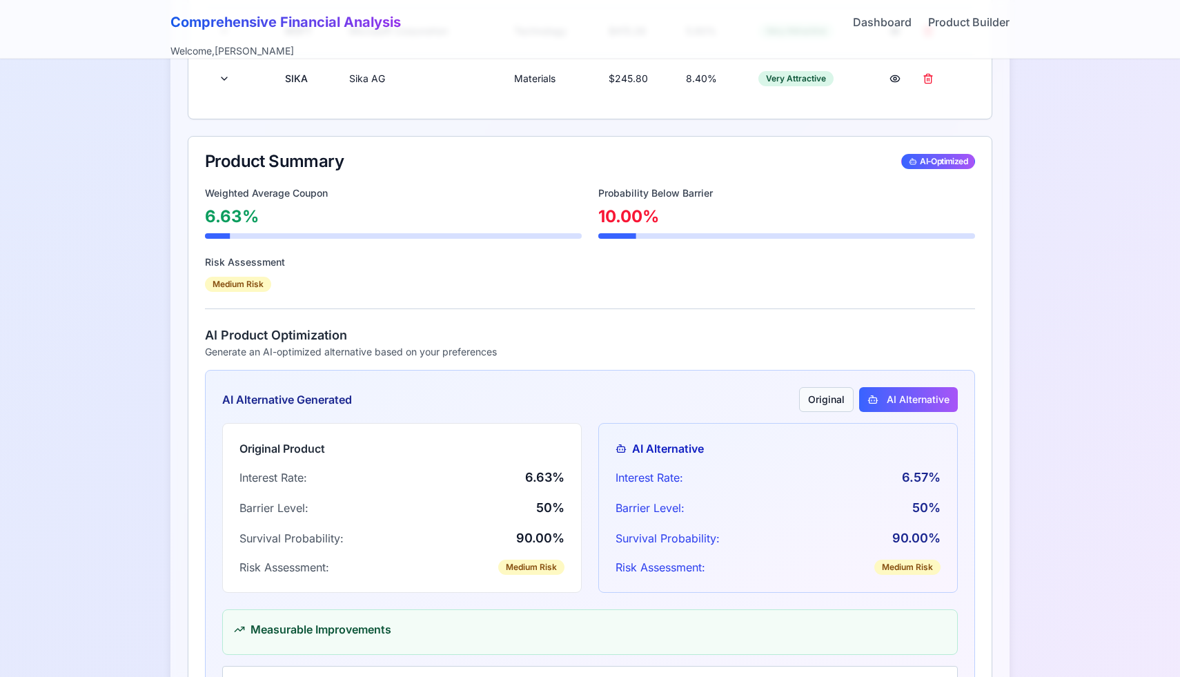
click at [841, 401] on button "Original" at bounding box center [826, 399] width 55 height 25
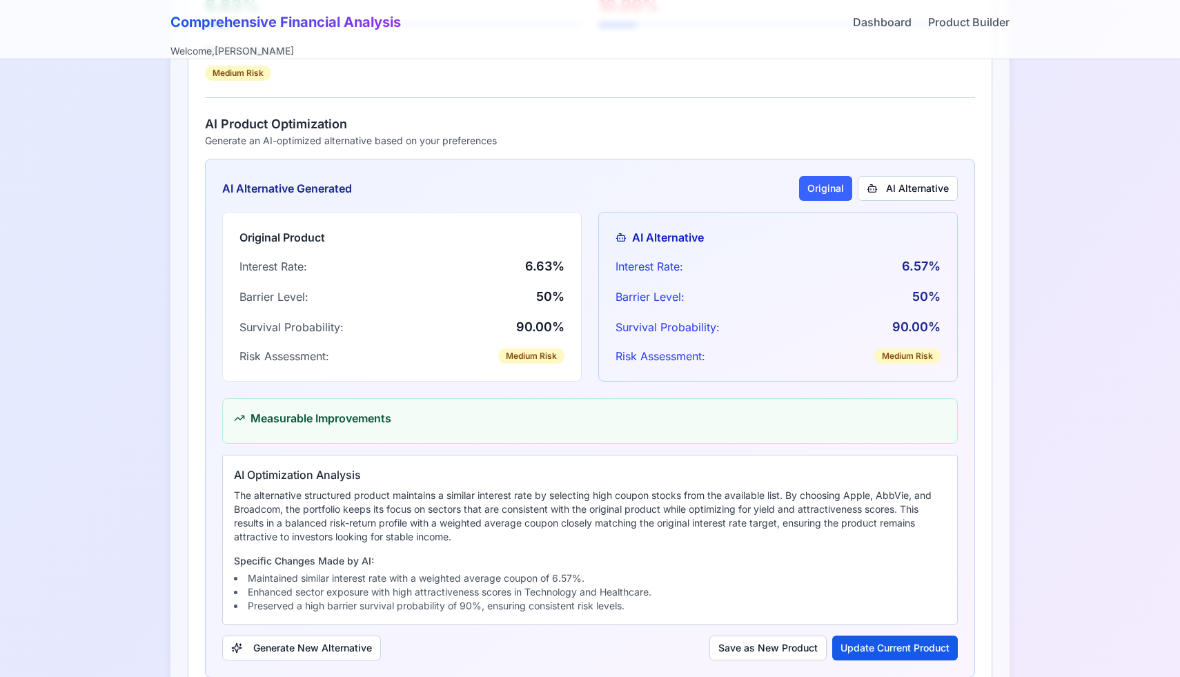
scroll to position [772, 0]
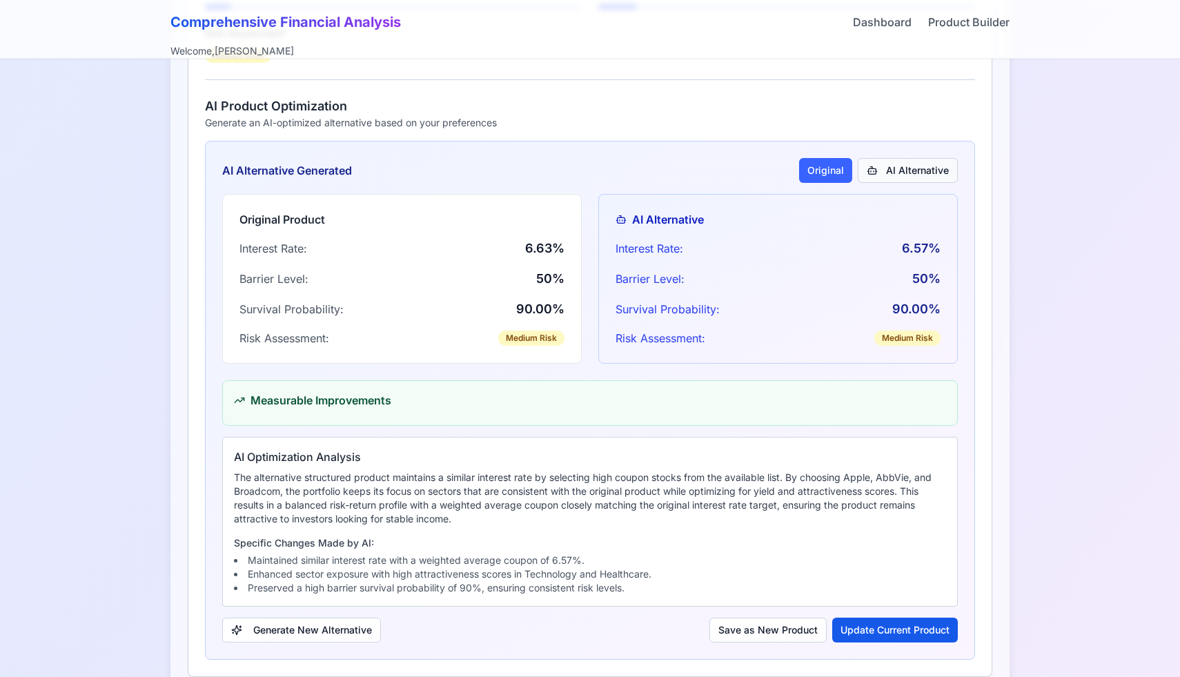
click at [882, 175] on button "AI Alternative" at bounding box center [908, 170] width 100 height 25
type input "**********"
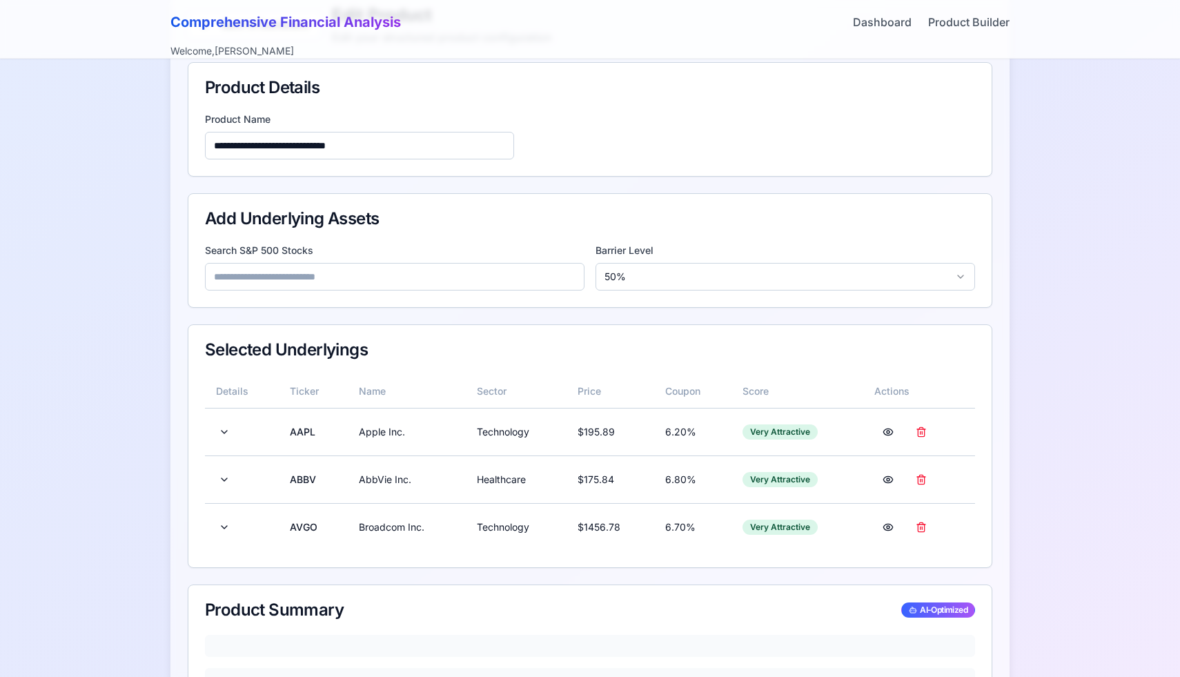
scroll to position [0, 0]
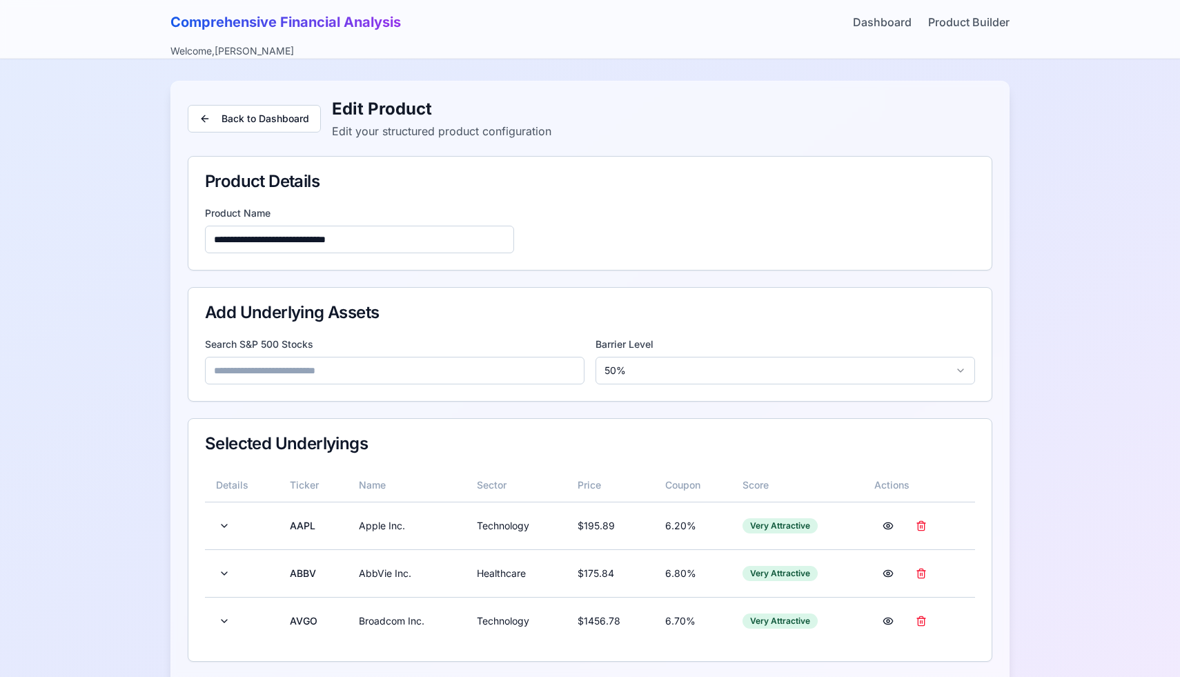
click at [233, 133] on div "Back to Dashboard Edit Product Edit your structured product configuration" at bounding box center [370, 118] width 364 height 41
click at [240, 123] on button "Back to Dashboard" at bounding box center [254, 119] width 133 height 28
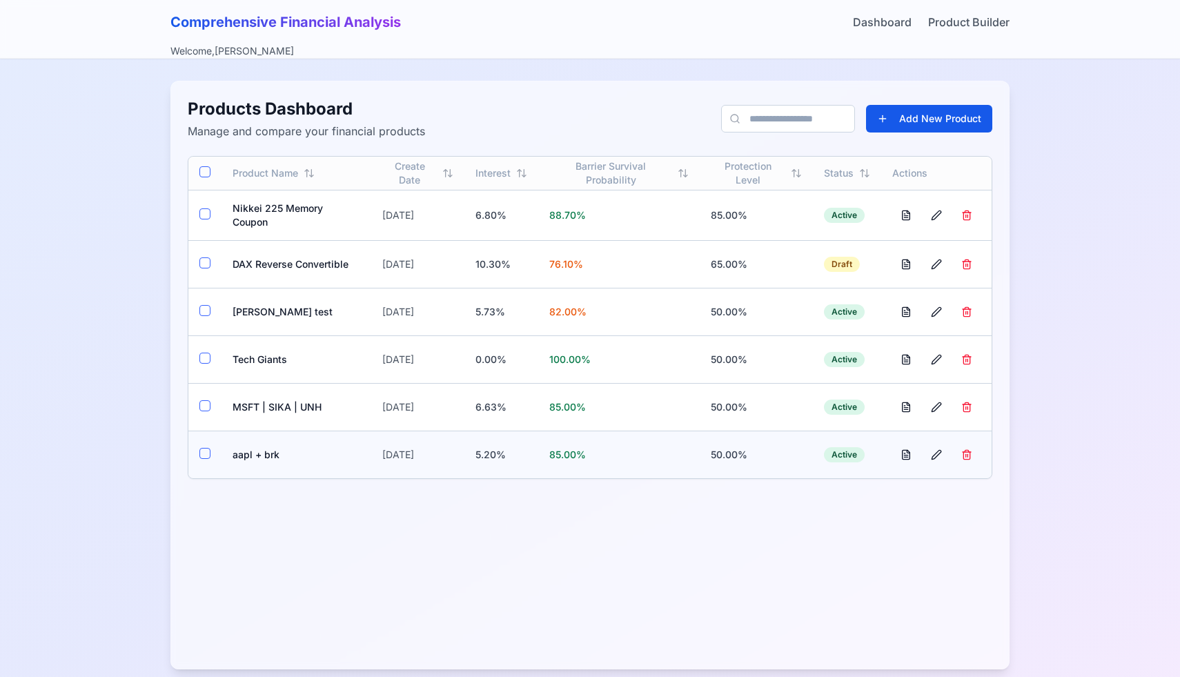
click at [257, 457] on td "aapl + brk" at bounding box center [297, 455] width 150 height 48
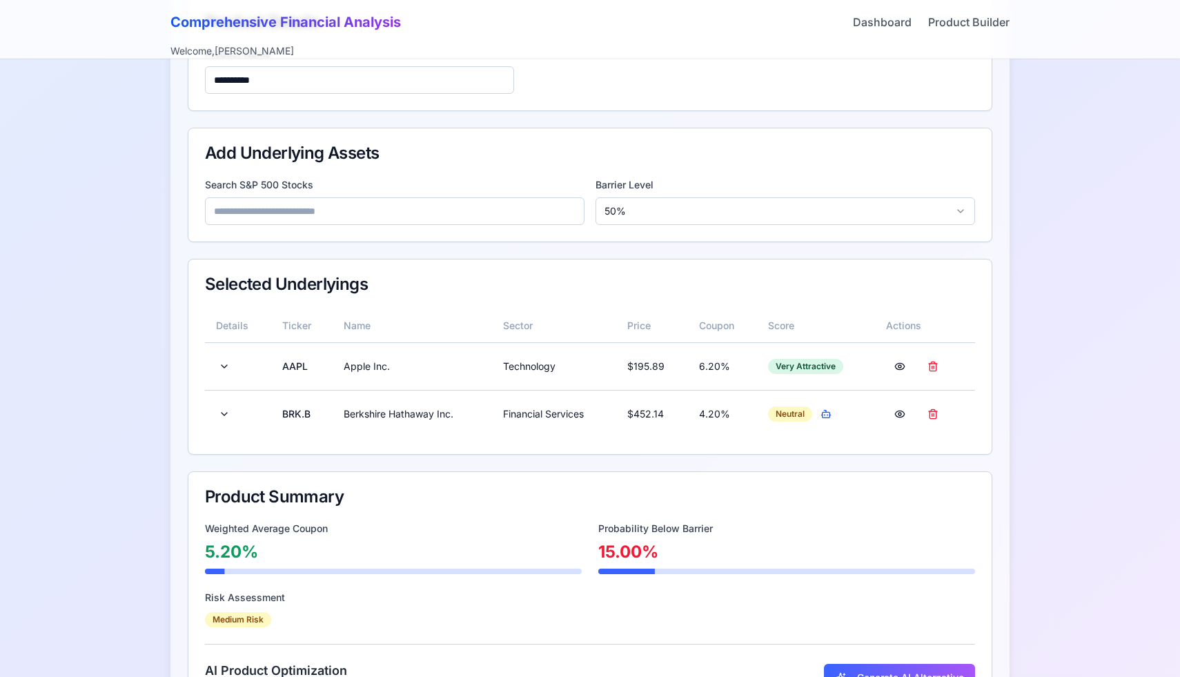
scroll to position [288, 0]
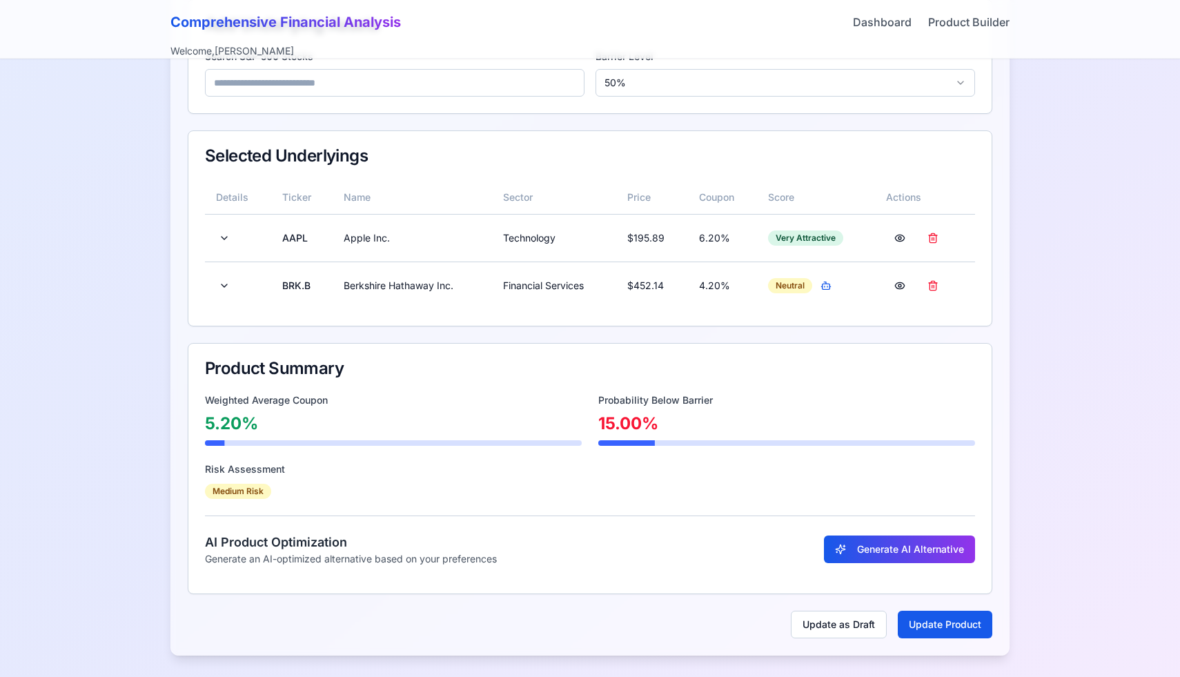
click at [844, 547] on button "Generate AI Alternative" at bounding box center [899, 550] width 151 height 28
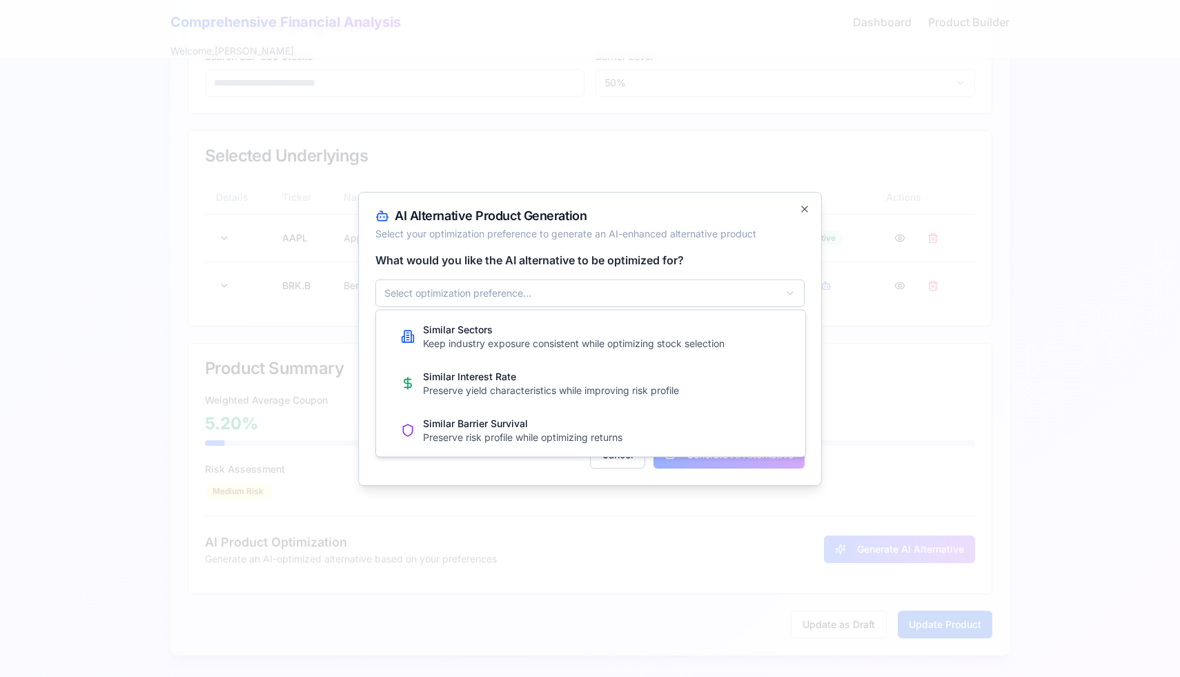
click at [665, 279] on body "**********" at bounding box center [590, 195] width 1180 height 966
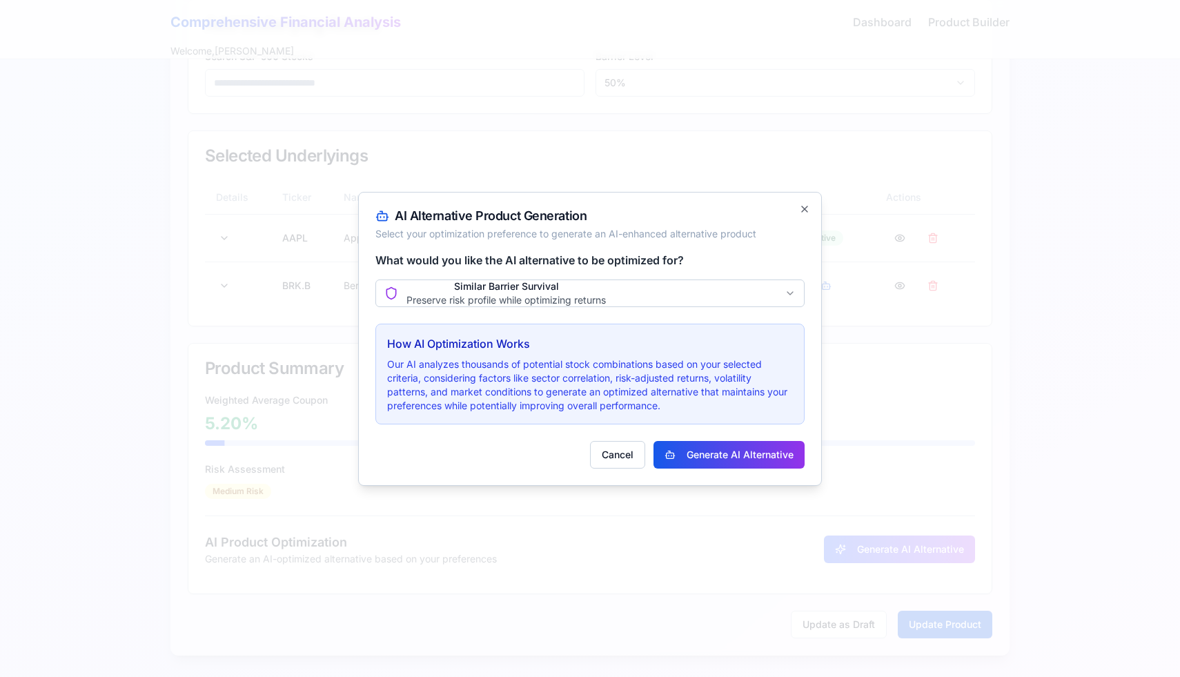
click at [733, 445] on button "Generate AI Alternative" at bounding box center [729, 455] width 151 height 28
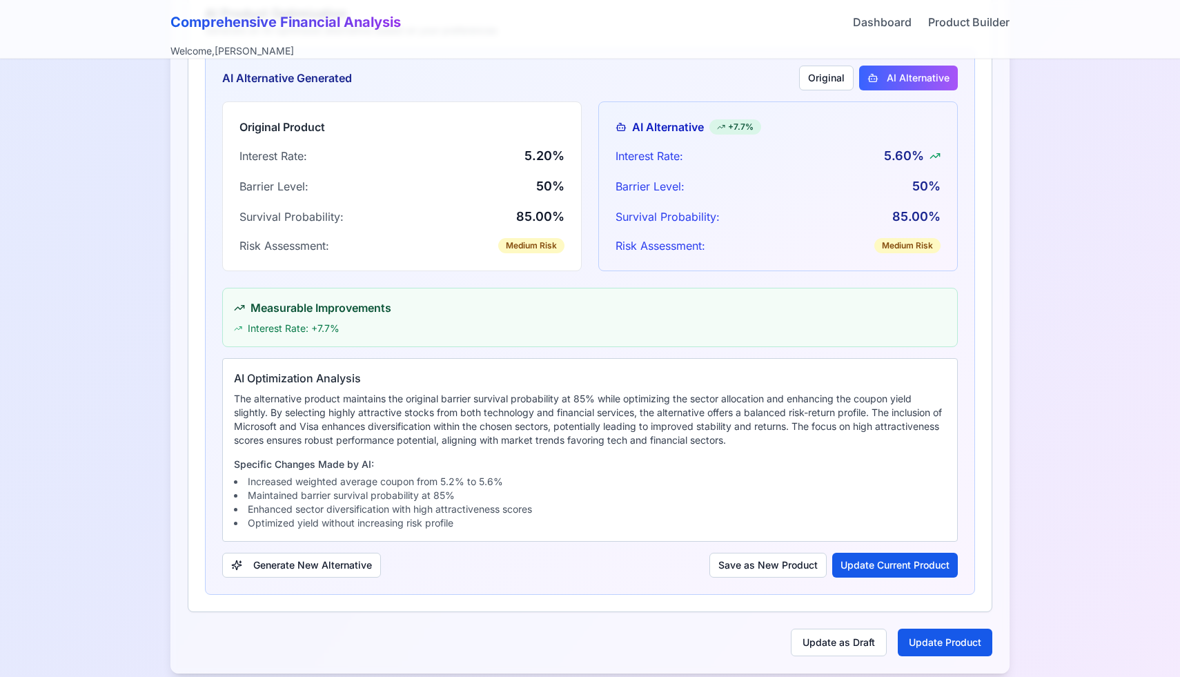
scroll to position [820, 0]
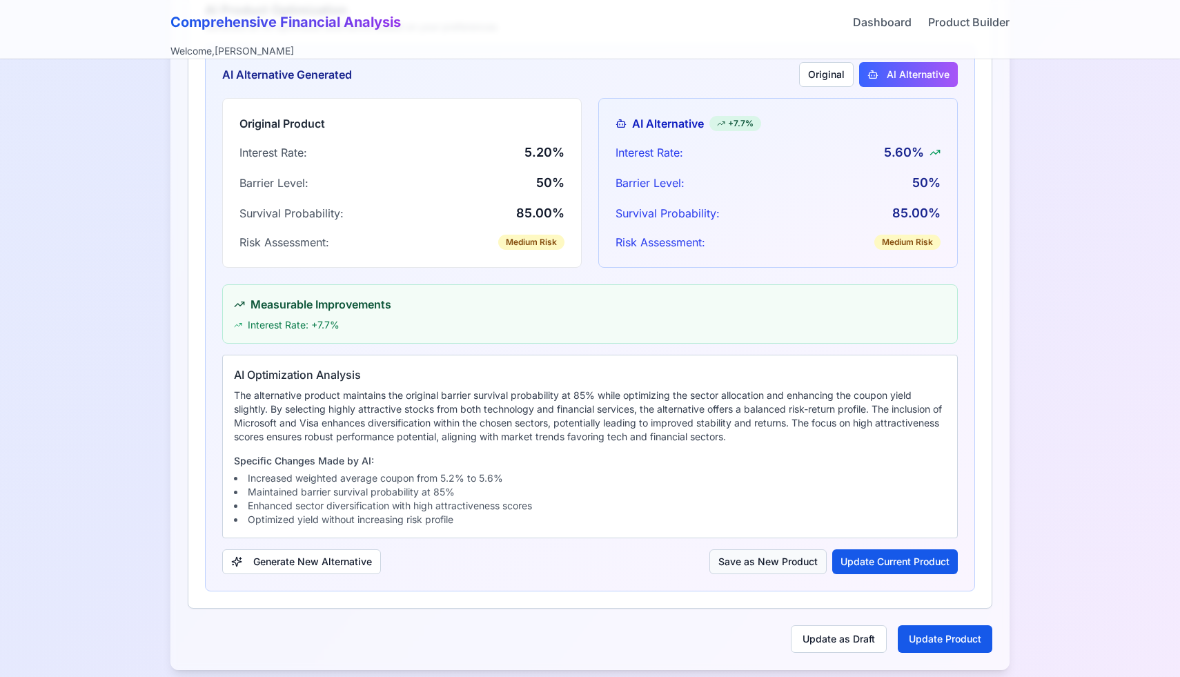
click at [804, 555] on button "Save as New Product" at bounding box center [768, 561] width 117 height 25
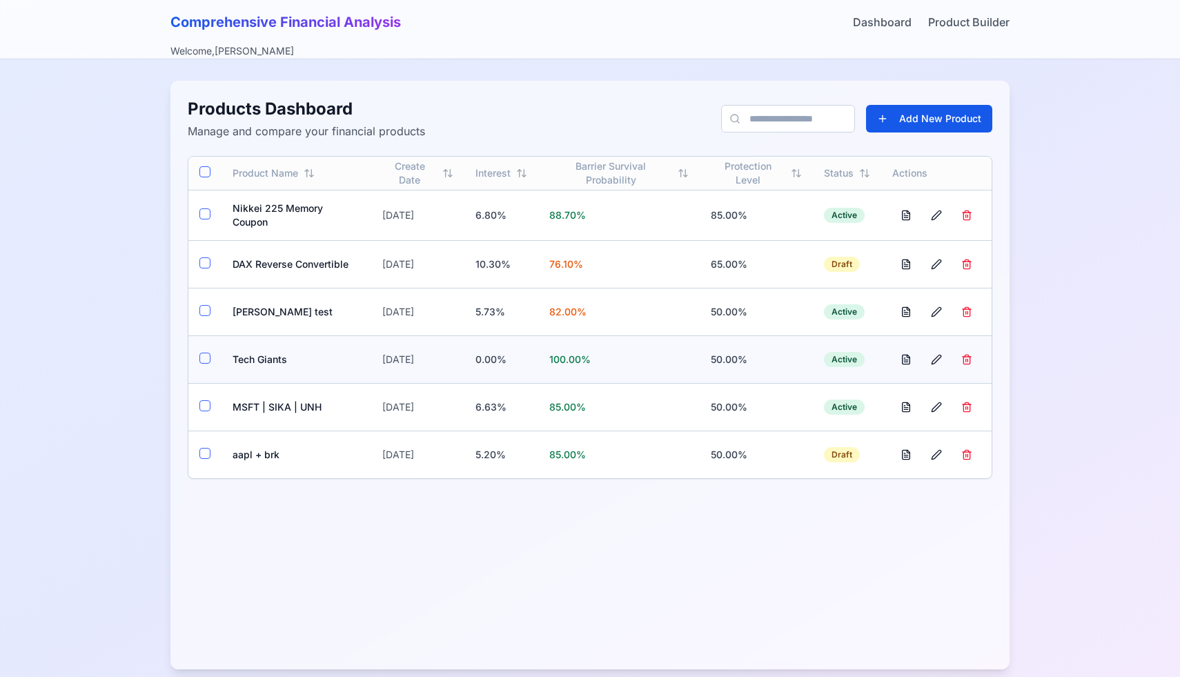
click at [255, 350] on td "Tech Giants" at bounding box center [297, 359] width 150 height 48
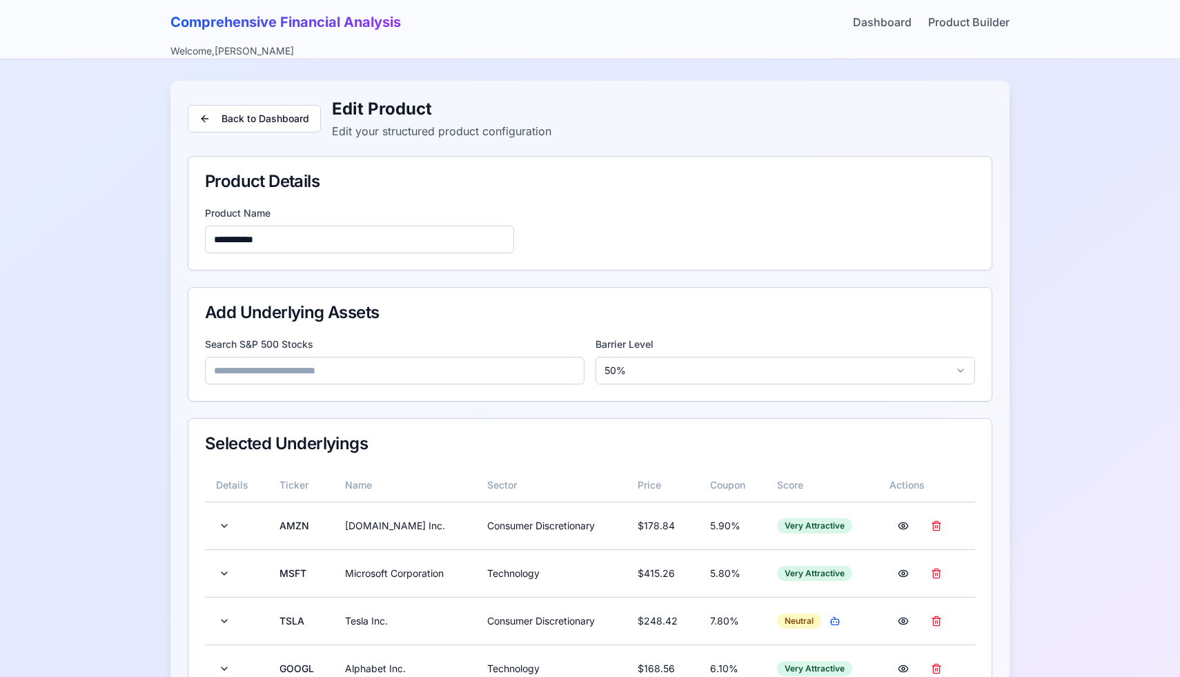
scroll to position [255, 0]
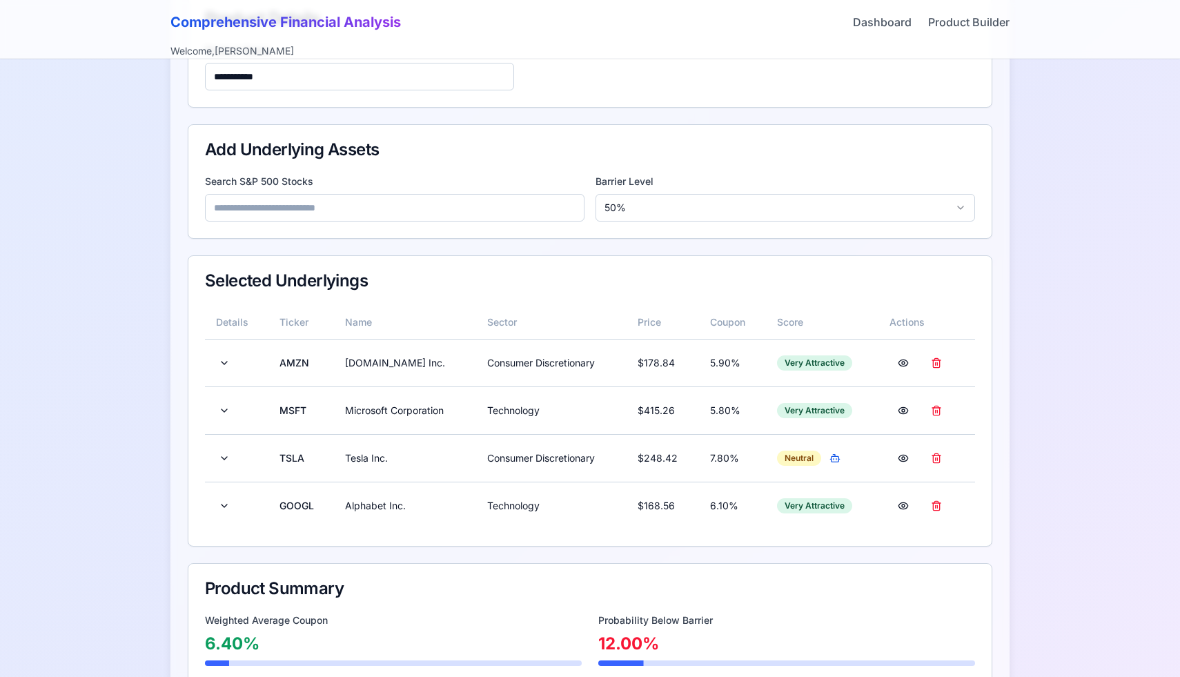
scroll to position [249, 0]
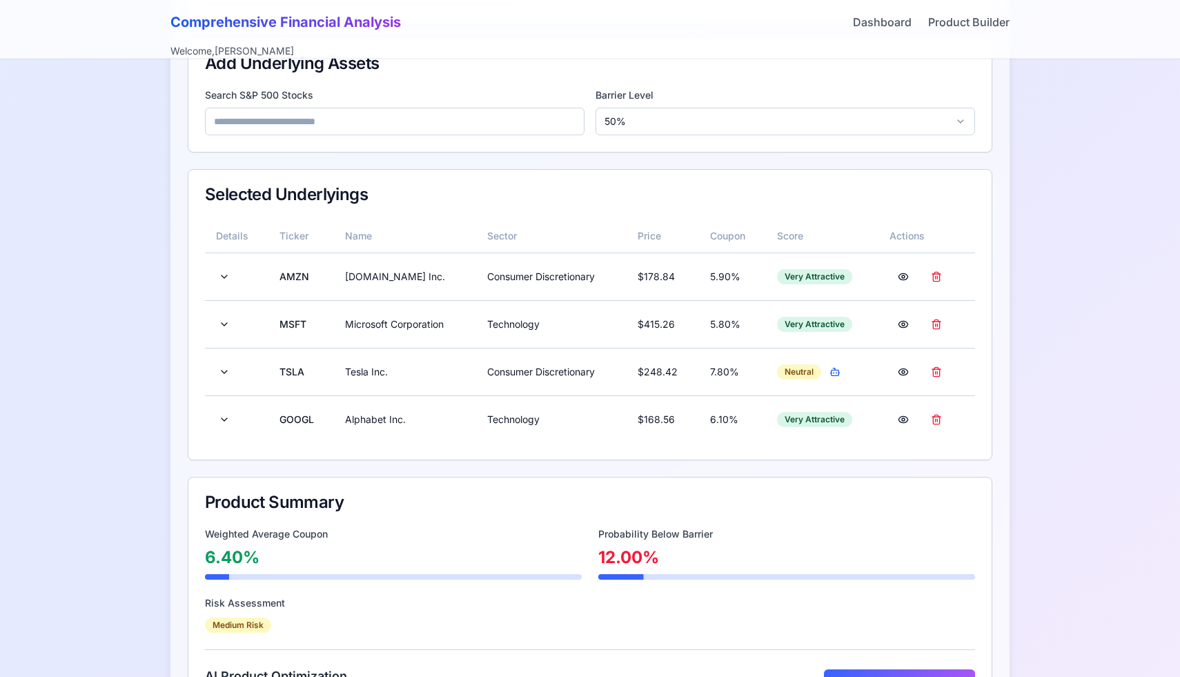
click at [354, 113] on input at bounding box center [395, 122] width 380 height 28
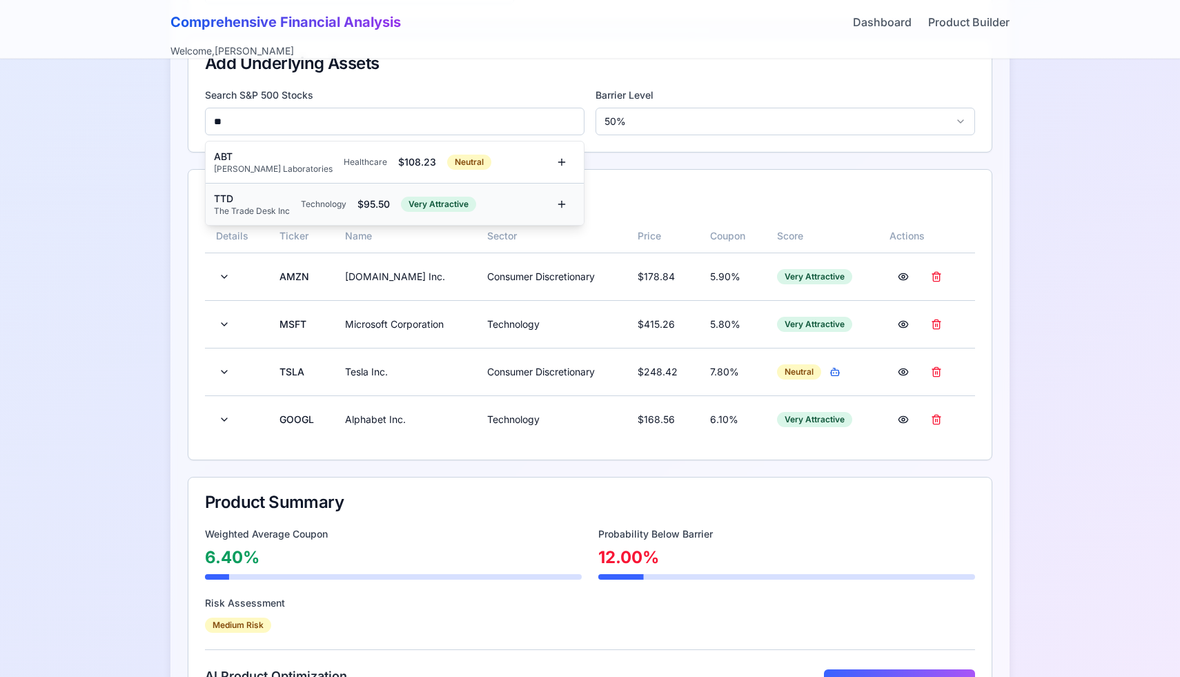
type input "**"
click at [322, 210] on div "TTD The Trade Desk Inc Technology $ 95.50 Very Attractive" at bounding box center [381, 204] width 334 height 25
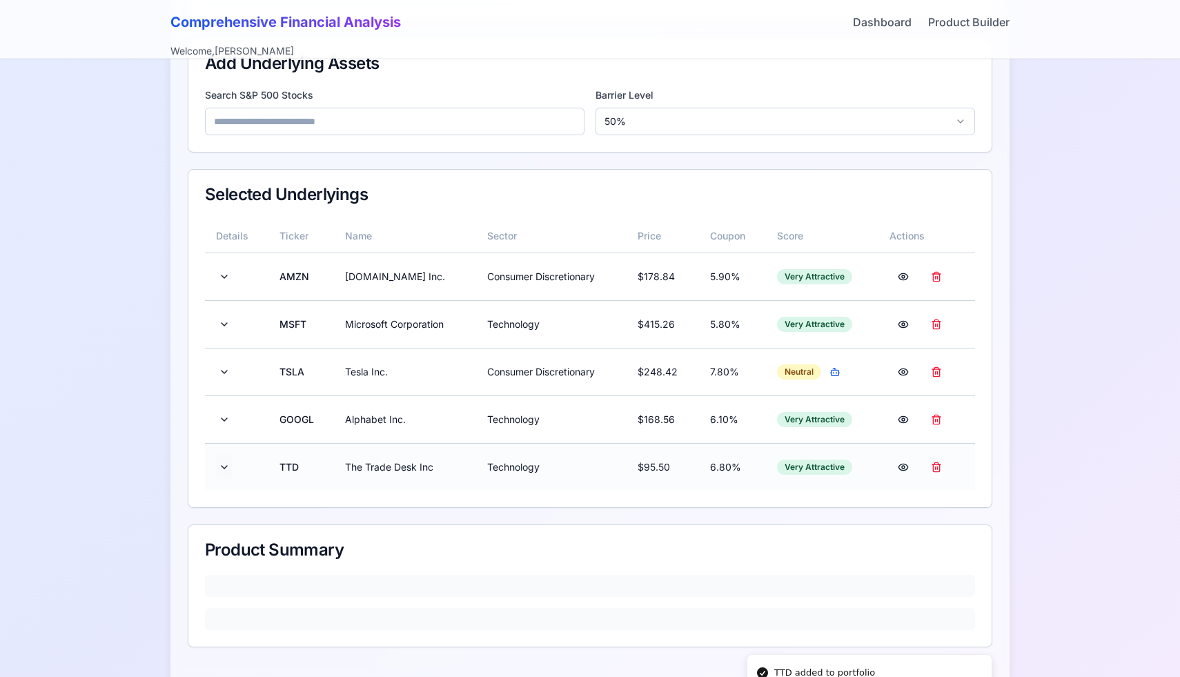
click at [222, 466] on button at bounding box center [224, 467] width 17 height 25
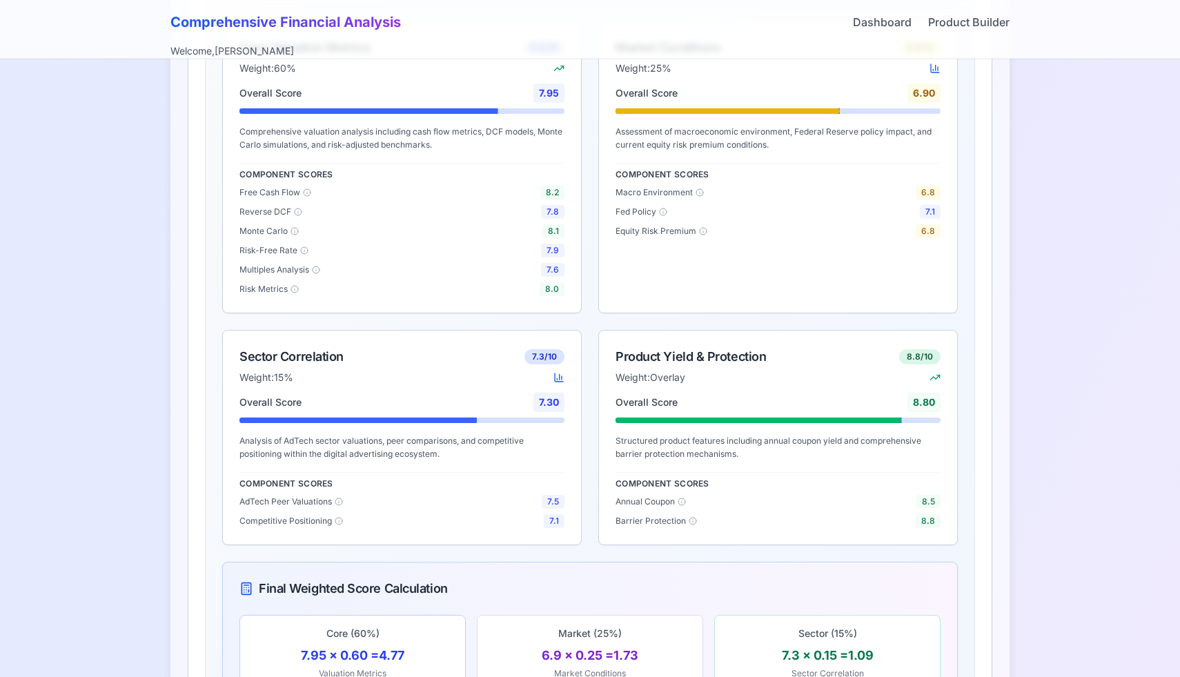
scroll to position [918, 0]
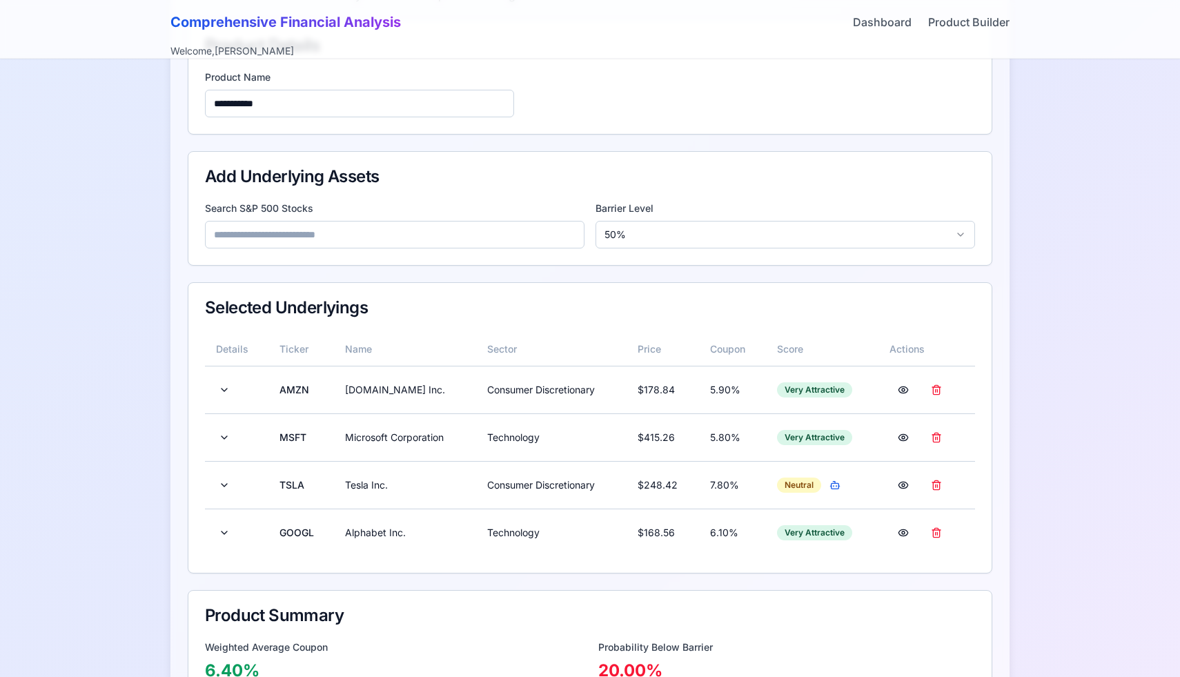
scroll to position [145, 0]
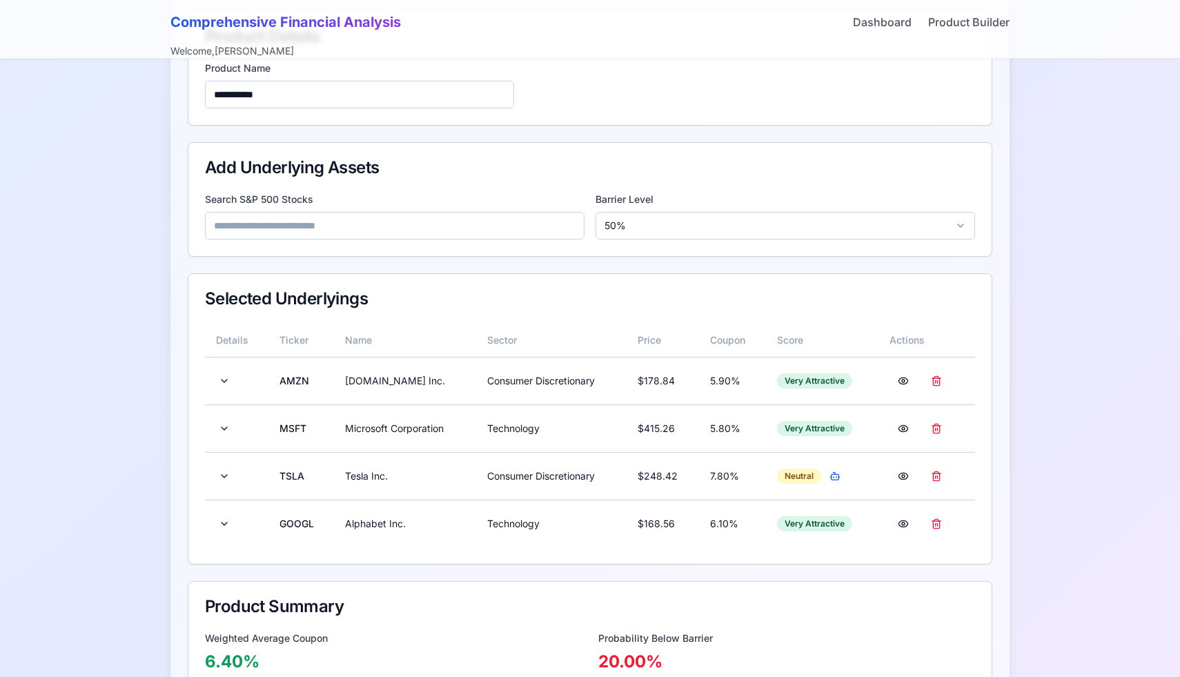
click at [323, 228] on input at bounding box center [395, 226] width 380 height 28
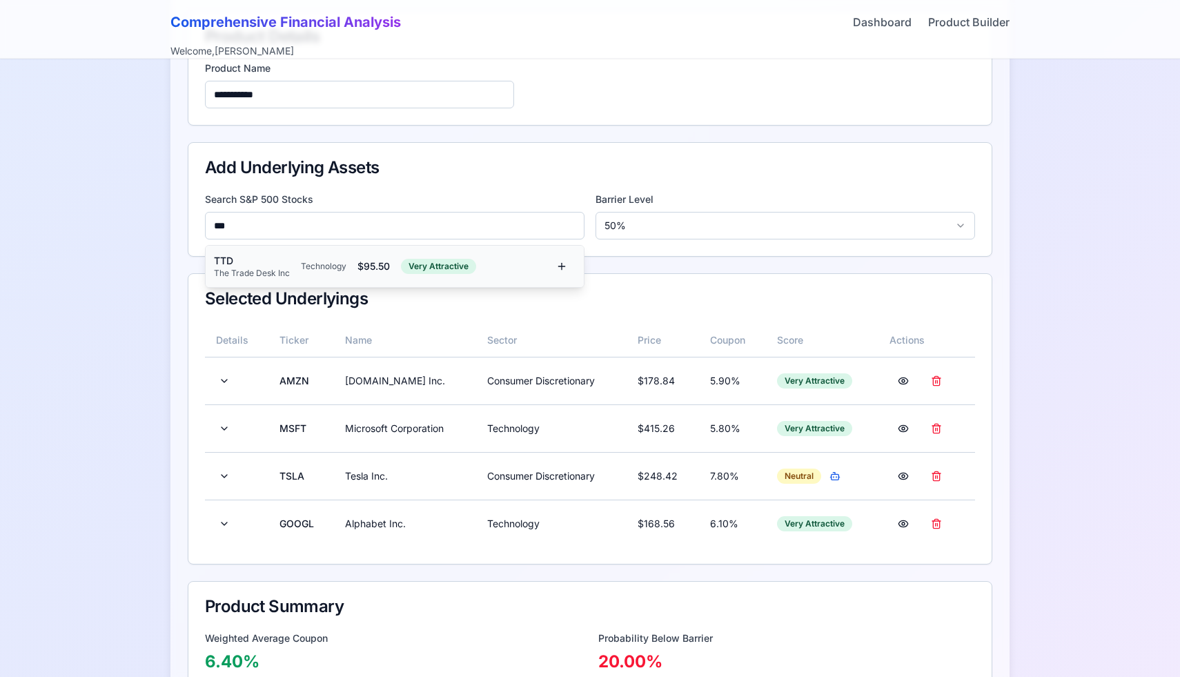
type input "***"
click at [284, 274] on div "The Trade Desk Inc" at bounding box center [252, 273] width 76 height 11
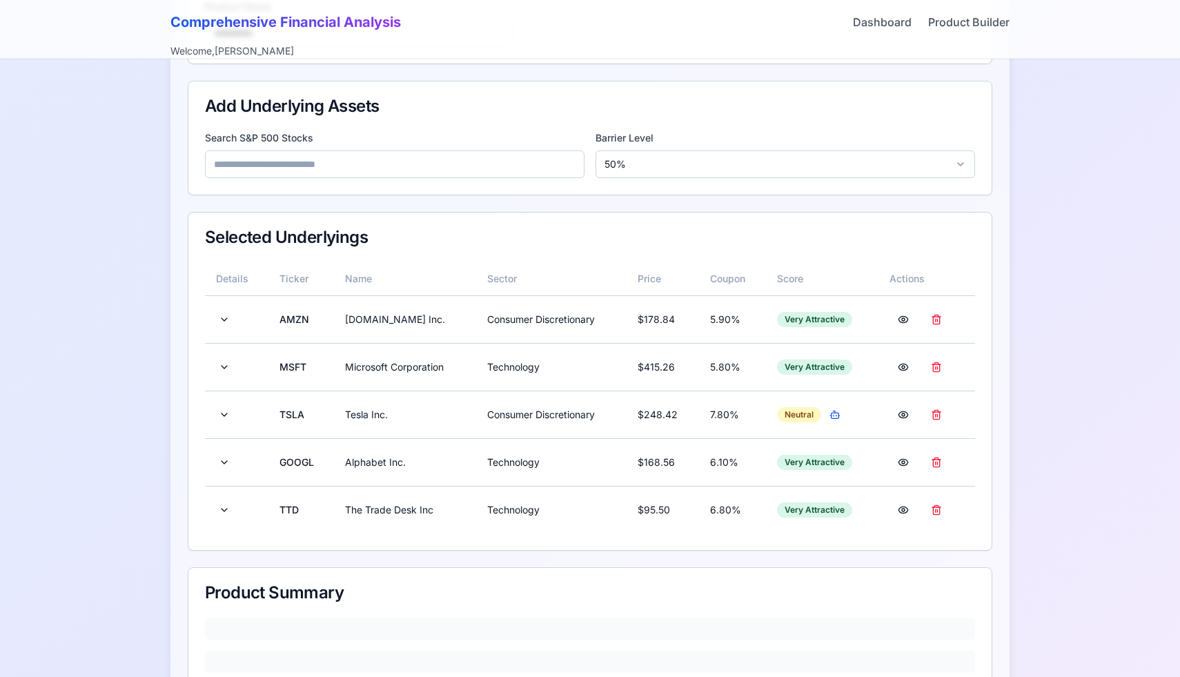
scroll to position [302, 0]
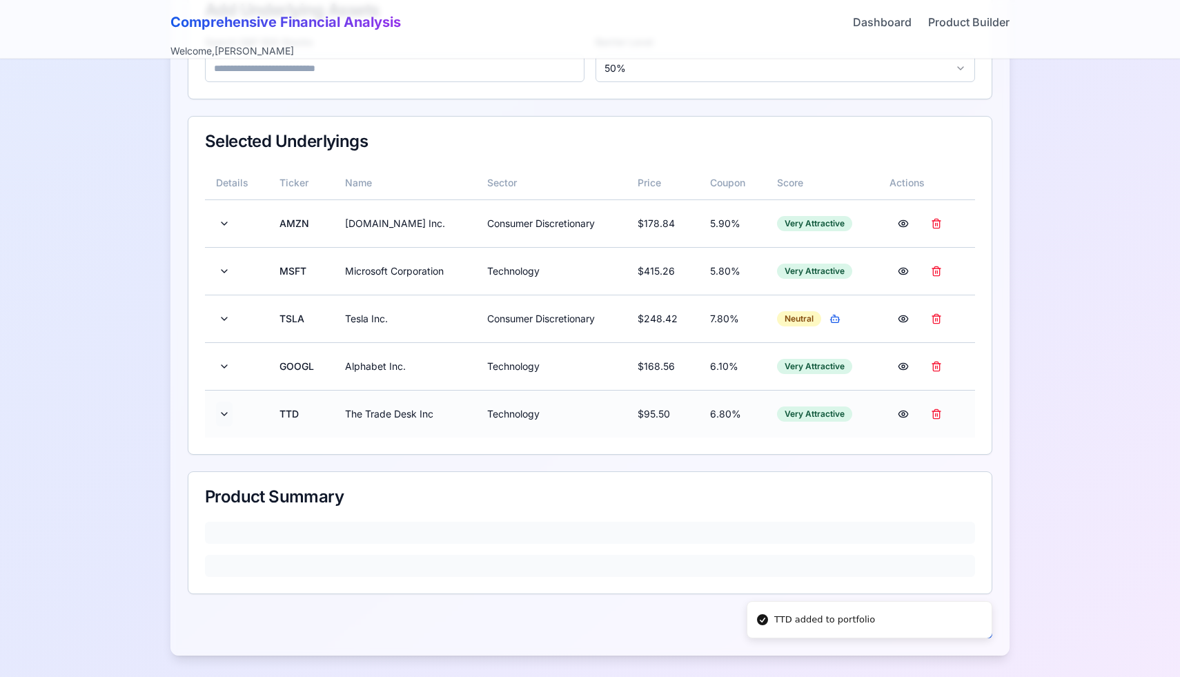
click at [228, 413] on button at bounding box center [224, 414] width 17 height 25
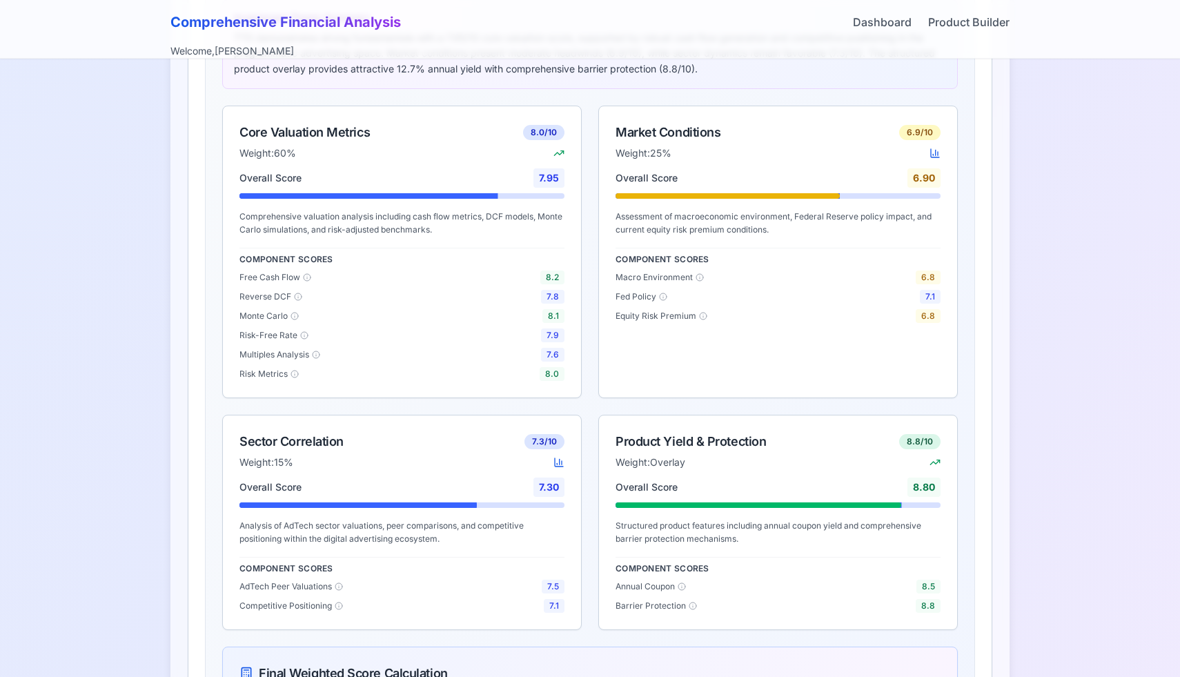
scroll to position [840, 0]
